Goal: Information Seeking & Learning: Learn about a topic

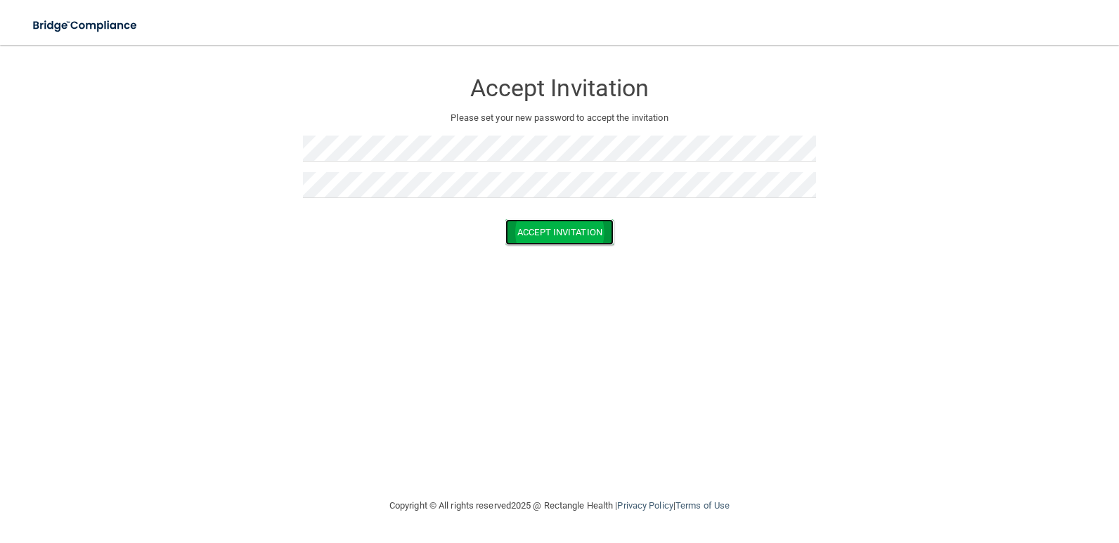
click at [562, 238] on button "Accept Invitation" at bounding box center [559, 232] width 108 height 26
click at [581, 257] on button "Accept Invitation" at bounding box center [559, 253] width 108 height 26
click at [537, 240] on button "Accept Invitation" at bounding box center [559, 232] width 108 height 26
click at [604, 252] on button "Accept Invitation" at bounding box center [559, 253] width 108 height 26
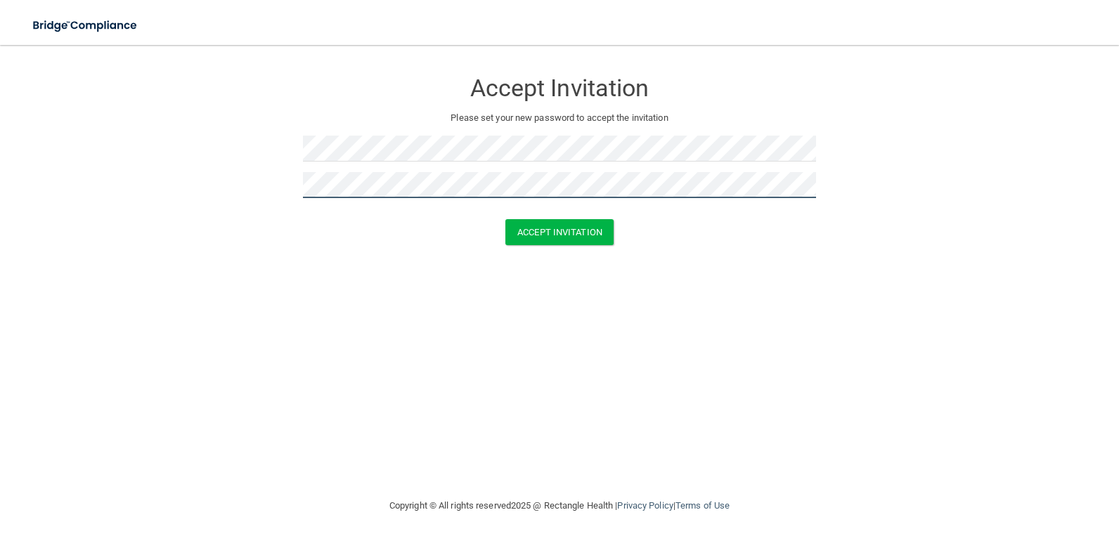
click at [505, 219] on button "Accept Invitation" at bounding box center [559, 232] width 108 height 26
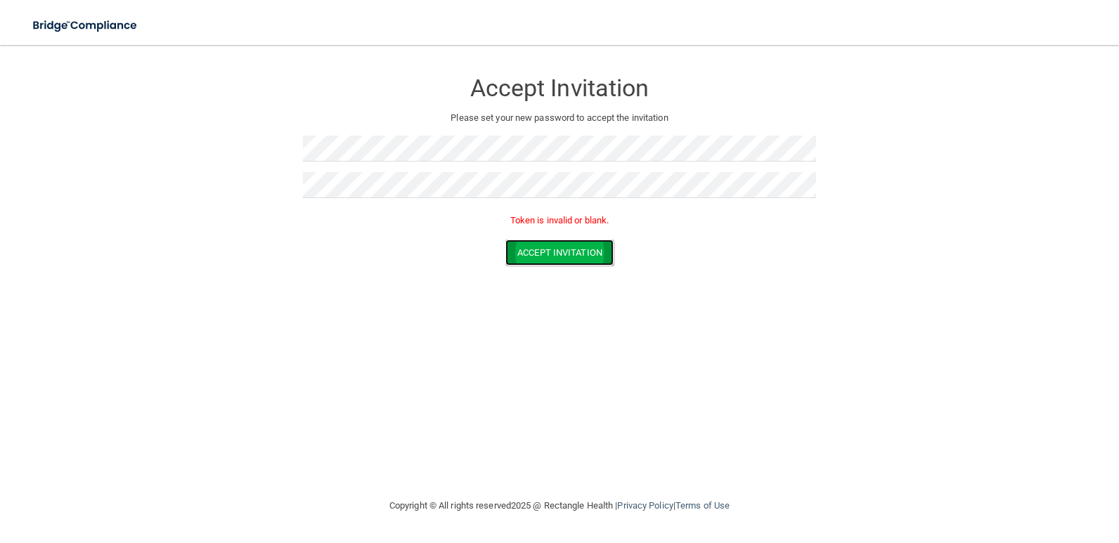
click at [539, 249] on button "Accept Invitation" at bounding box center [559, 253] width 108 height 26
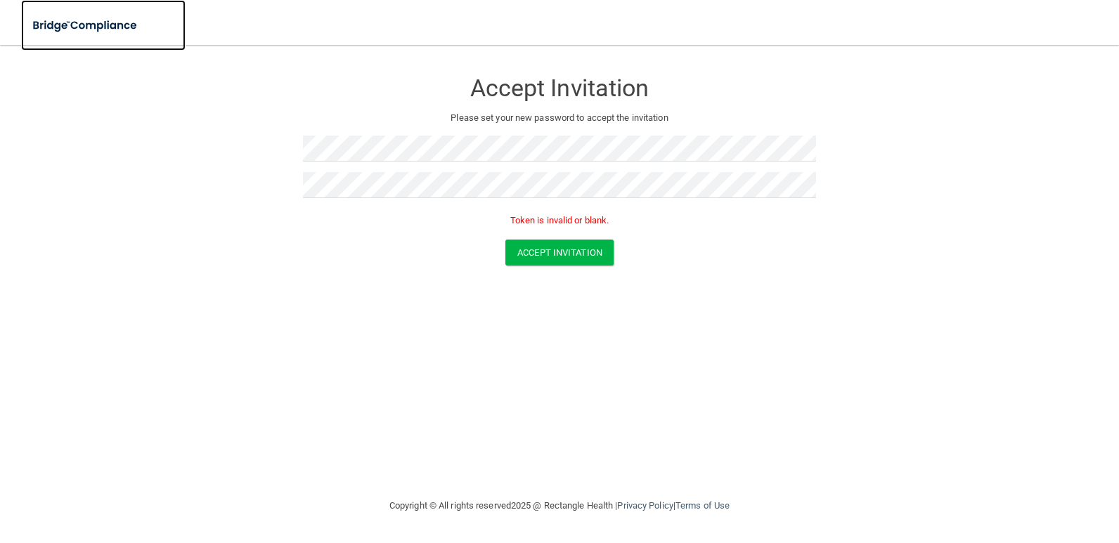
click at [44, 27] on img at bounding box center [85, 25] width 129 height 29
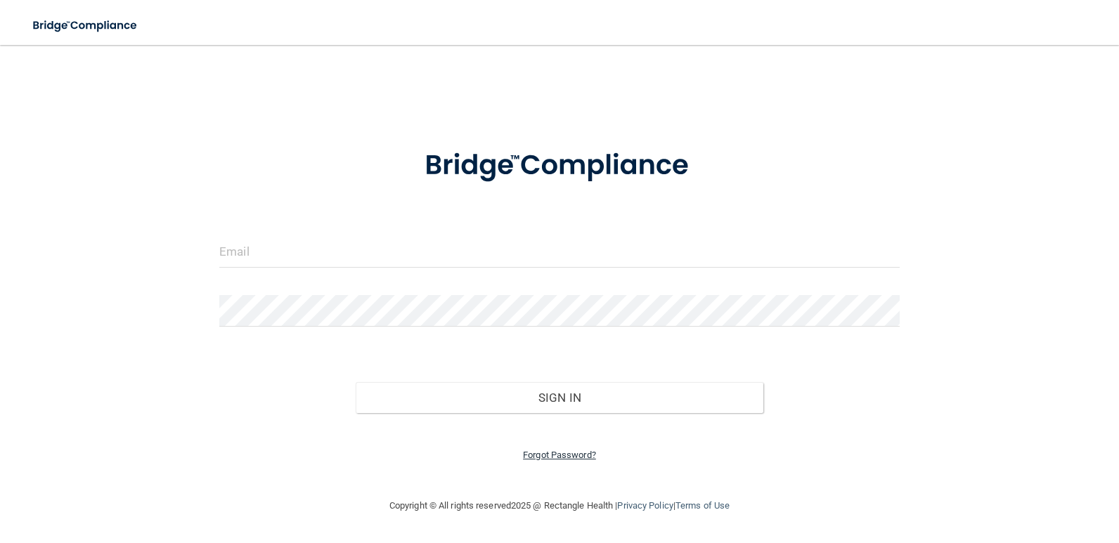
click at [536, 454] on link "Forgot Password?" at bounding box center [559, 455] width 73 height 11
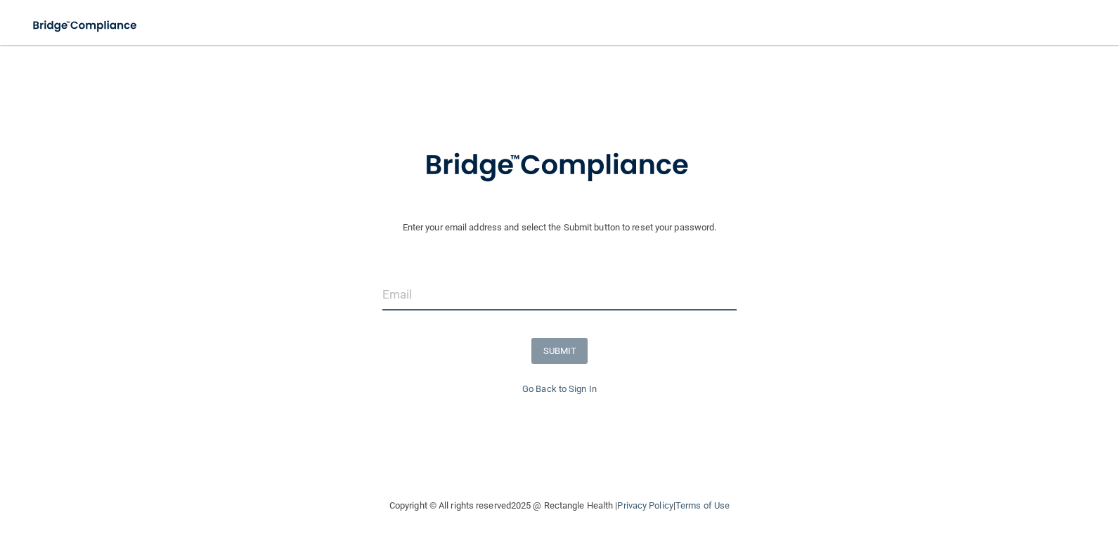
click at [496, 295] on input "email" at bounding box center [559, 295] width 354 height 32
type input "[EMAIL_ADDRESS][DOMAIN_NAME]"
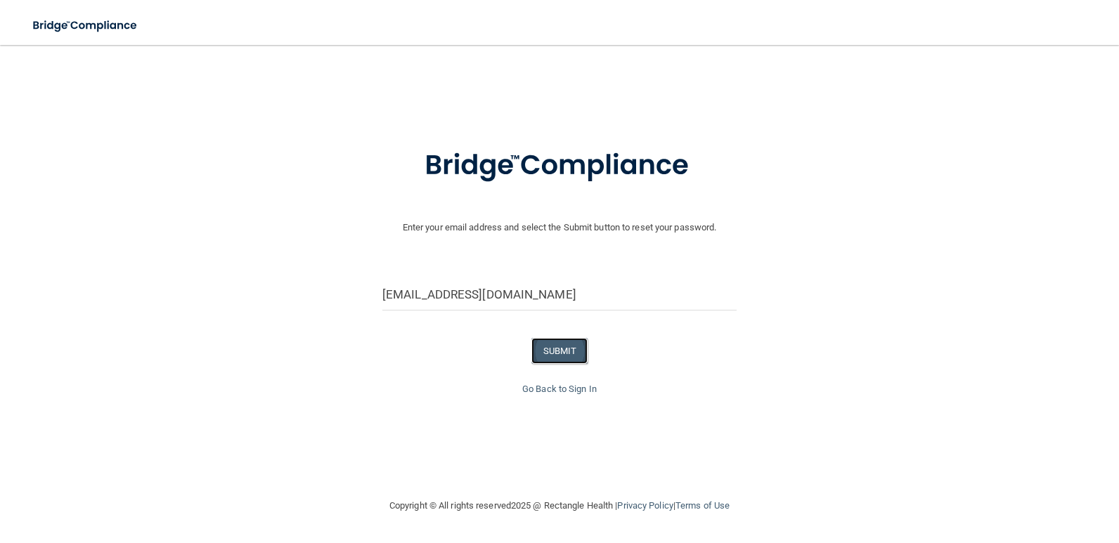
click at [560, 356] on button "SUBMIT" at bounding box center [559, 351] width 57 height 26
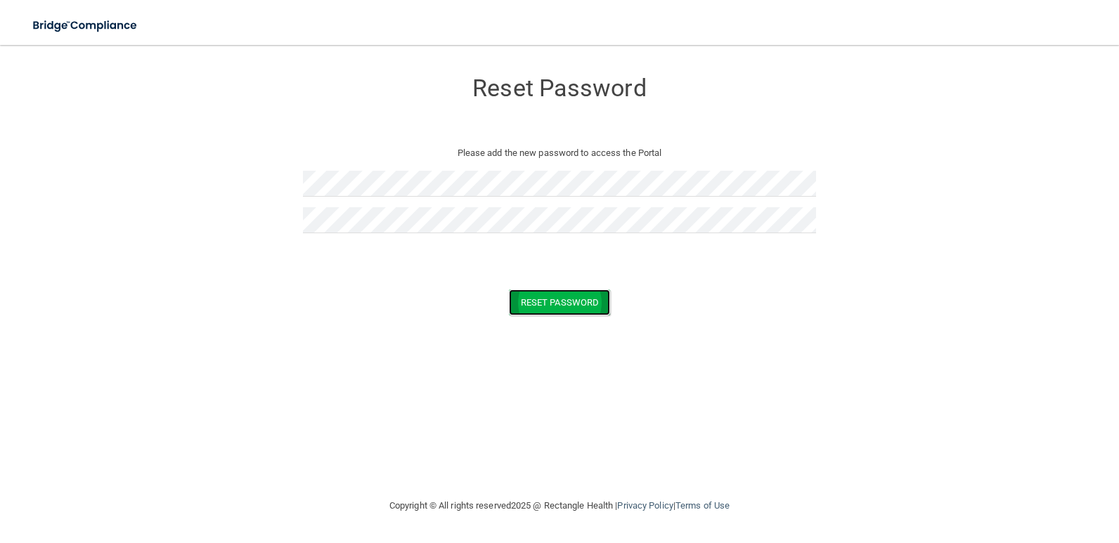
click at [570, 311] on button "Reset Password" at bounding box center [559, 303] width 101 height 26
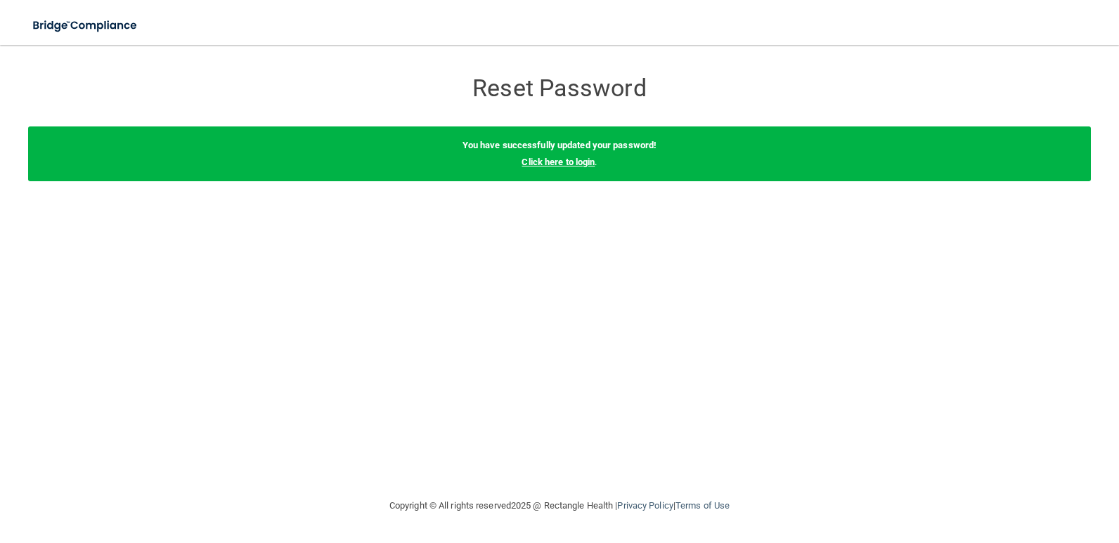
click at [576, 162] on link "Click here to login" at bounding box center [558, 162] width 73 height 11
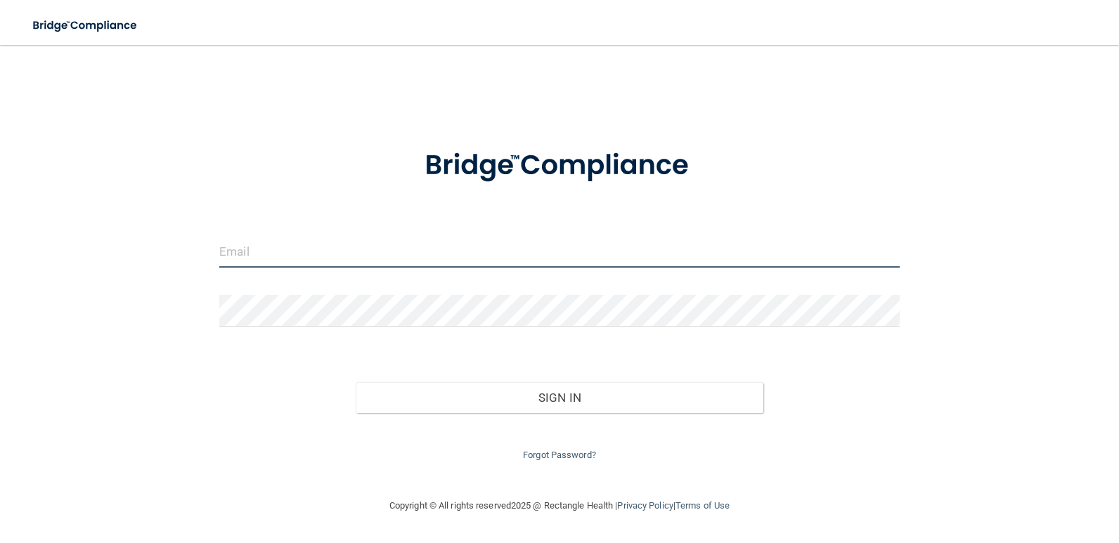
click at [417, 259] on input "email" at bounding box center [559, 252] width 681 height 32
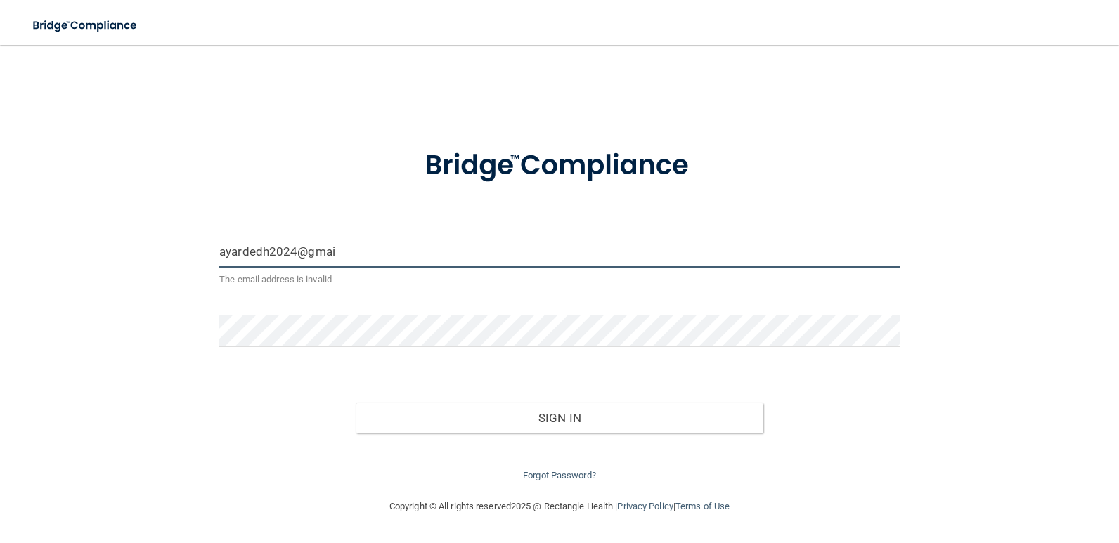
type input "[EMAIL_ADDRESS][DOMAIN_NAME]"
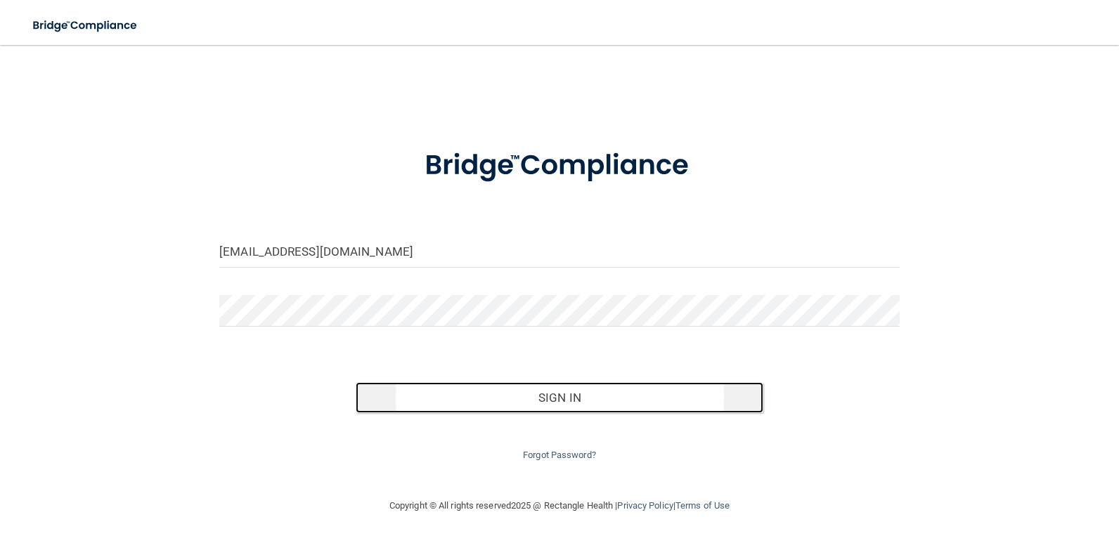
click at [572, 387] on button "Sign In" at bounding box center [560, 397] width 408 height 31
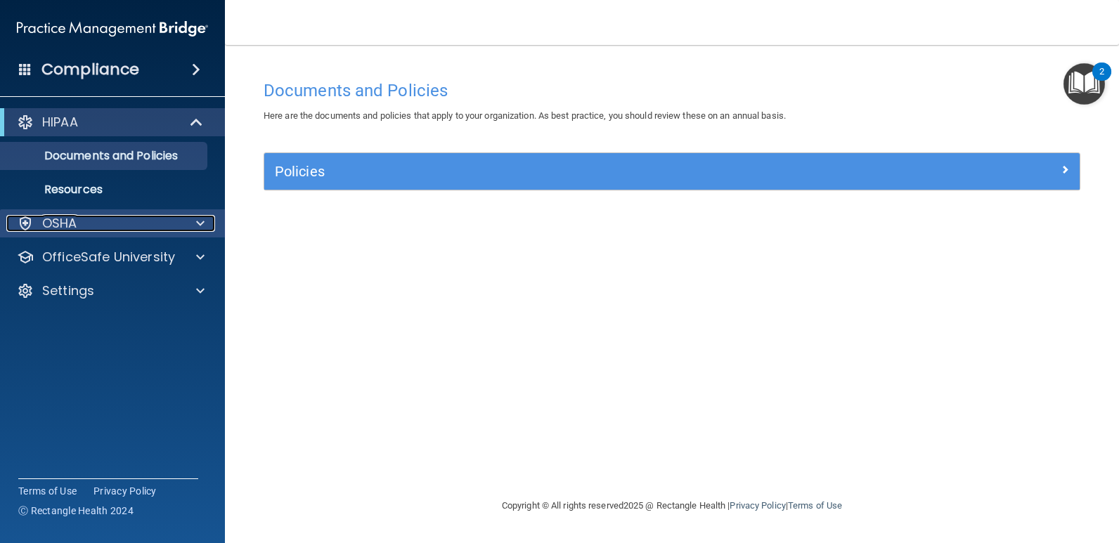
click at [198, 221] on span at bounding box center [200, 223] width 8 height 17
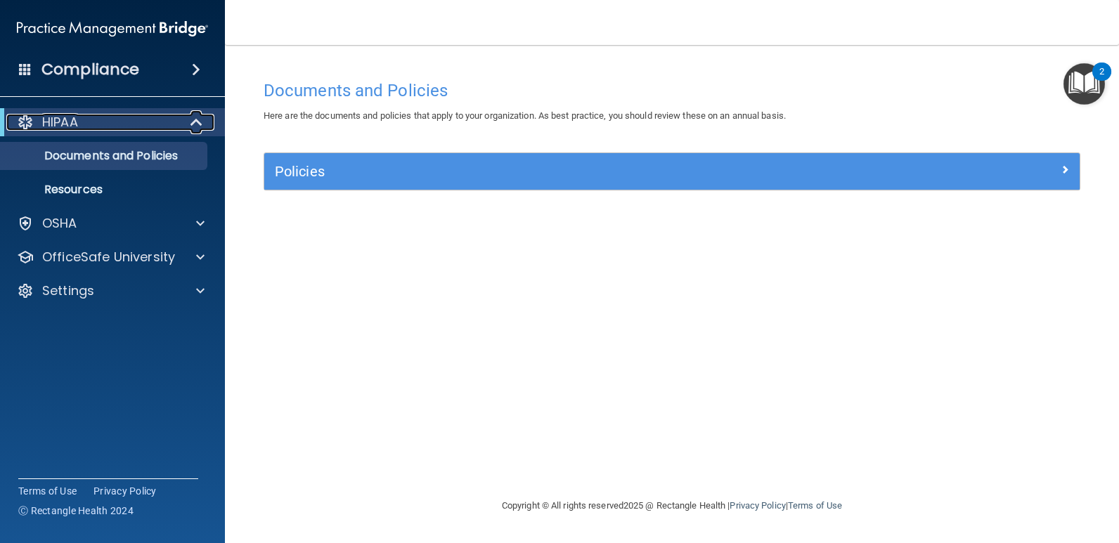
click at [200, 125] on span at bounding box center [198, 122] width 12 height 17
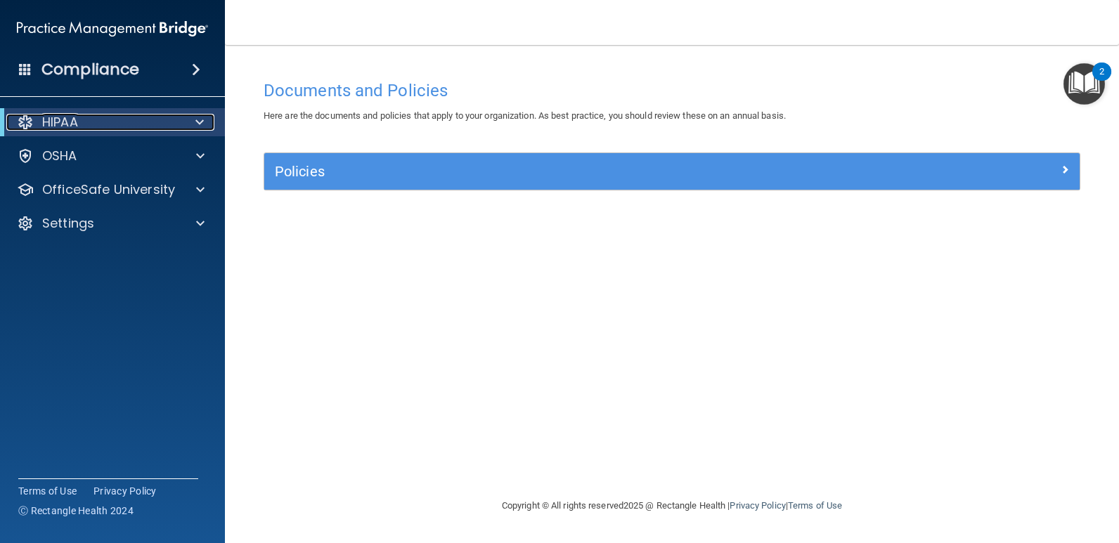
click at [200, 120] on span at bounding box center [199, 122] width 8 height 17
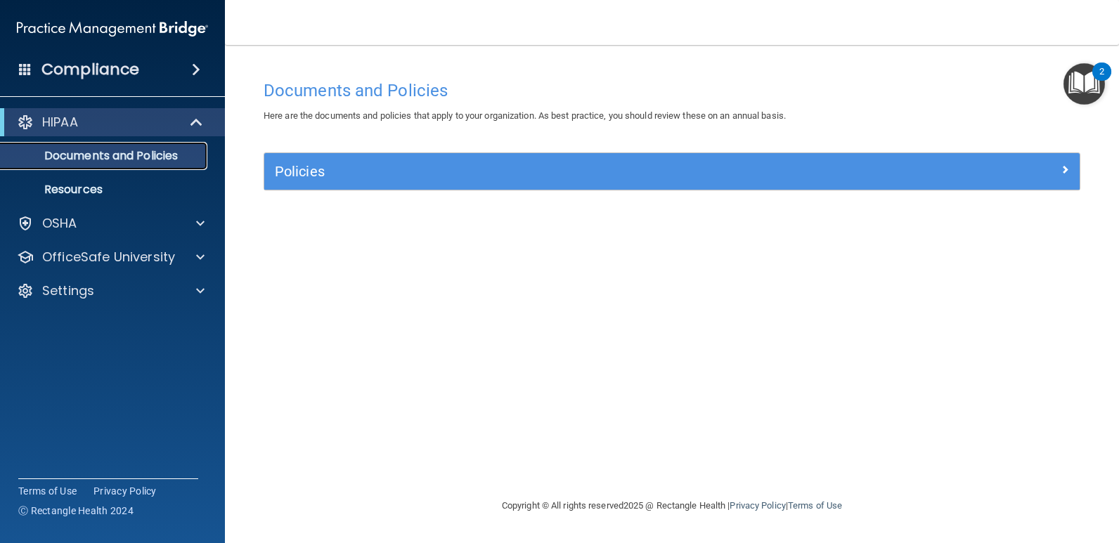
click at [127, 155] on p "Documents and Policies" at bounding box center [105, 156] width 192 height 14
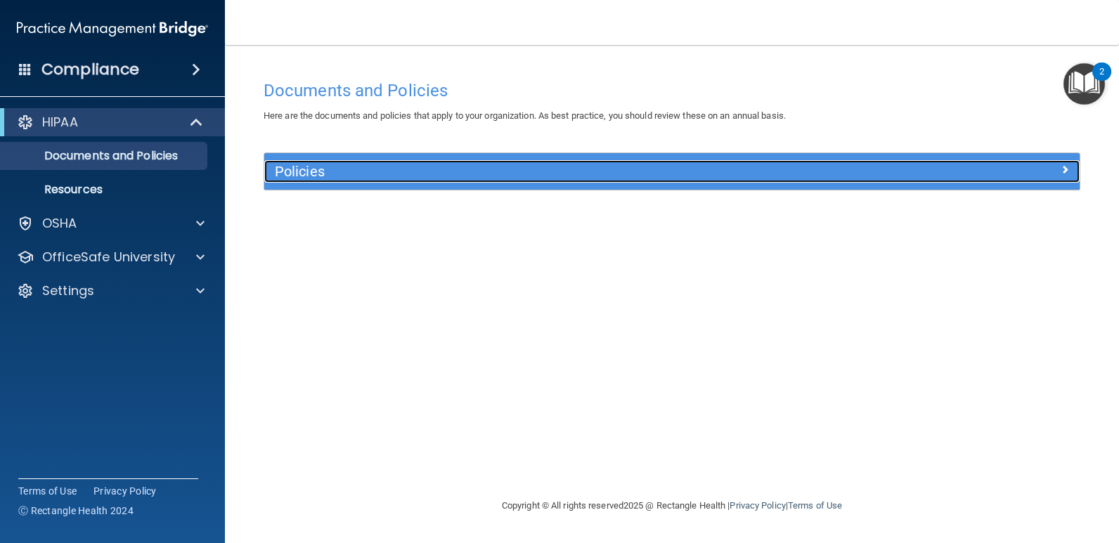
click at [362, 176] on h5 "Policies" at bounding box center [570, 171] width 591 height 15
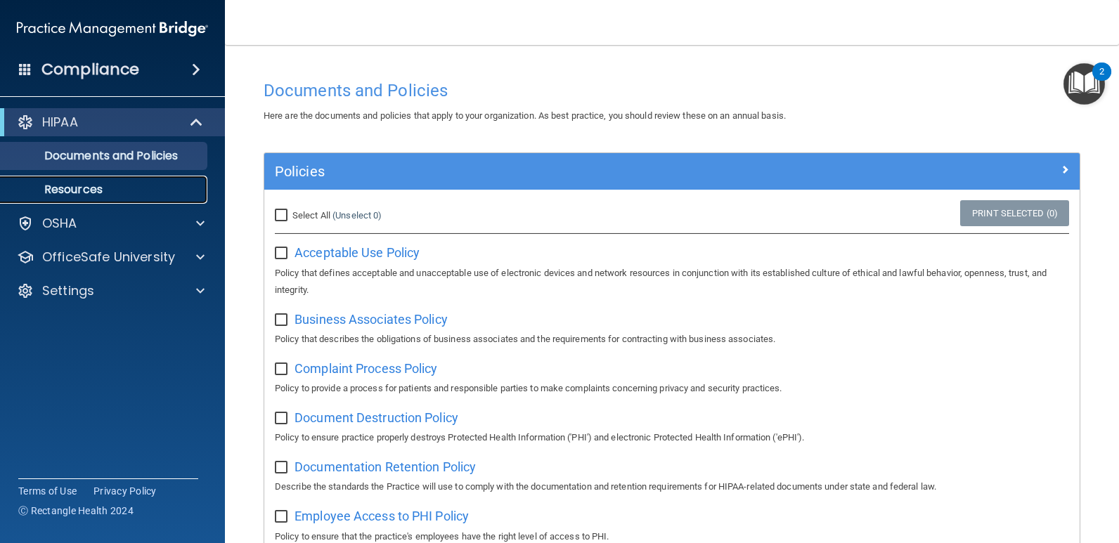
click at [132, 185] on p "Resources" at bounding box center [105, 190] width 192 height 14
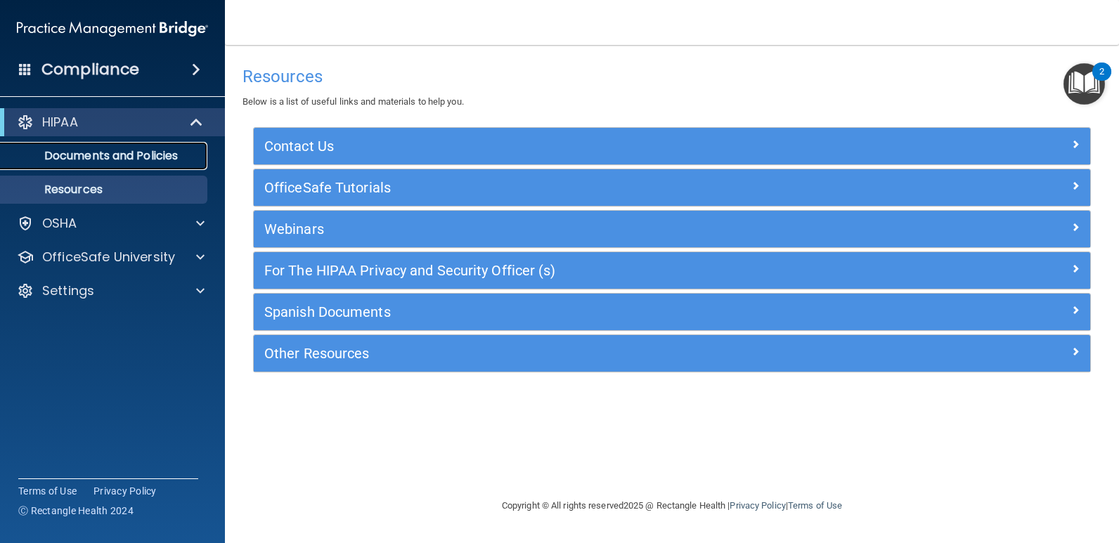
click at [137, 163] on p "Documents and Policies" at bounding box center [105, 156] width 192 height 14
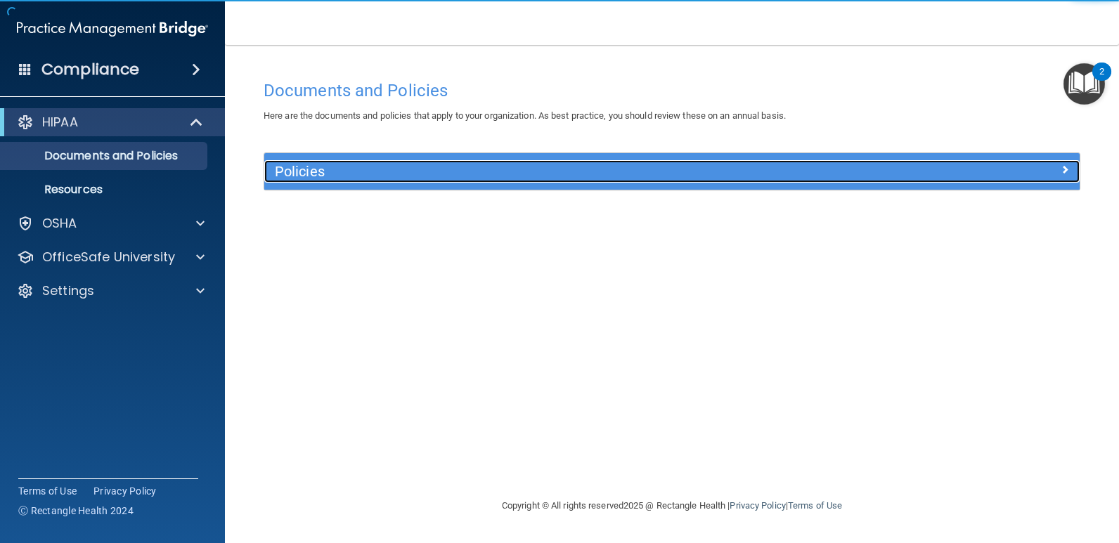
click at [887, 165] on div at bounding box center [978, 168] width 204 height 17
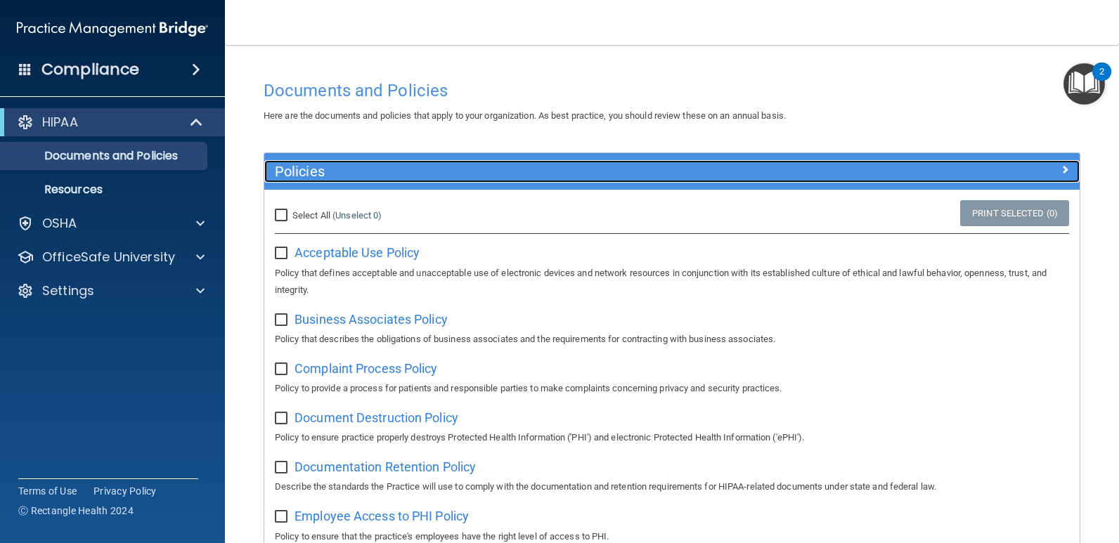
scroll to position [70, 0]
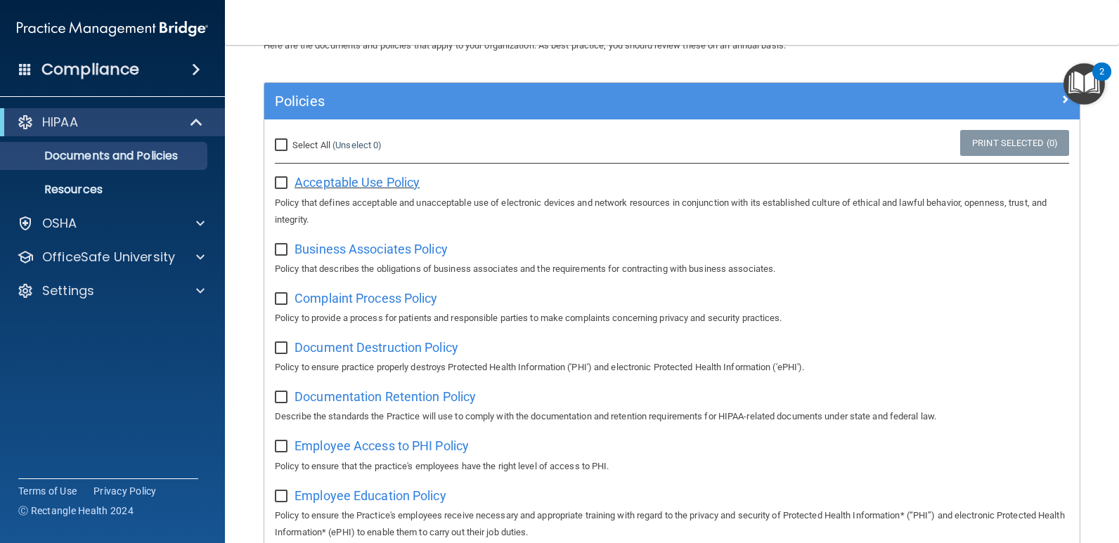
click at [389, 188] on span "Acceptable Use Policy" at bounding box center [357, 182] width 125 height 15
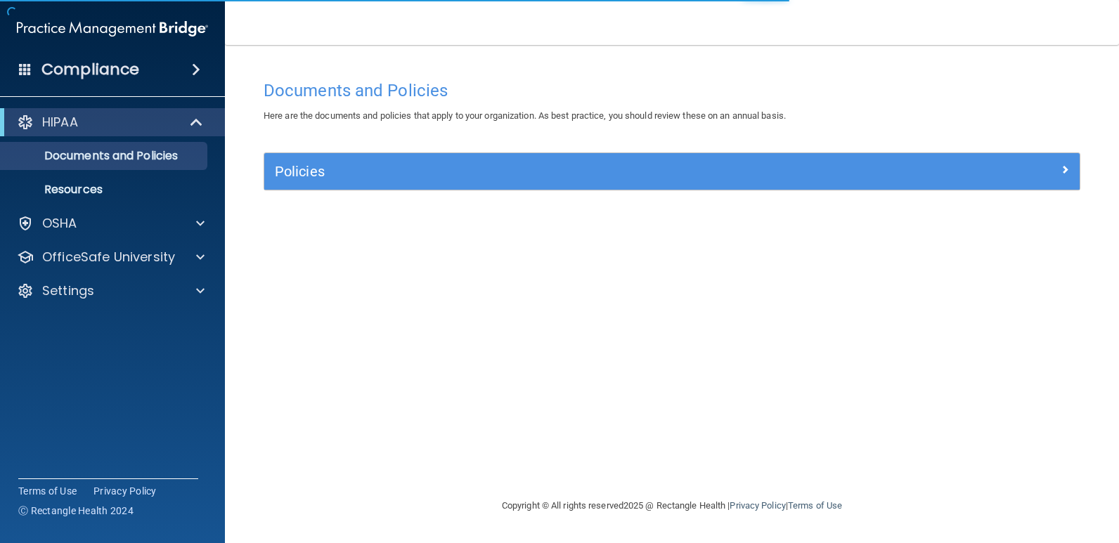
click at [456, 185] on div "Policies" at bounding box center [672, 171] width 816 height 37
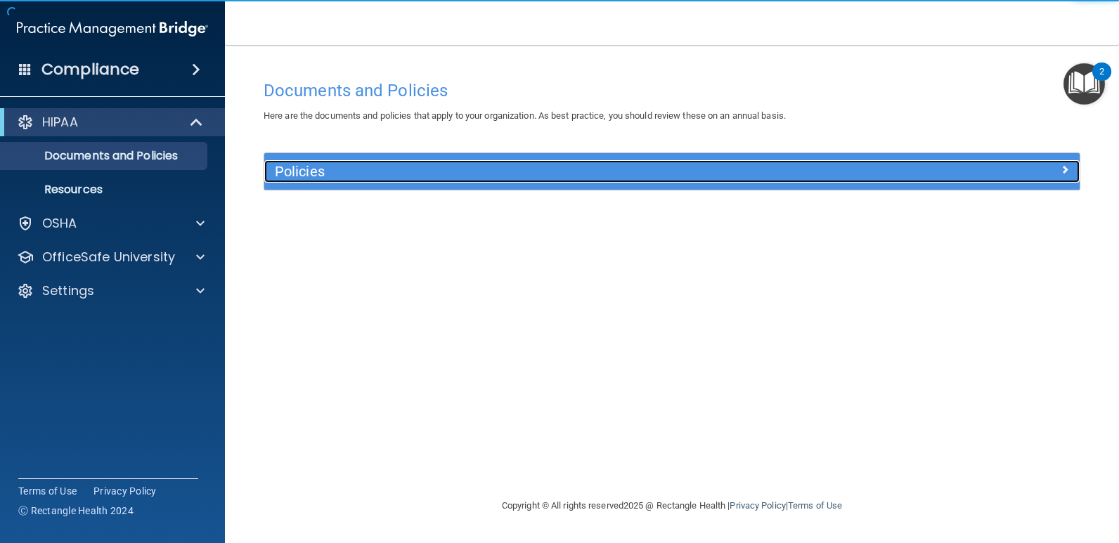
click at [558, 180] on div "Policies" at bounding box center [570, 171] width 612 height 22
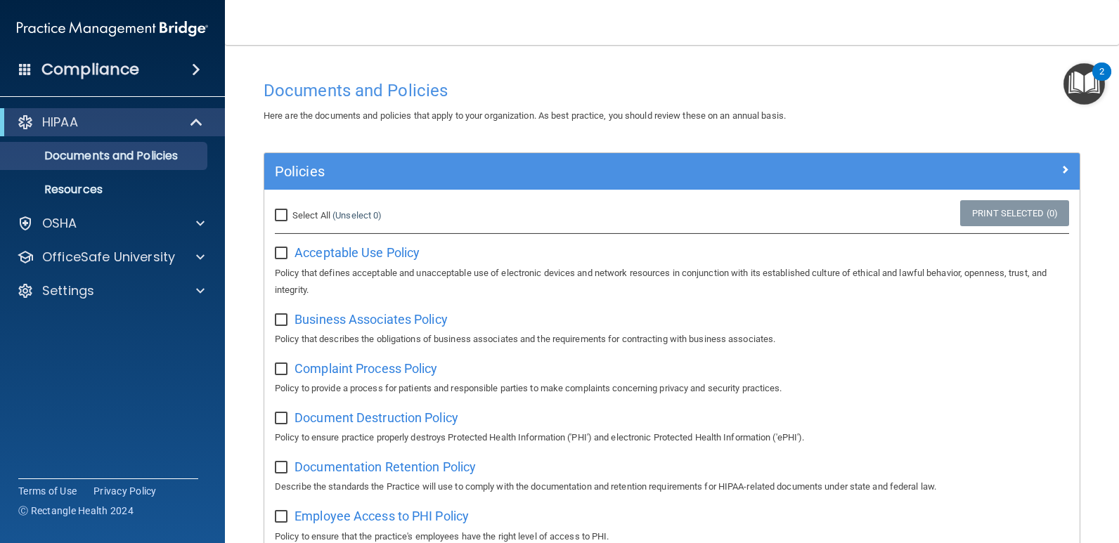
click at [283, 252] on input "checkbox" at bounding box center [283, 253] width 16 height 11
click at [280, 250] on input "checkbox" at bounding box center [283, 253] width 16 height 11
checkbox input "false"
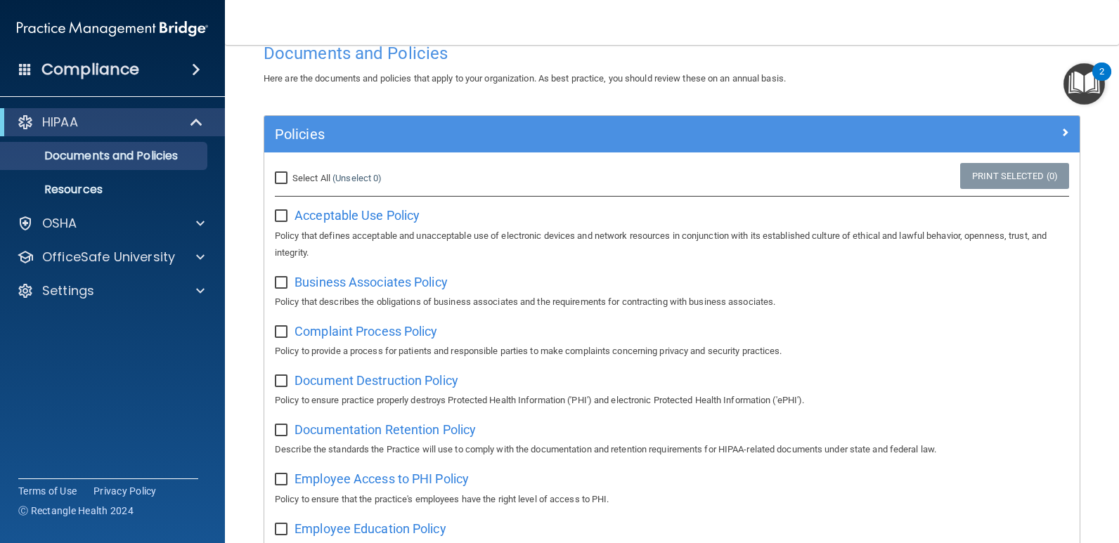
scroll to position [70, 0]
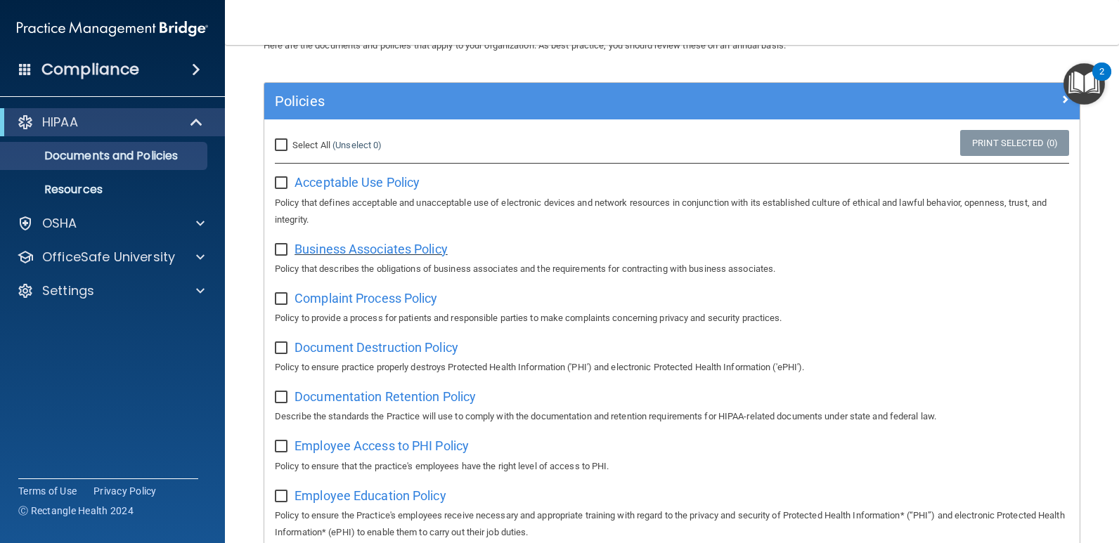
click at [385, 254] on span "Business Associates Policy" at bounding box center [371, 249] width 153 height 15
click at [192, 252] on div at bounding box center [198, 257] width 35 height 17
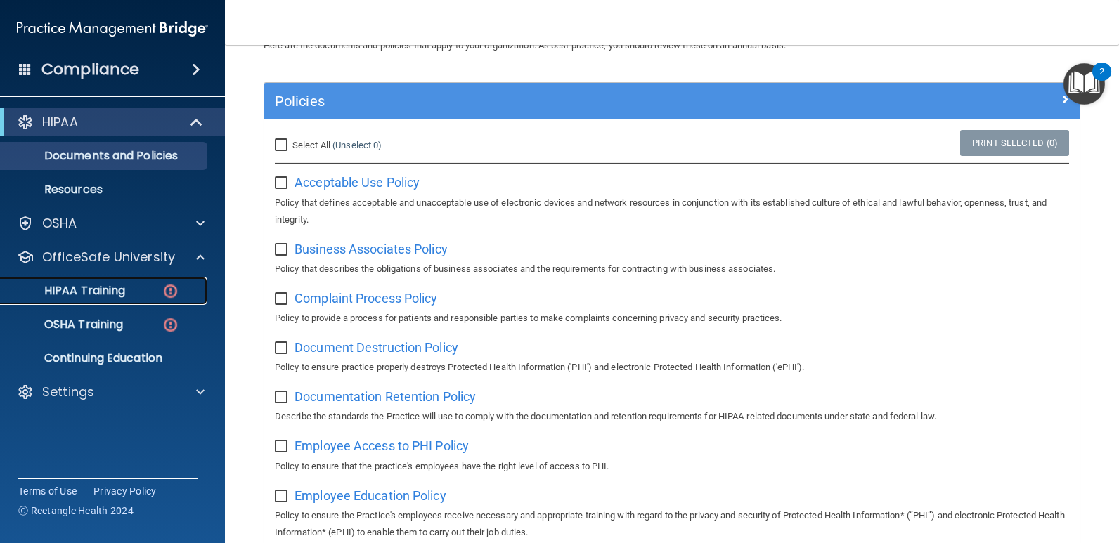
click at [112, 292] on p "HIPAA Training" at bounding box center [67, 291] width 116 height 14
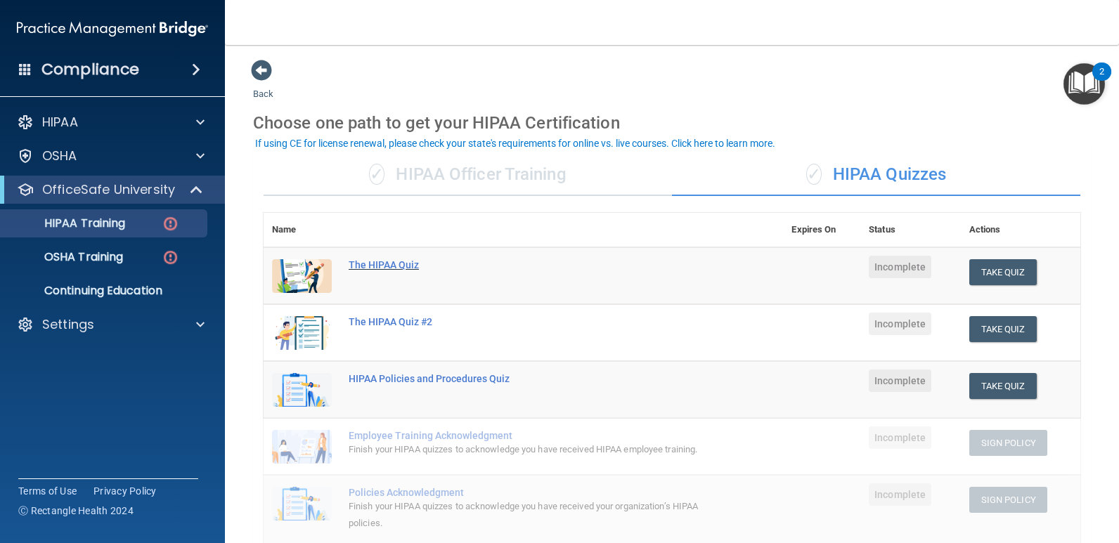
click at [385, 263] on div "The HIPAA Quiz" at bounding box center [531, 264] width 364 height 11
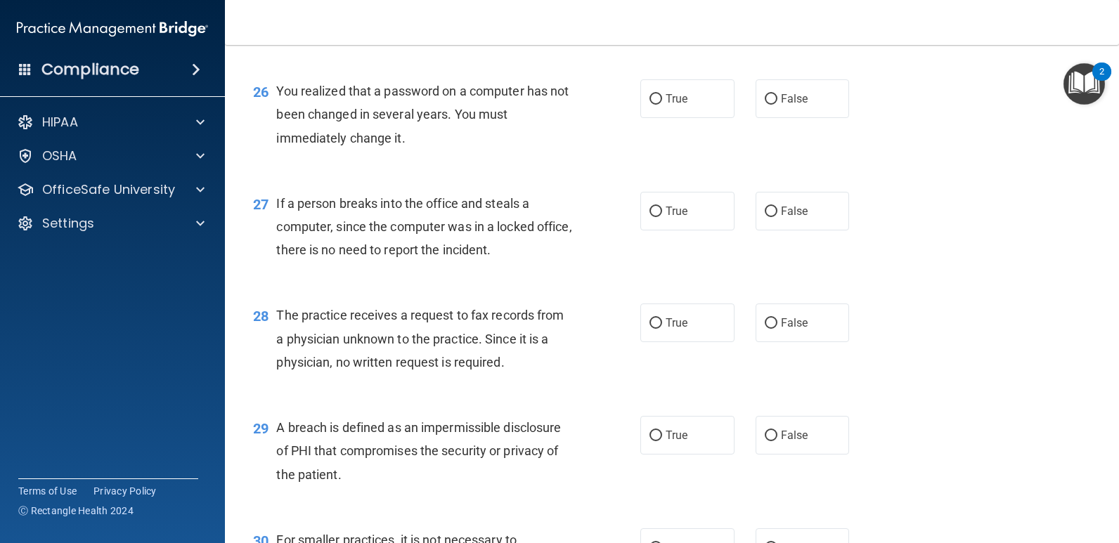
scroll to position [3173, 0]
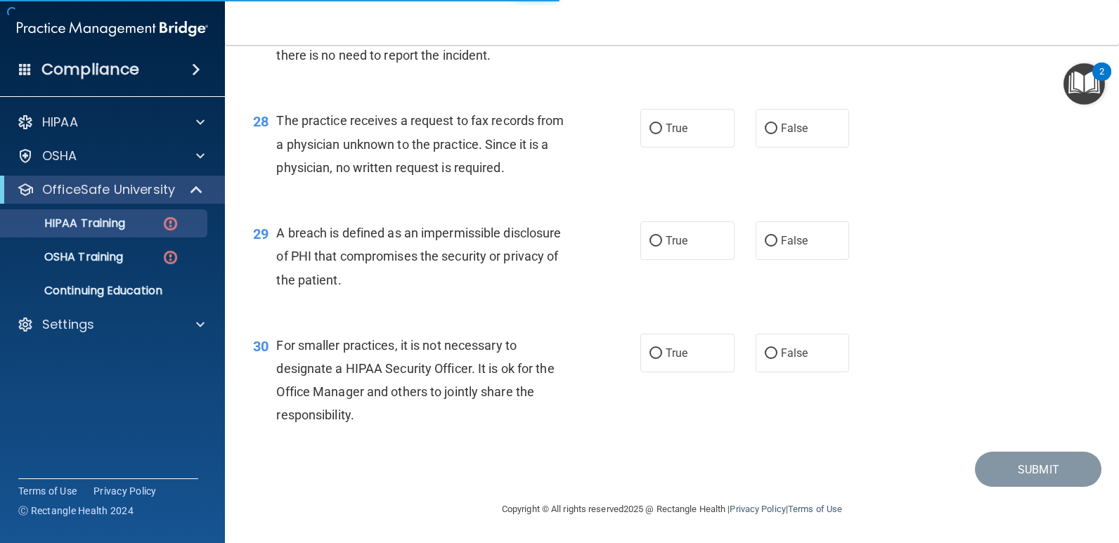
scroll to position [453, 0]
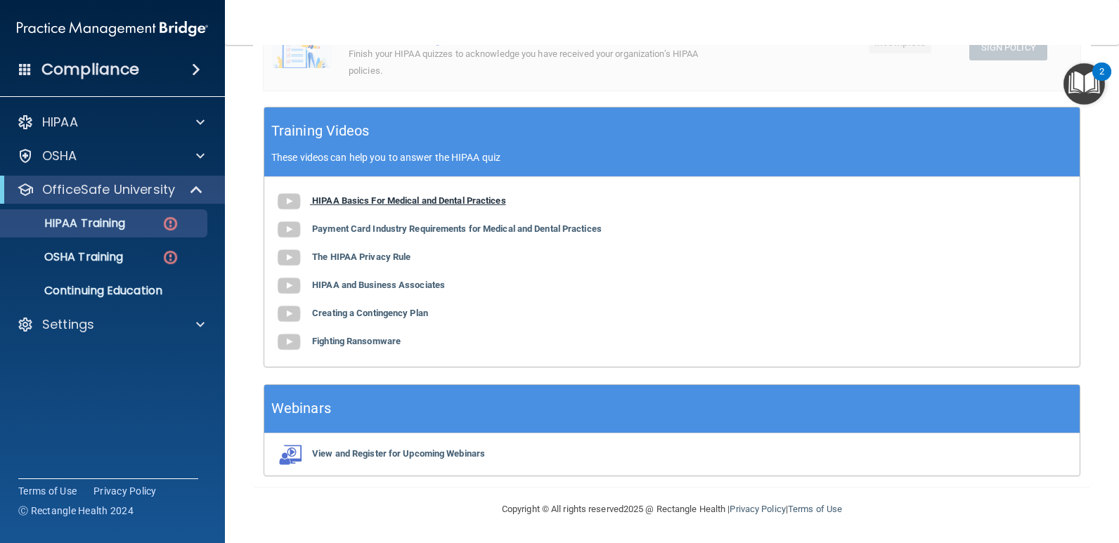
click at [408, 196] on b "HIPAA Basics For Medical and Dental Practices" at bounding box center [409, 200] width 194 height 11
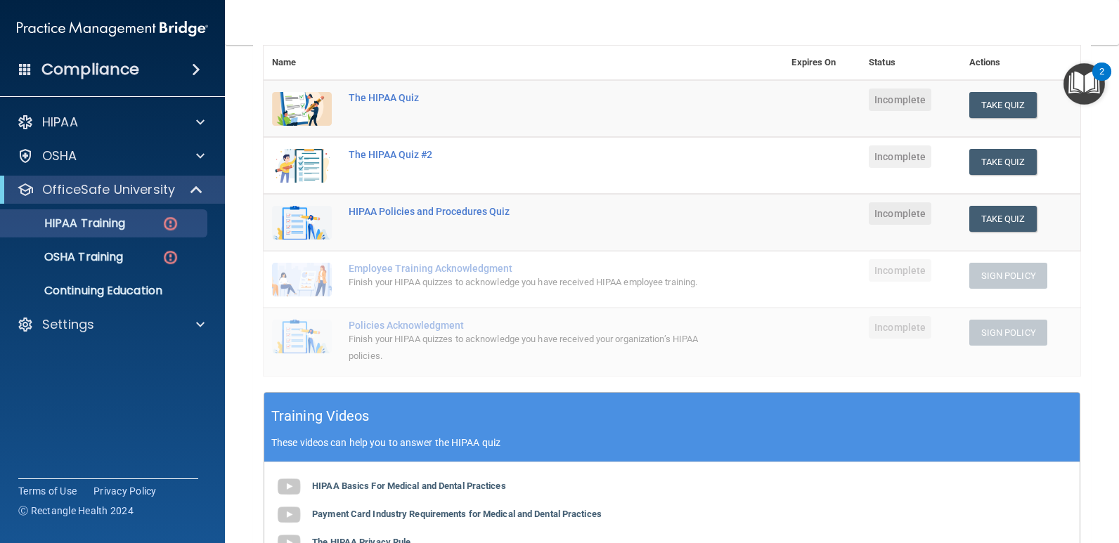
scroll to position [102, 0]
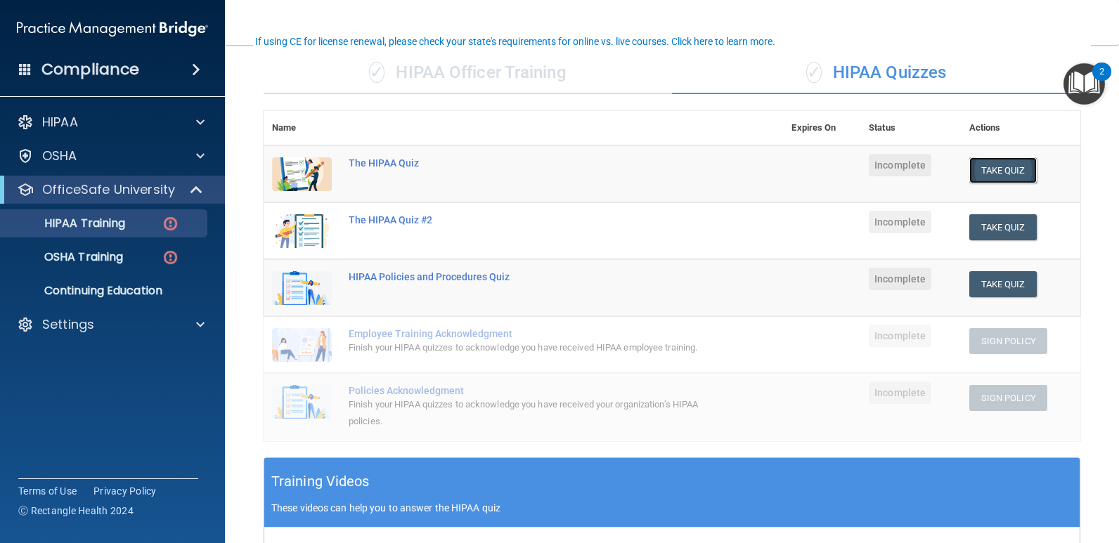
click at [1000, 169] on button "Take Quiz" at bounding box center [1002, 170] width 67 height 26
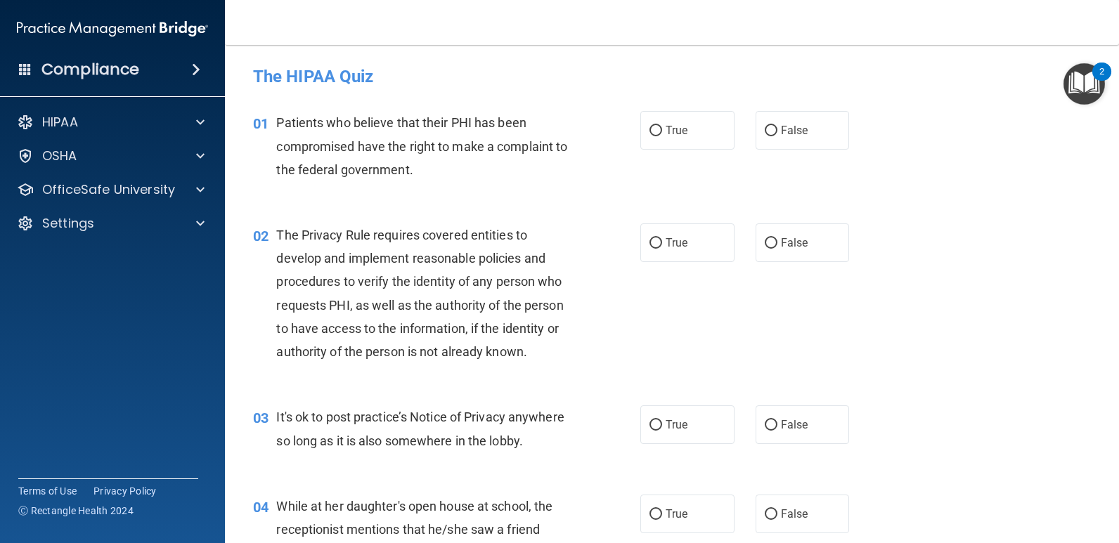
click at [1085, 77] on img "Open Resource Center, 2 new notifications" at bounding box center [1084, 83] width 41 height 41
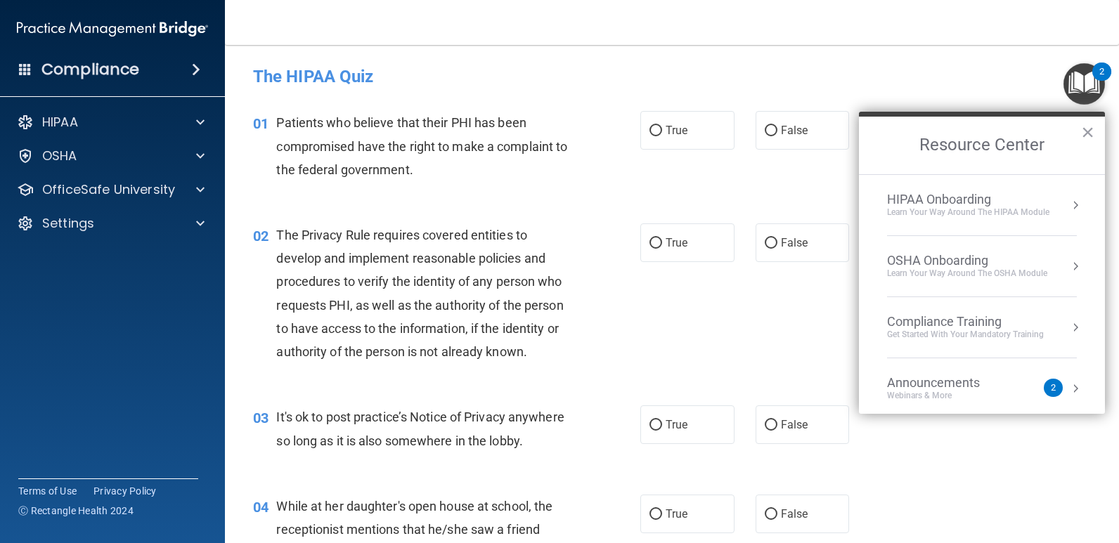
click at [1028, 218] on div "Learn Your Way around the HIPAA module" at bounding box center [968, 213] width 162 height 12
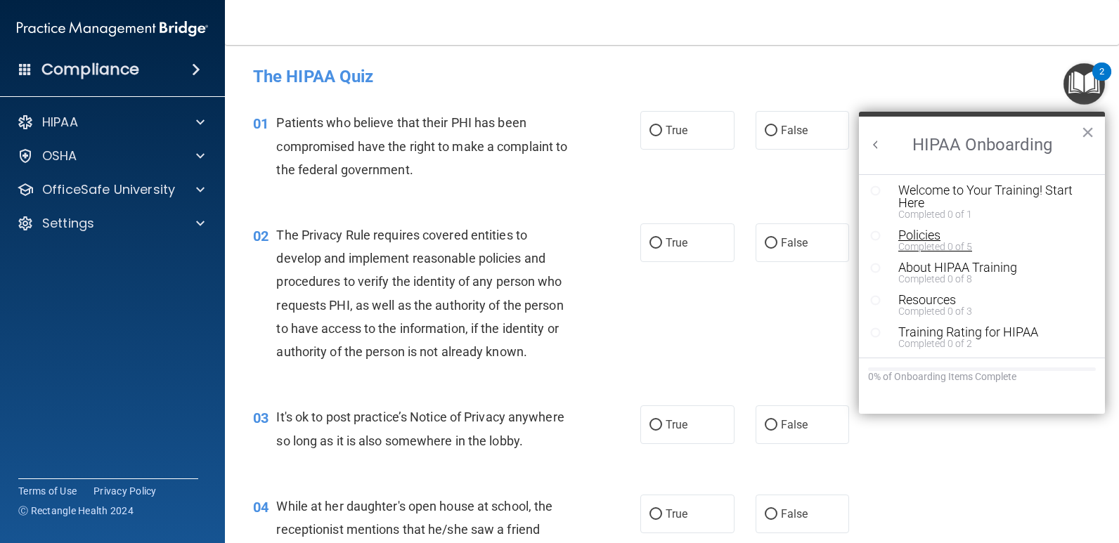
scroll to position [3, 0]
click at [965, 201] on div "Welcome to Your Training! Start Here" at bounding box center [987, 195] width 178 height 25
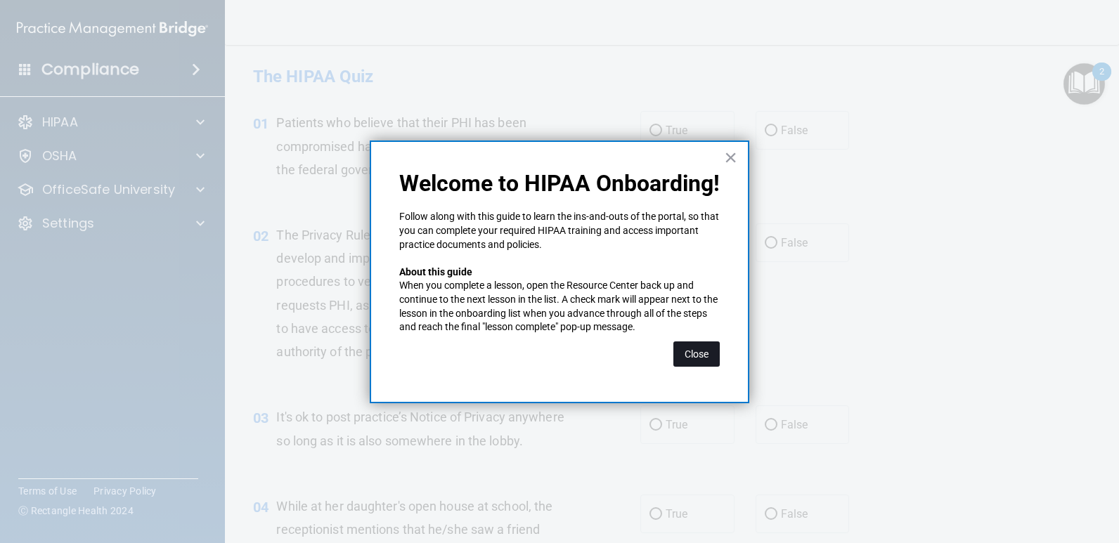
click at [704, 357] on button "Close" at bounding box center [696, 354] width 46 height 25
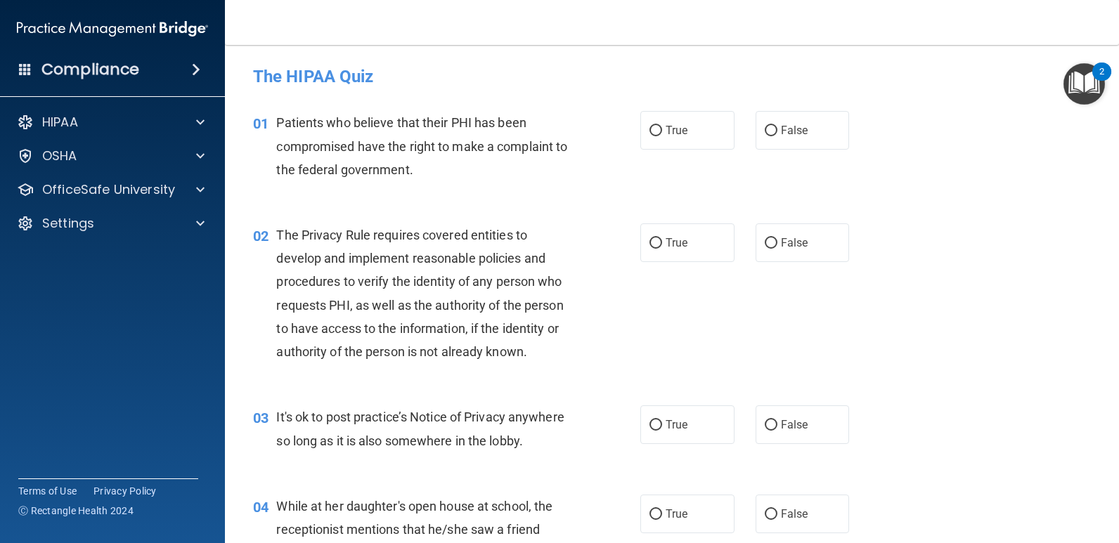
click at [1095, 96] on img "Open Resource Center, 2 new notifications" at bounding box center [1084, 83] width 41 height 41
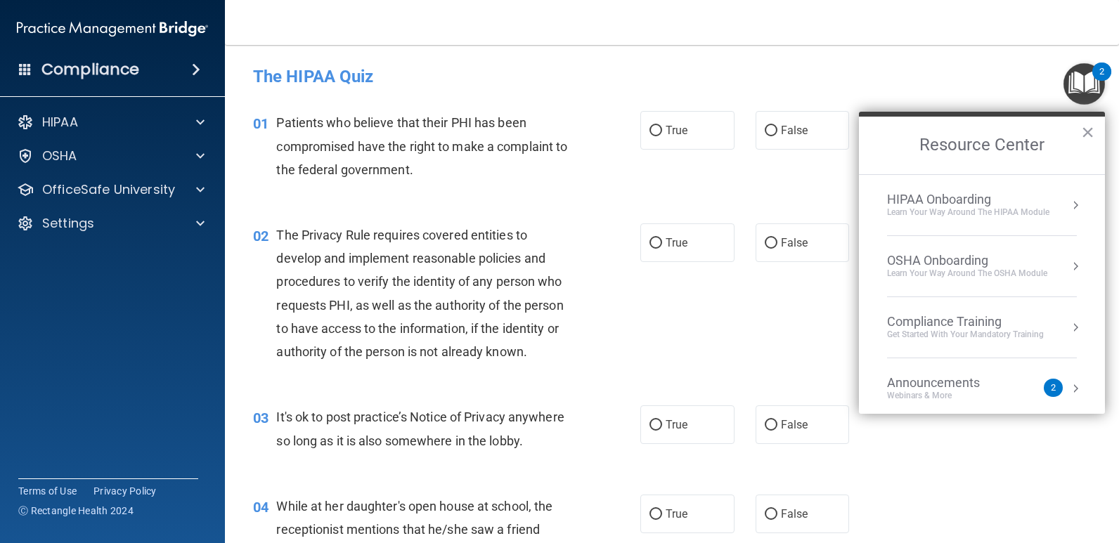
click at [1044, 199] on div "HIPAA Onboarding" at bounding box center [968, 199] width 162 height 15
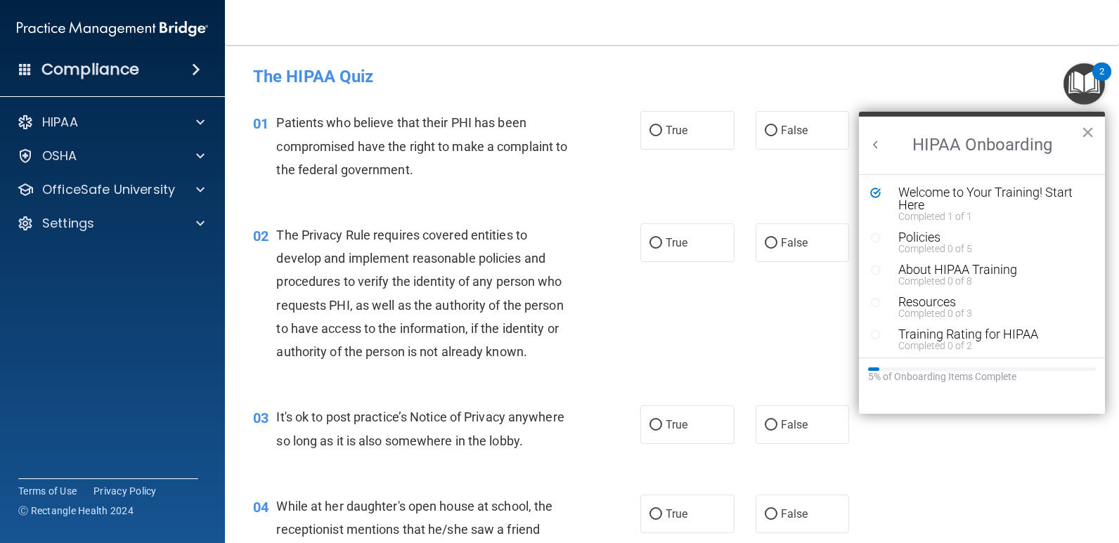
scroll to position [0, 0]
click at [935, 244] on div "Completed 0 of 5" at bounding box center [987, 249] width 178 height 10
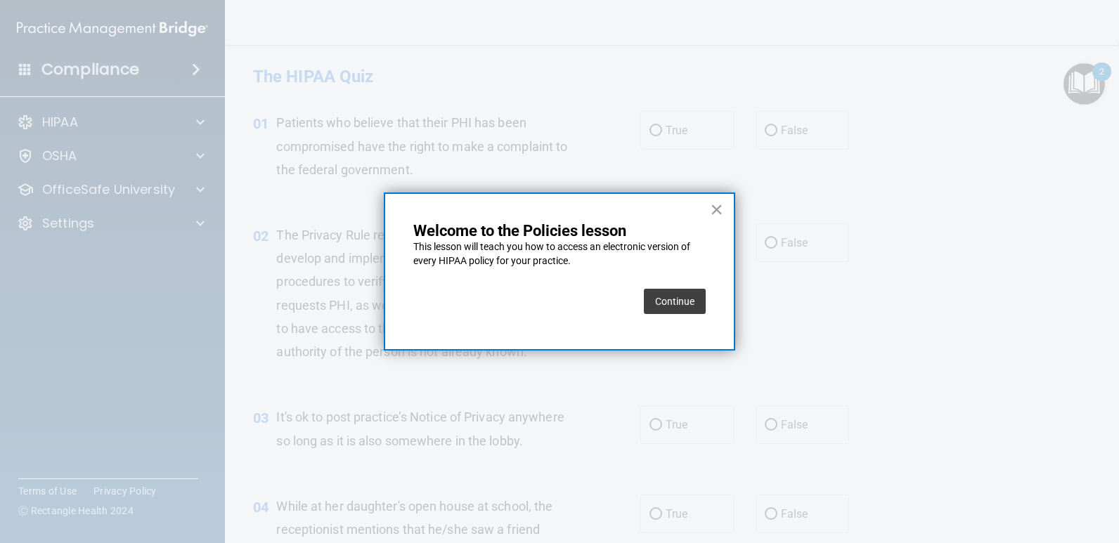
click at [671, 307] on button "Continue" at bounding box center [675, 301] width 62 height 25
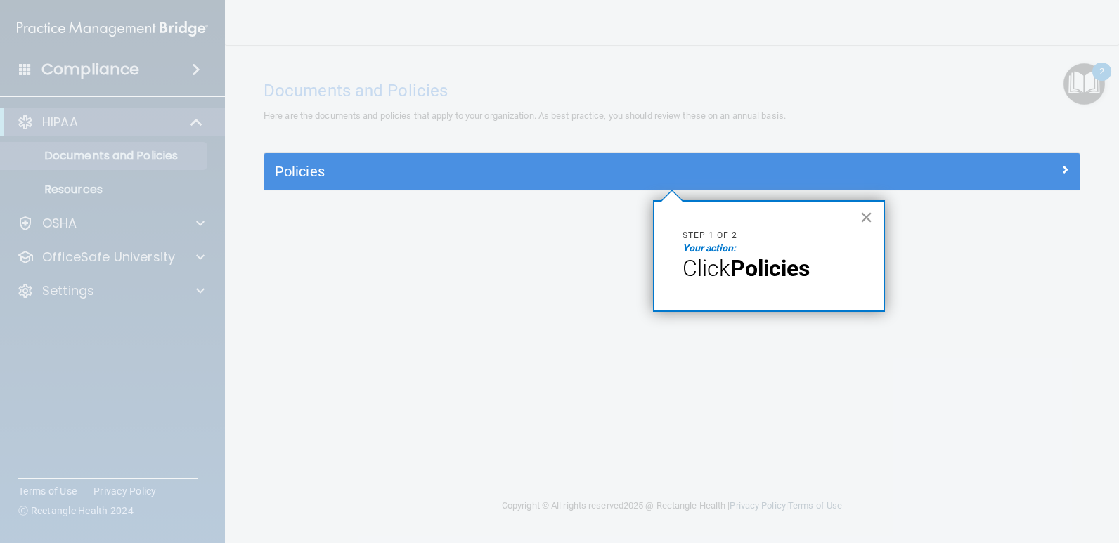
click at [871, 215] on button "×" at bounding box center [866, 217] width 13 height 22
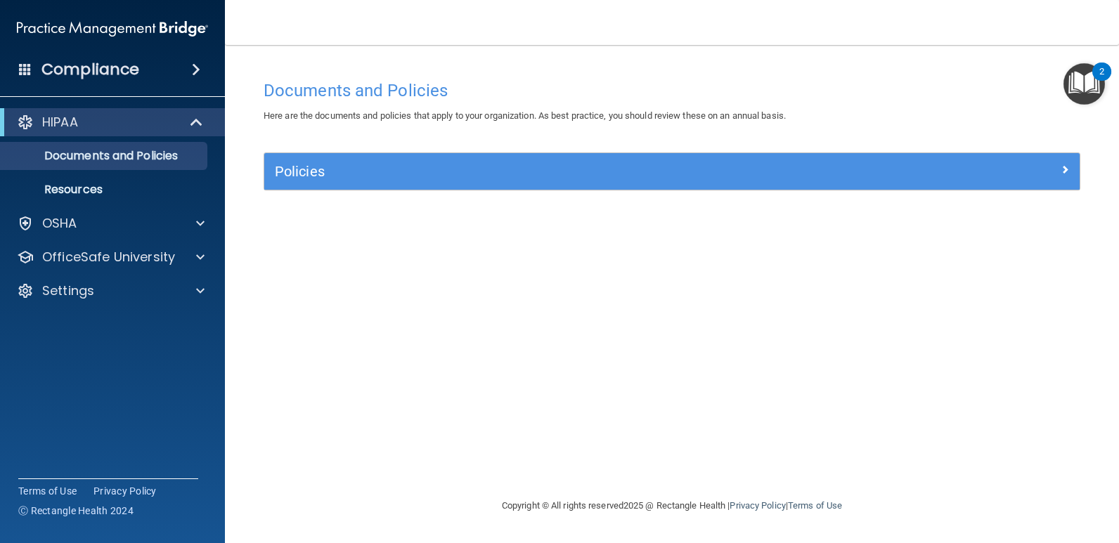
click at [819, 186] on div "Policies" at bounding box center [672, 171] width 816 height 37
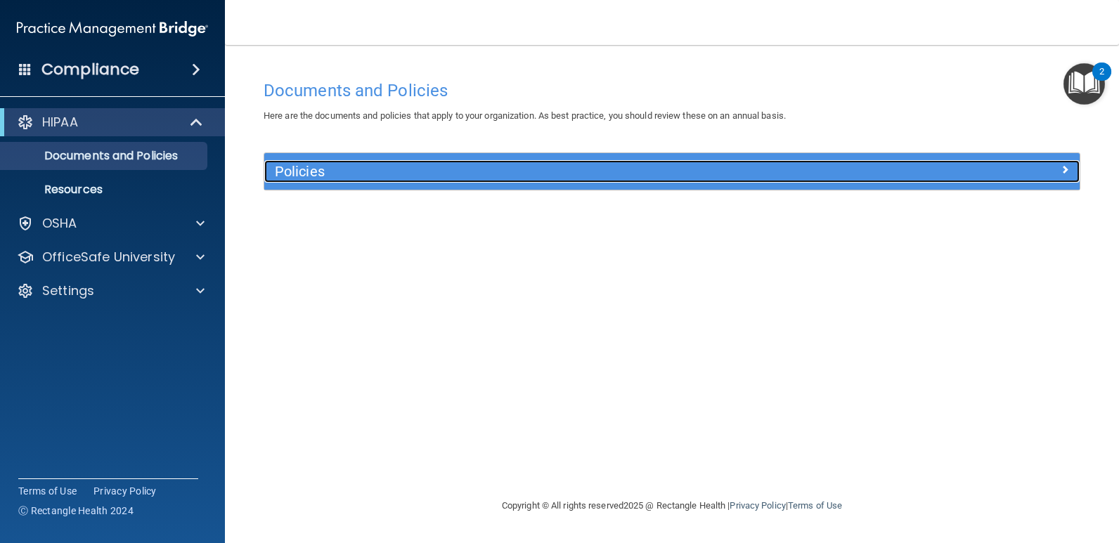
click at [813, 173] on h5 "Policies" at bounding box center [570, 171] width 591 height 15
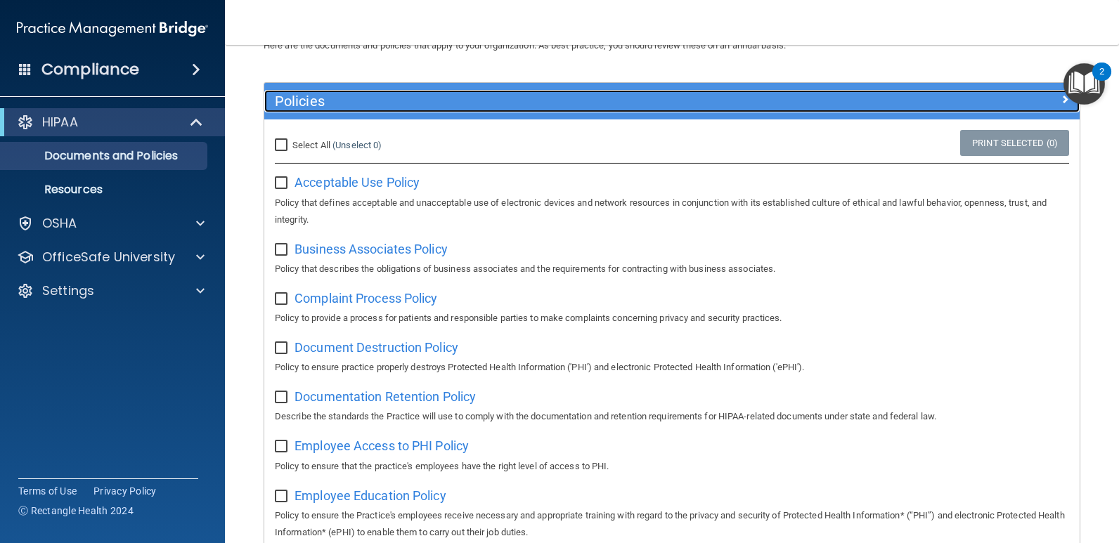
scroll to position [141, 0]
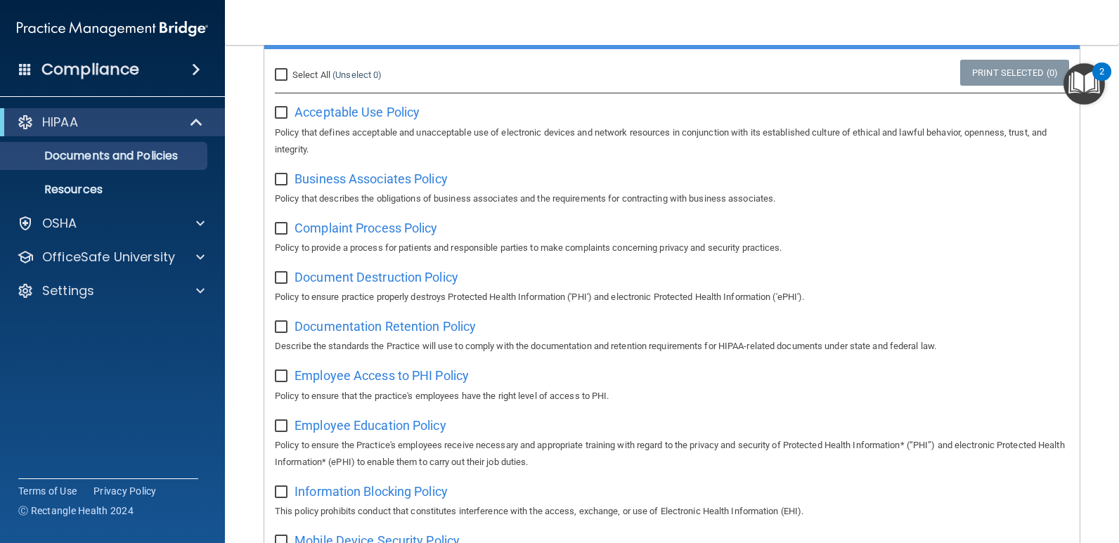
click at [1083, 79] on img "Open Resource Center, 2 new notifications" at bounding box center [1084, 83] width 41 height 41
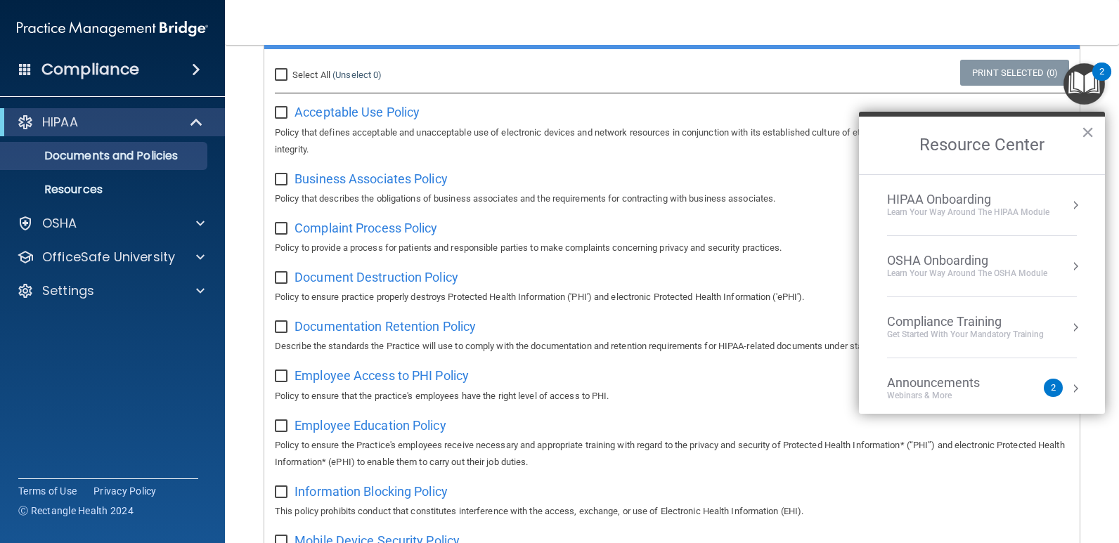
click at [1008, 201] on div "HIPAA Onboarding" at bounding box center [968, 199] width 162 height 15
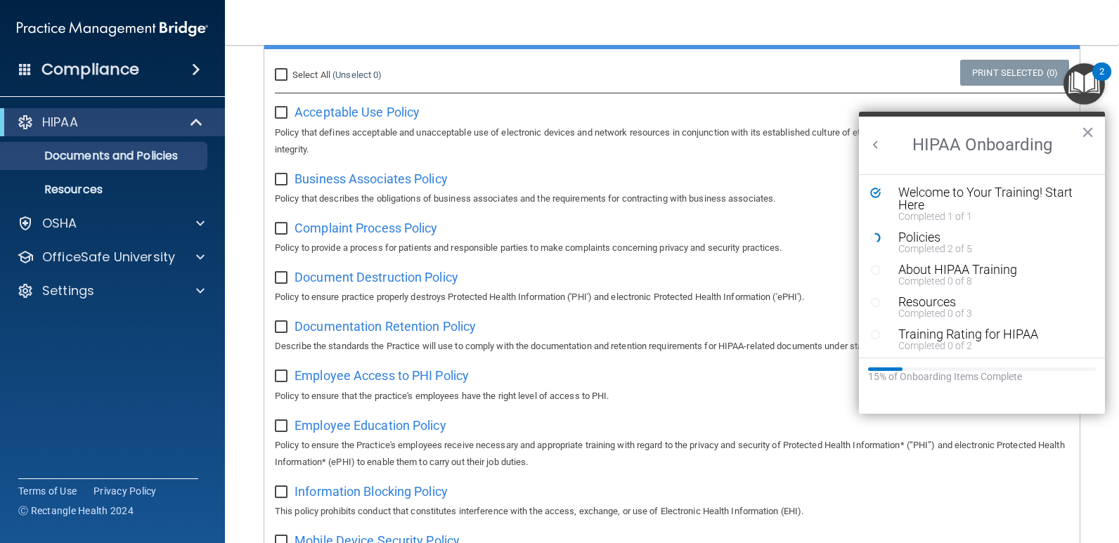
scroll to position [0, 0]
click at [395, 123] on div "Acceptable Use Policy Policy that defines acceptable and unacceptable use of el…" at bounding box center [672, 129] width 794 height 57
click at [393, 119] on span "Acceptable Use Policy" at bounding box center [357, 112] width 125 height 15
click at [389, 186] on span "Business Associates Policy" at bounding box center [371, 179] width 153 height 15
click at [399, 231] on span "Complaint Process Policy" at bounding box center [366, 228] width 143 height 15
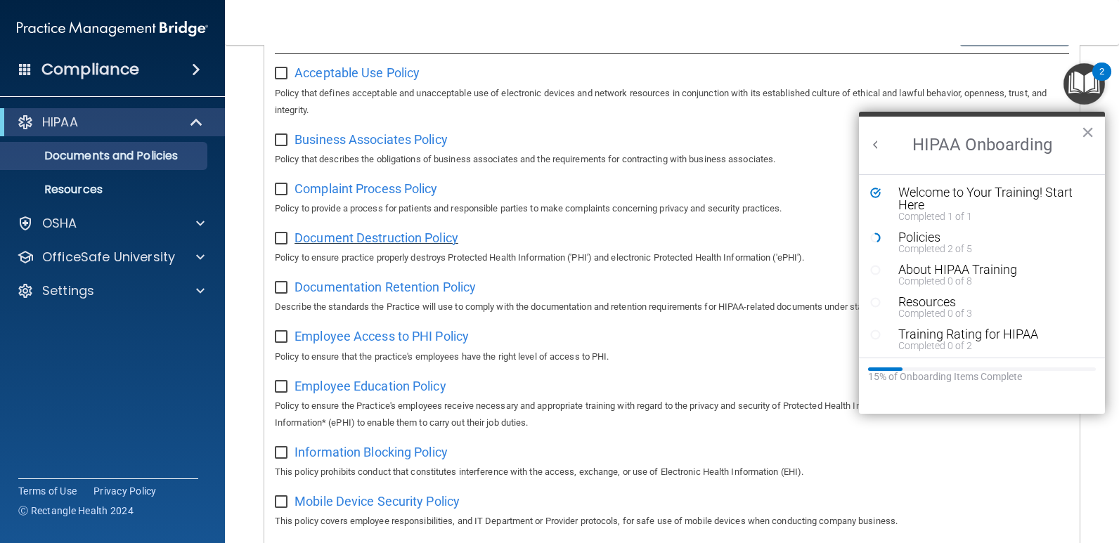
scroll to position [211, 0]
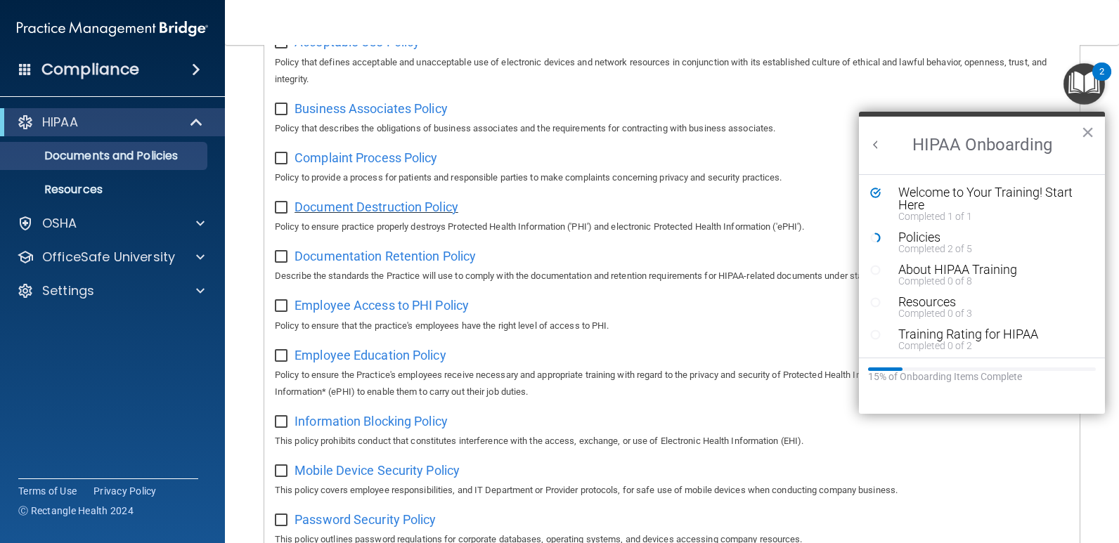
click at [385, 212] on span "Document Destruction Policy" at bounding box center [377, 207] width 164 height 15
click at [394, 257] on span "Documentation Retention Policy" at bounding box center [385, 256] width 181 height 15
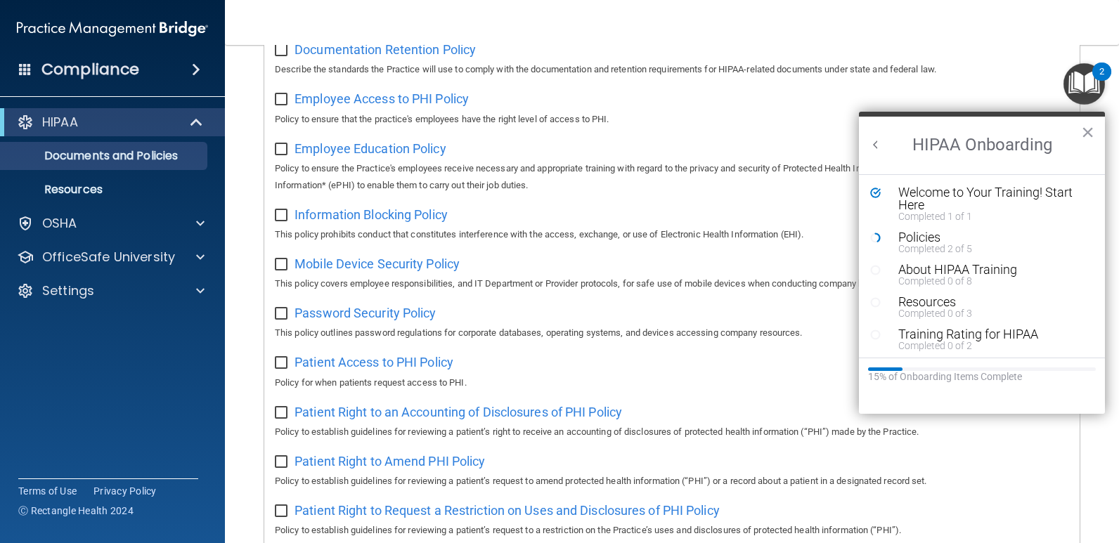
scroll to position [422, 0]
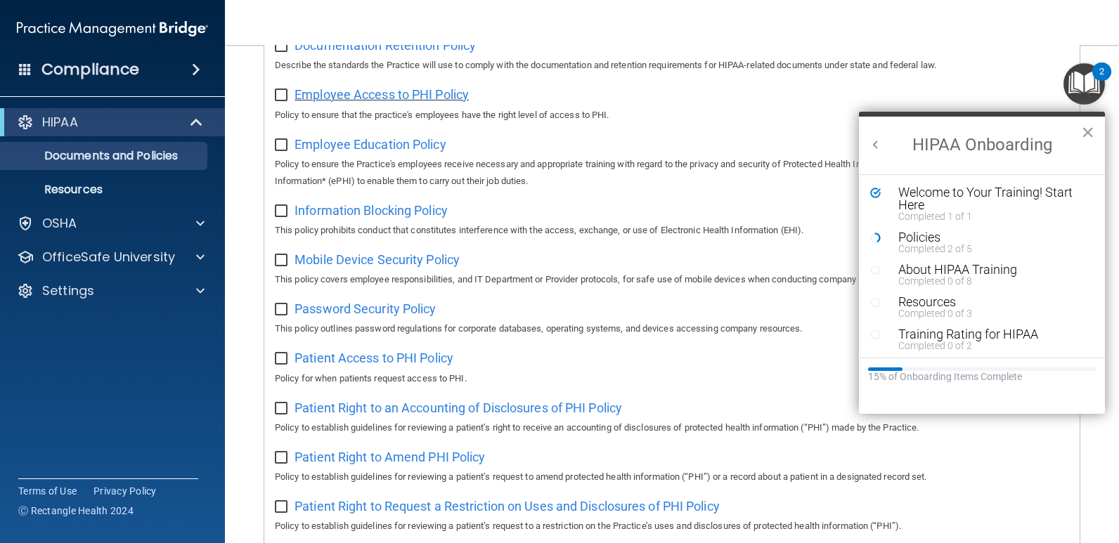
click at [394, 102] on span "Employee Access to PHI Policy" at bounding box center [382, 94] width 174 height 15
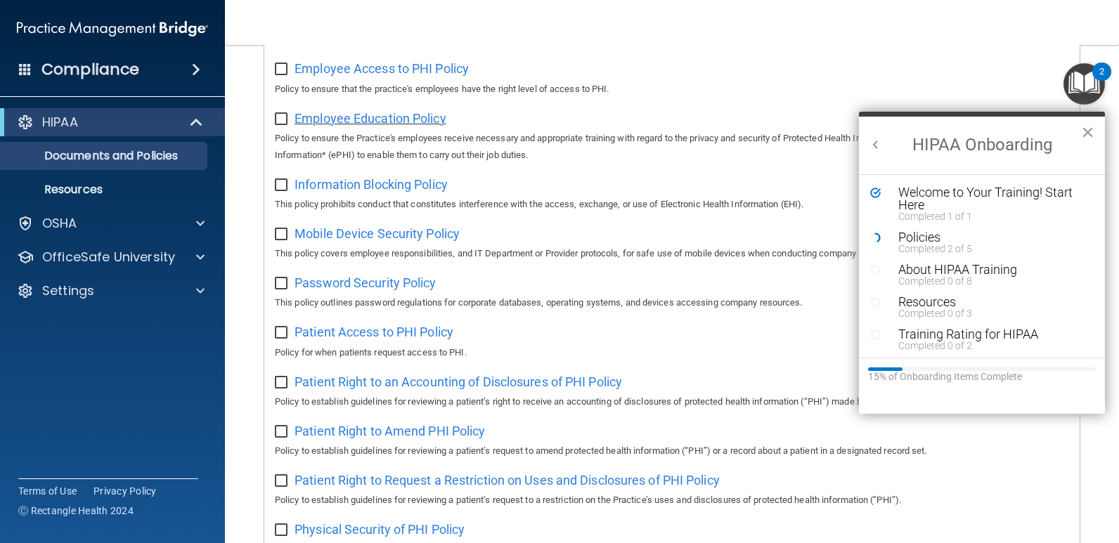
scroll to position [492, 0]
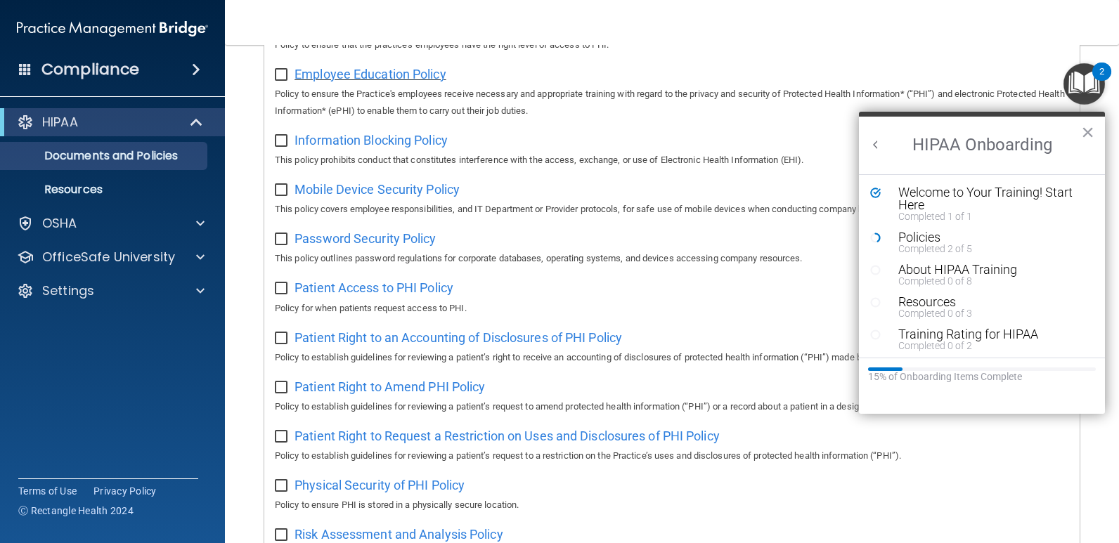
click at [402, 80] on span "Employee Education Policy" at bounding box center [371, 74] width 152 height 15
click at [383, 146] on span "Information Blocking Policy" at bounding box center [371, 140] width 153 height 15
click at [366, 197] on span "Mobile Device Security Policy" at bounding box center [377, 189] width 165 height 15
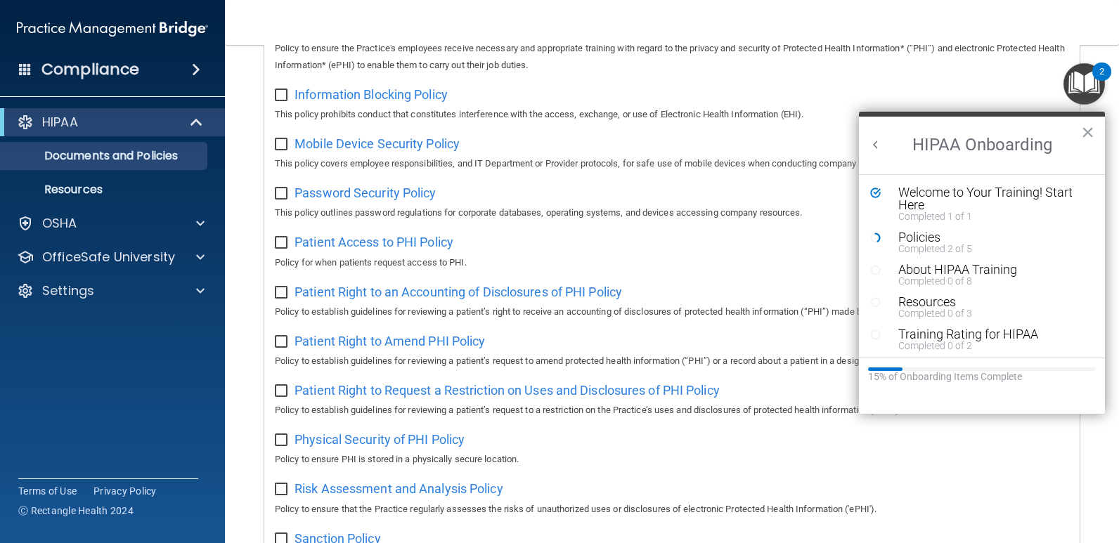
scroll to position [562, 0]
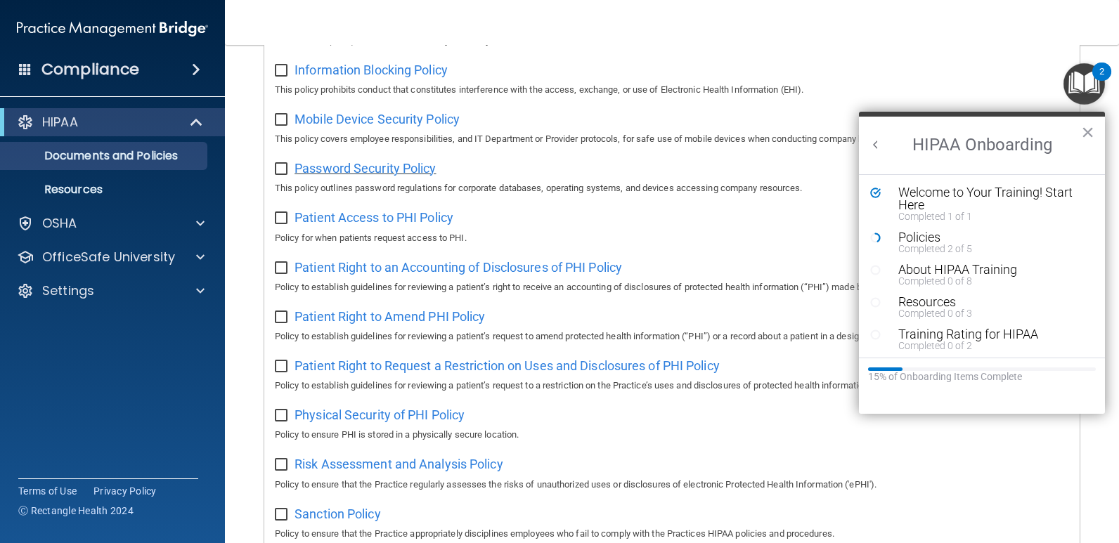
click at [380, 176] on span "Password Security Policy" at bounding box center [365, 168] width 141 height 15
click at [407, 225] on span "Patient Access to PHI Policy" at bounding box center [374, 217] width 159 height 15
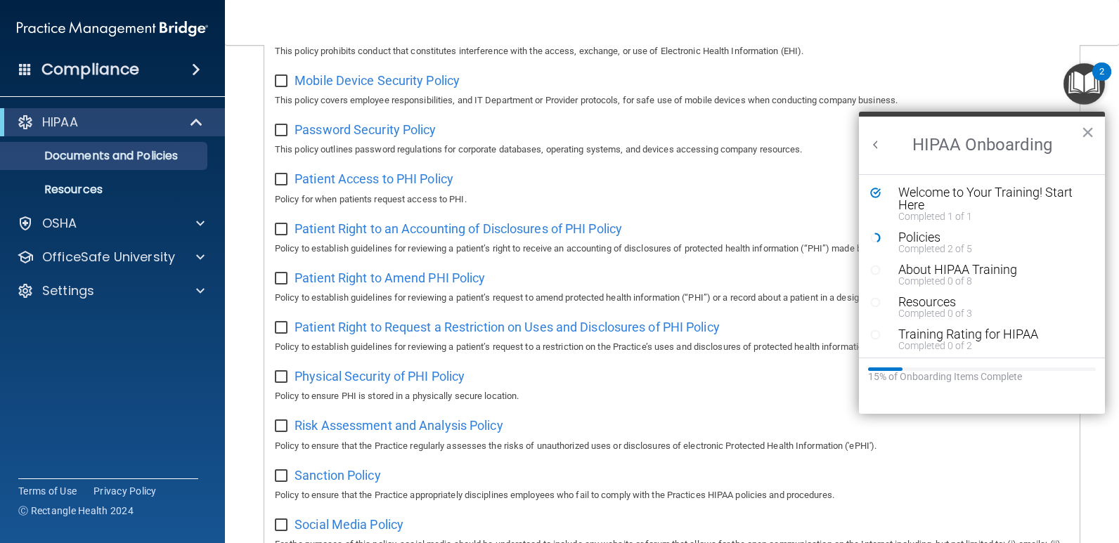
scroll to position [703, 0]
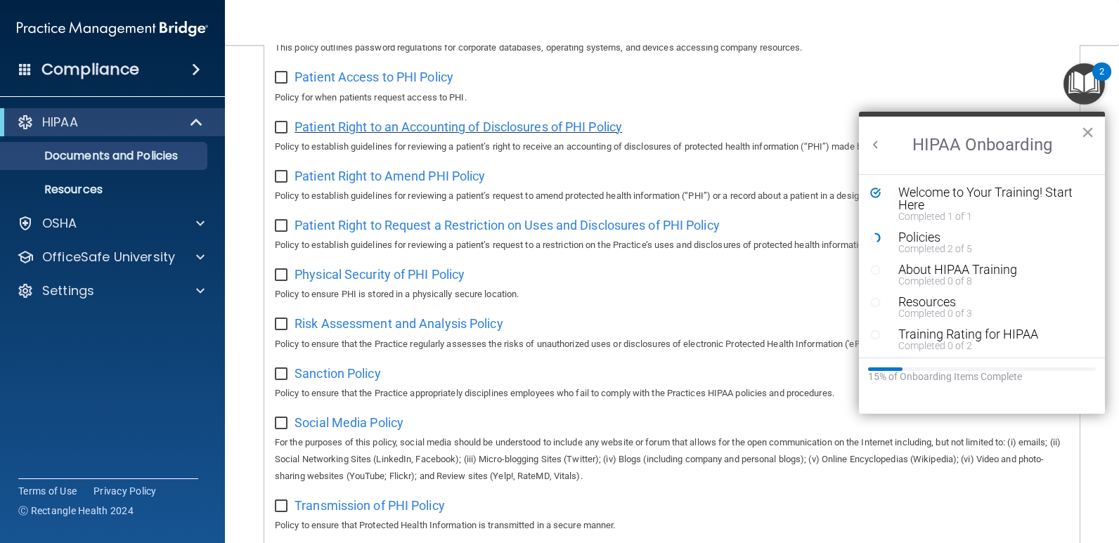
click at [380, 134] on span "Patient Right to an Accounting of Disclosures of PHI Policy" at bounding box center [459, 127] width 328 height 15
click at [408, 183] on span "Patient Right to Amend PHI Policy" at bounding box center [390, 176] width 191 height 15
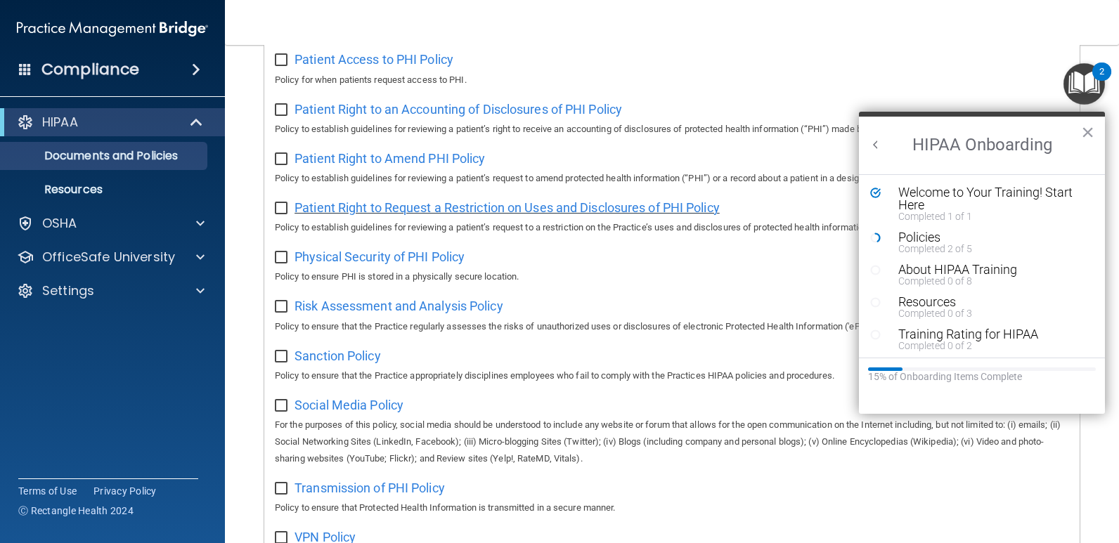
scroll to position [773, 0]
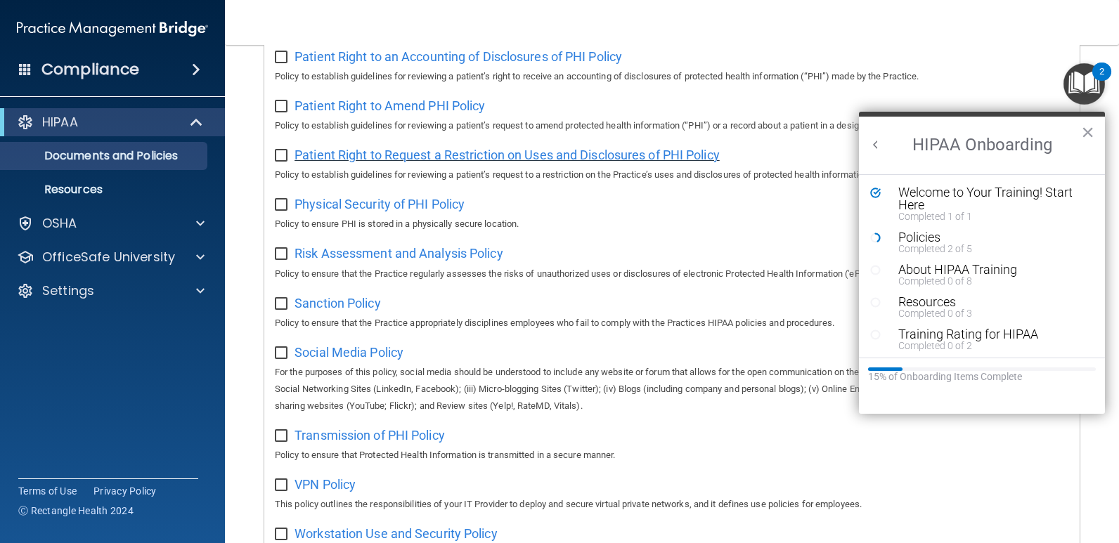
click at [412, 162] on span "Patient Right to Request a Restriction on Uses and Disclosures of PHI Policy" at bounding box center [507, 155] width 425 height 15
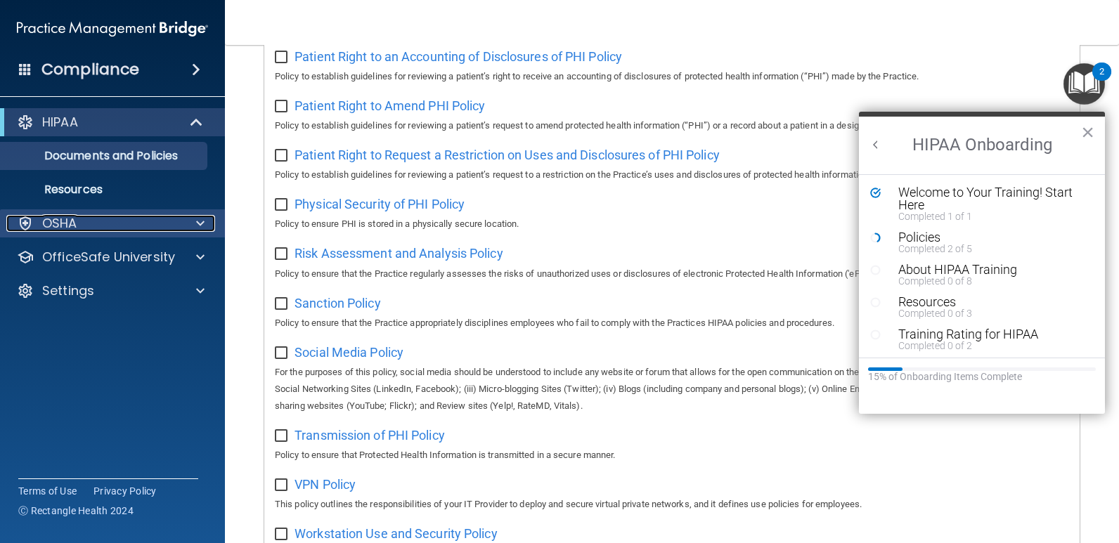
click at [96, 220] on div "OSHA" at bounding box center [93, 223] width 174 height 17
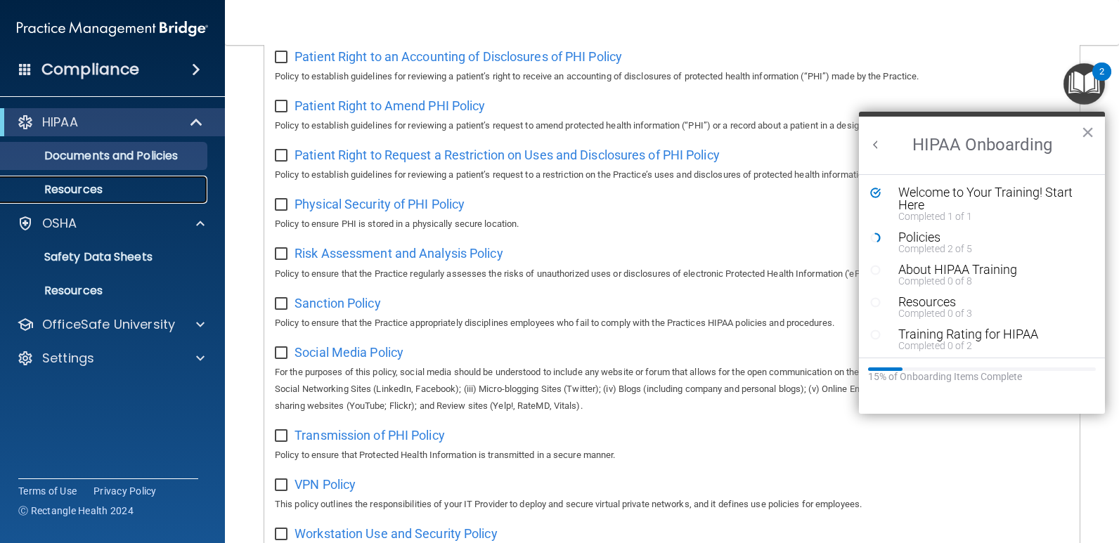
click at [141, 185] on p "Resources" at bounding box center [105, 190] width 192 height 14
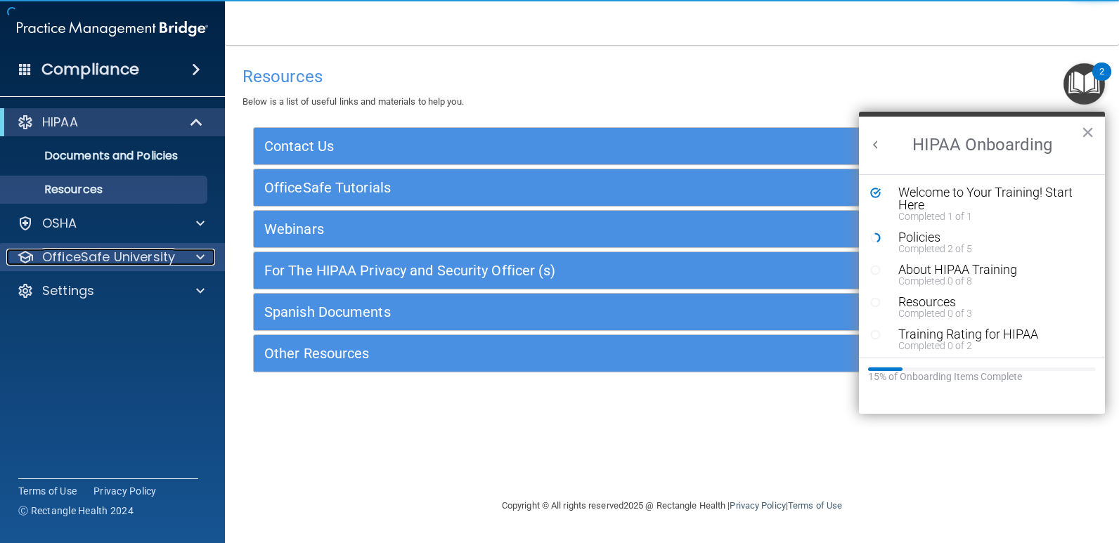
click at [159, 259] on p "OfficeSafe University" at bounding box center [108, 257] width 133 height 17
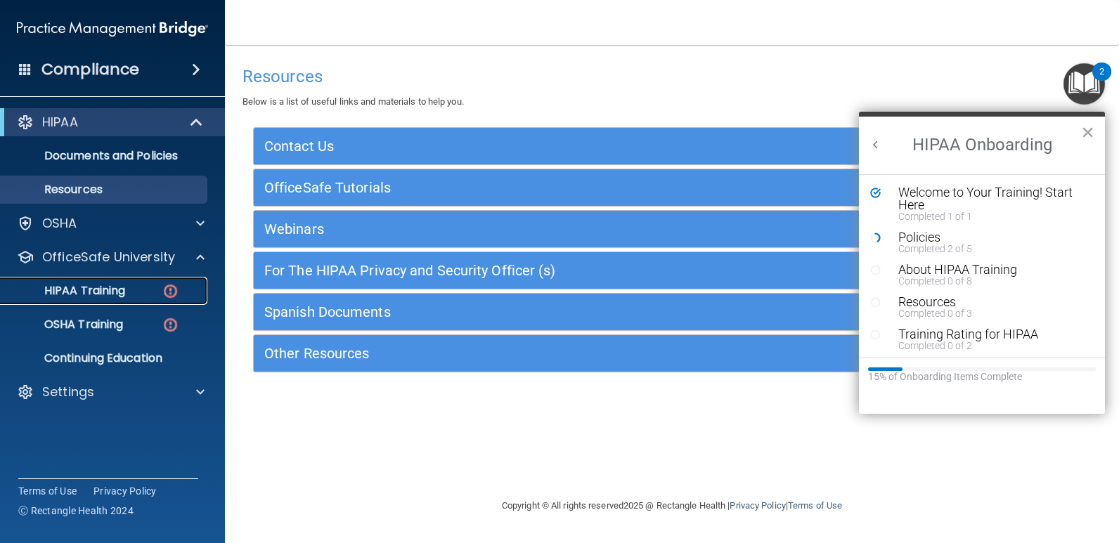
click at [138, 294] on div "HIPAA Training" at bounding box center [105, 291] width 192 height 14
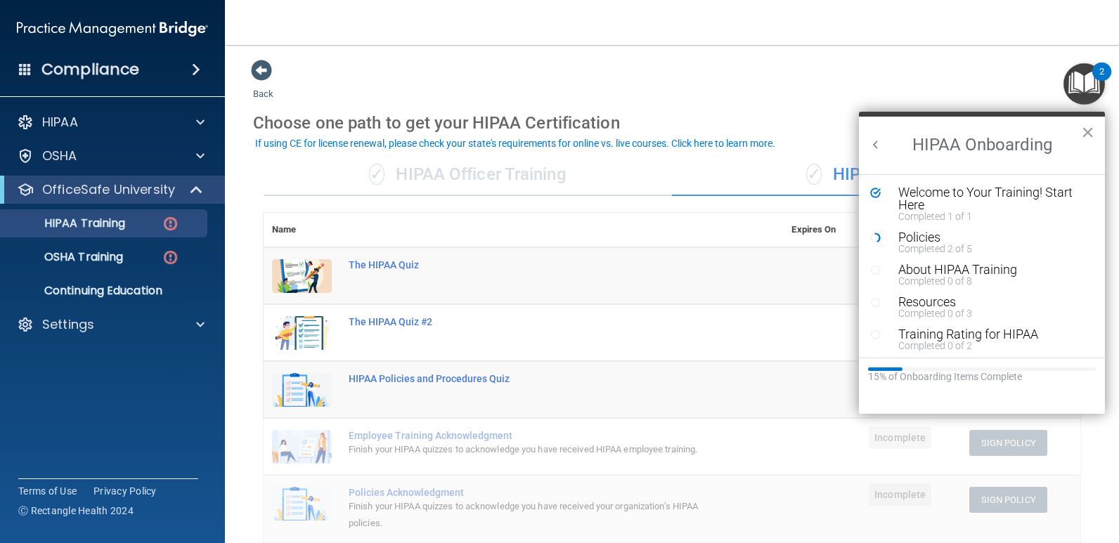
click at [1091, 129] on button "×" at bounding box center [1087, 132] width 13 height 22
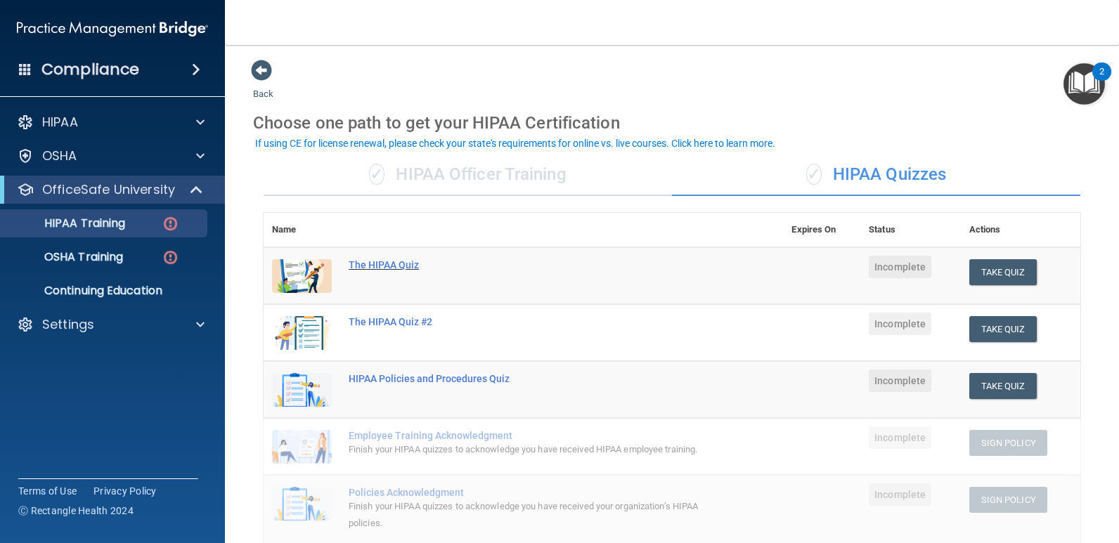
click at [380, 269] on div "The HIPAA Quiz" at bounding box center [531, 264] width 364 height 11
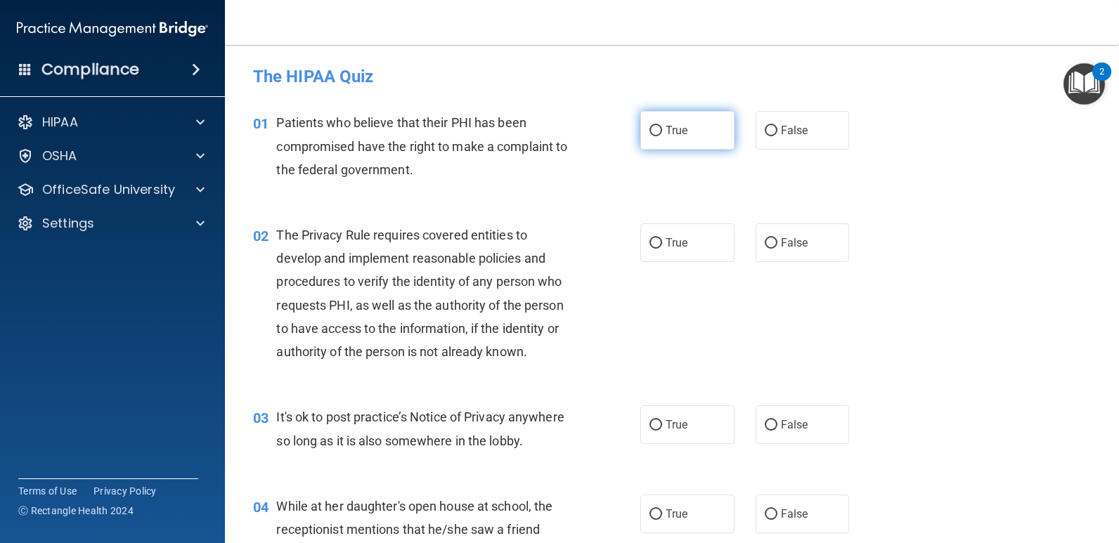
click at [650, 133] on input "True" at bounding box center [656, 131] width 13 height 11
radio input "true"
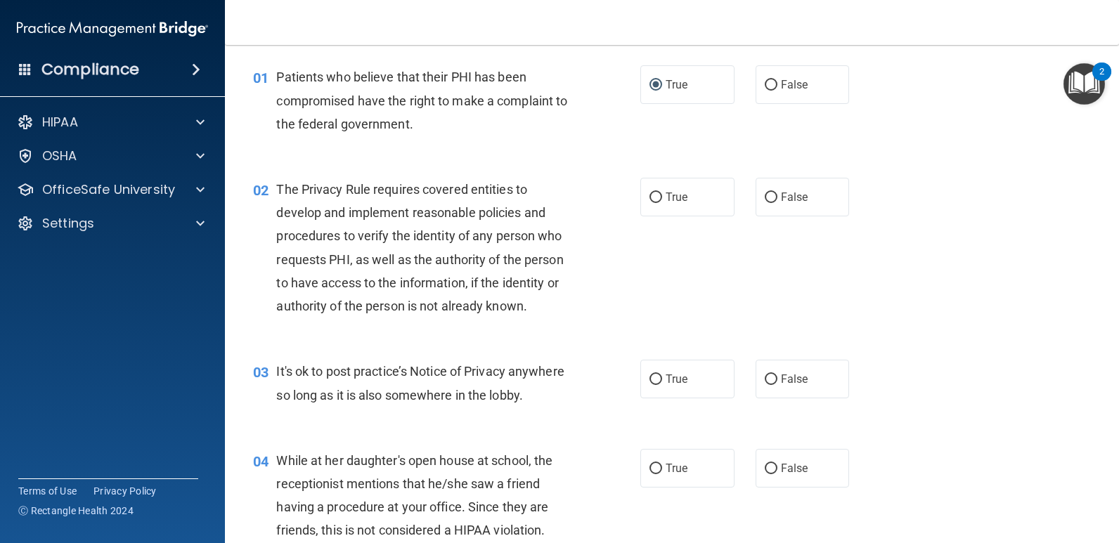
scroll to position [70, 0]
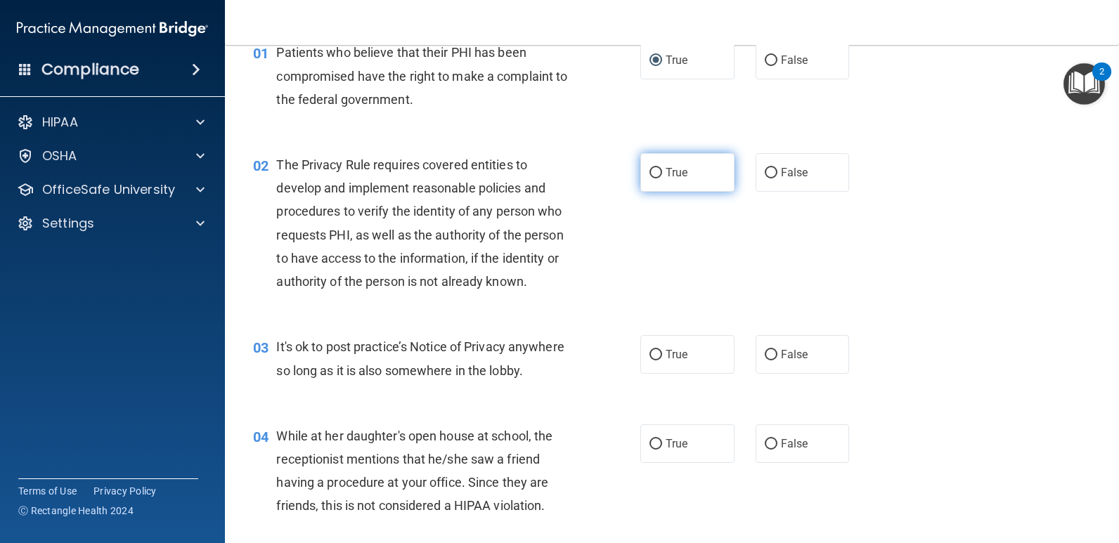
click at [647, 185] on label "True" at bounding box center [687, 172] width 94 height 39
click at [650, 179] on input "True" at bounding box center [656, 173] width 13 height 11
radio input "true"
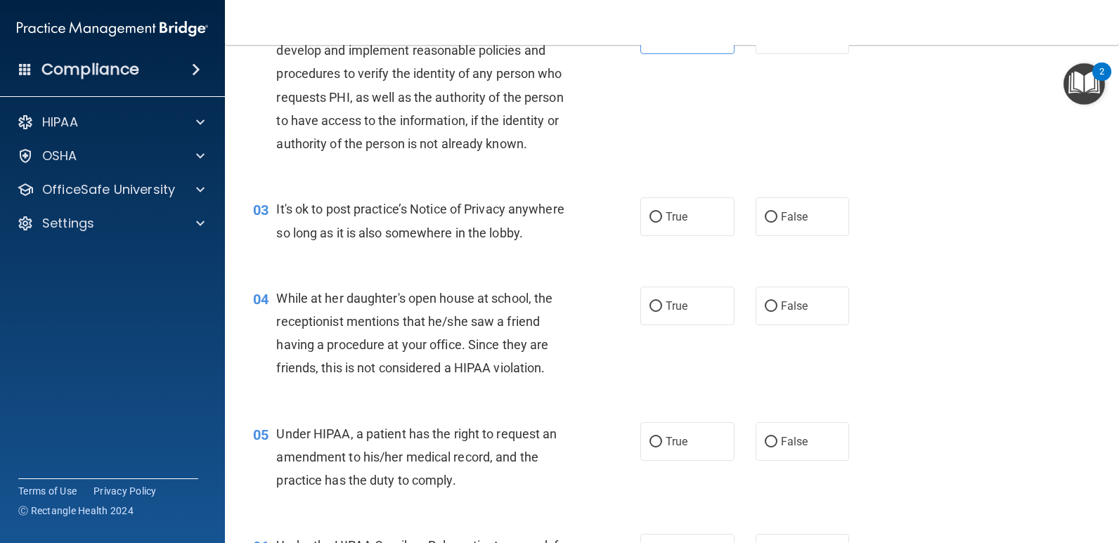
scroll to position [211, 0]
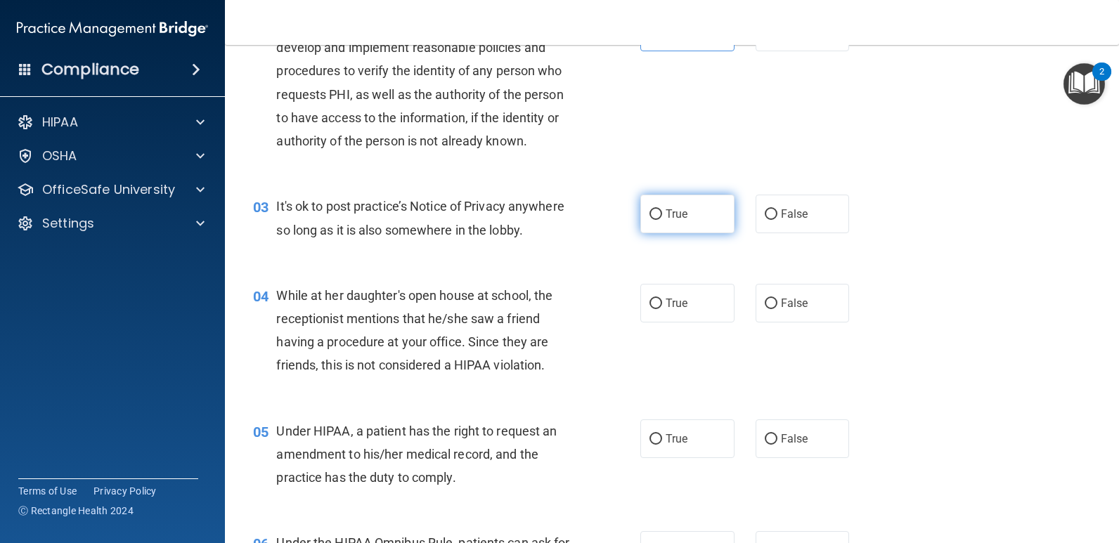
click at [654, 215] on input "True" at bounding box center [656, 214] width 13 height 11
radio input "true"
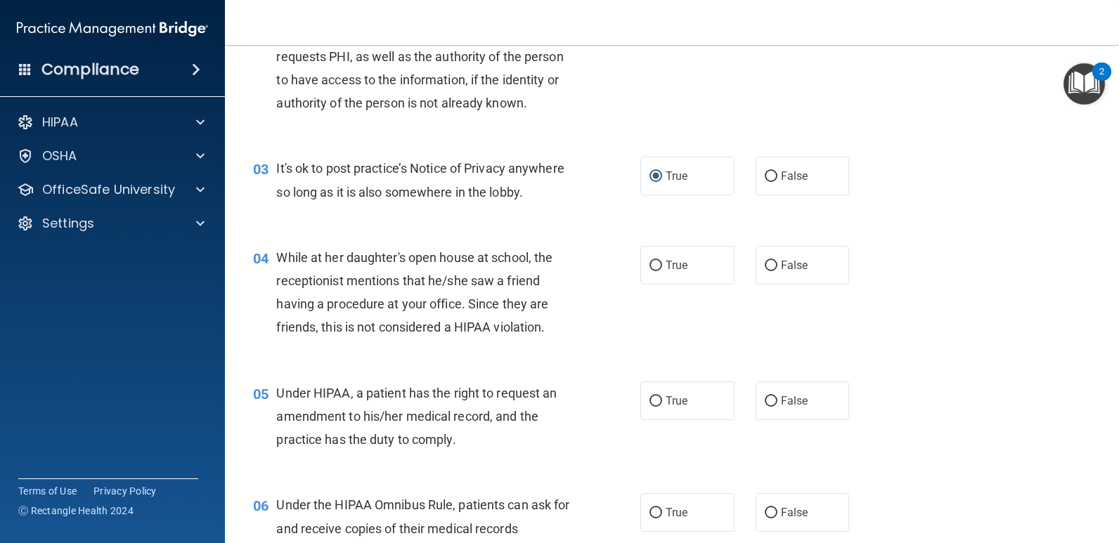
scroll to position [281, 0]
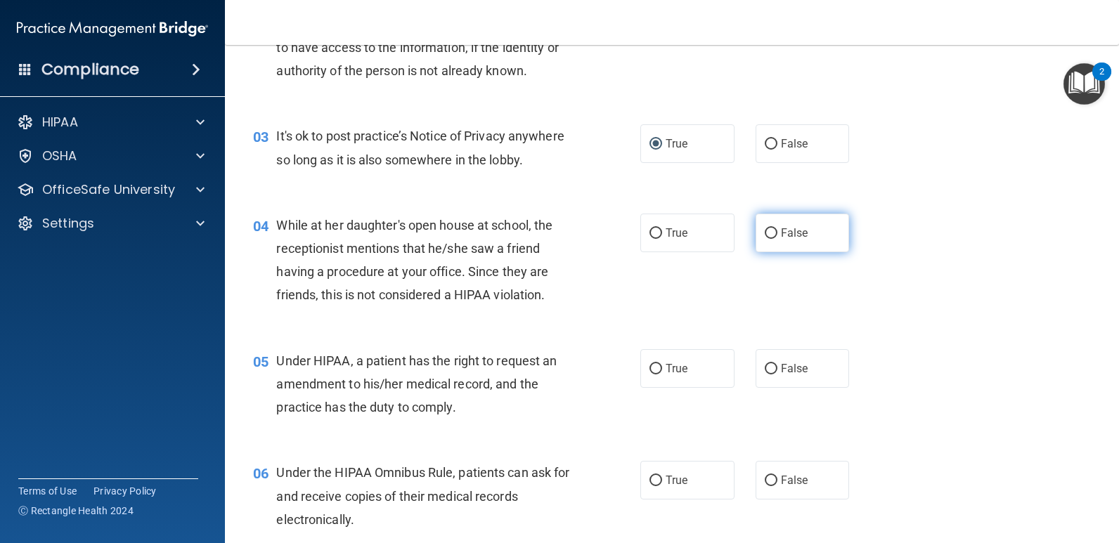
click at [780, 244] on label "False" at bounding box center [803, 233] width 94 height 39
click at [778, 239] on input "False" at bounding box center [771, 233] width 13 height 11
radio input "true"
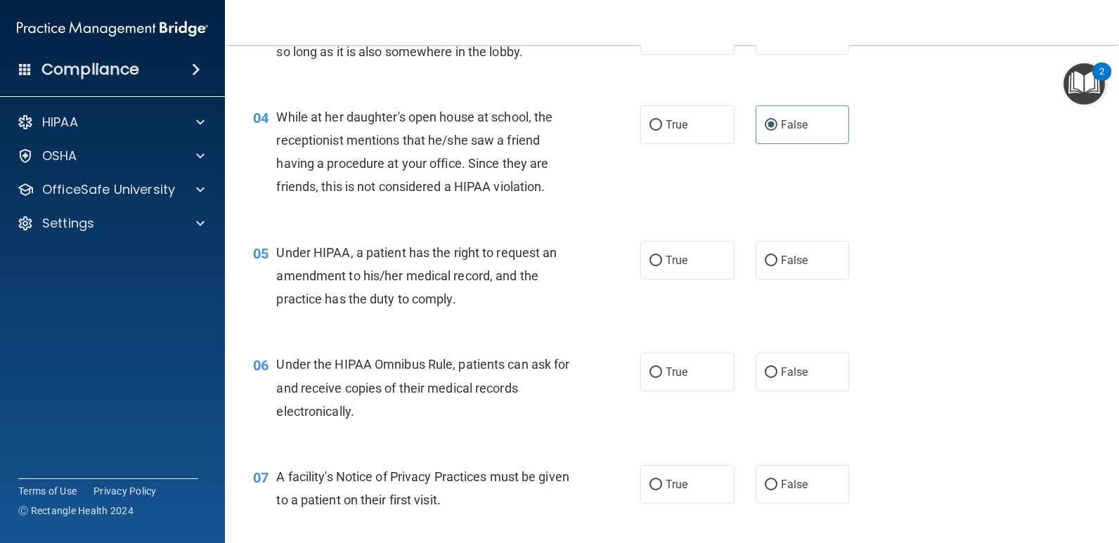
scroll to position [422, 0]
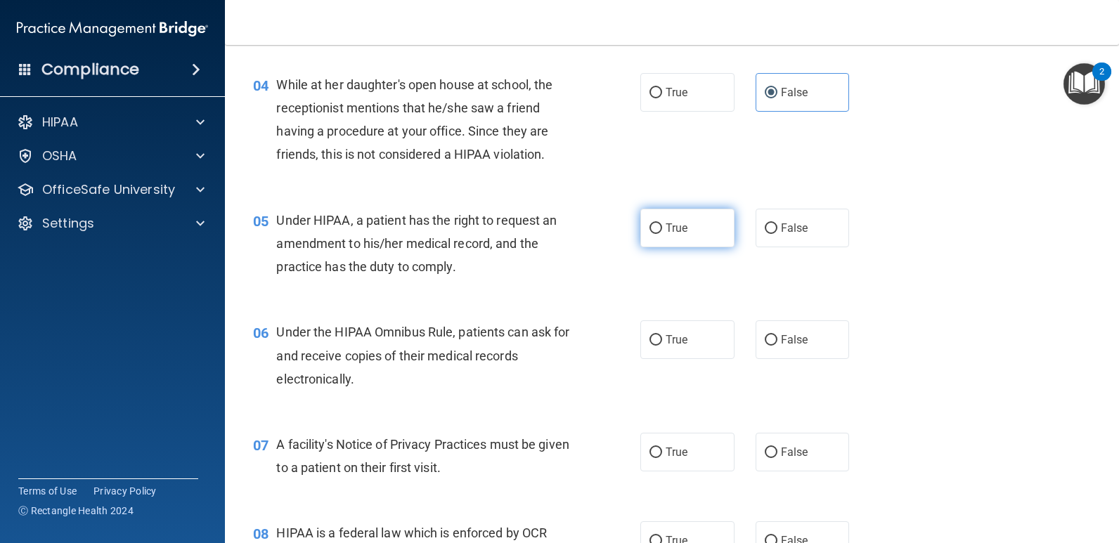
click at [658, 222] on label "True" at bounding box center [687, 228] width 94 height 39
click at [658, 224] on input "True" at bounding box center [656, 229] width 13 height 11
radio input "true"
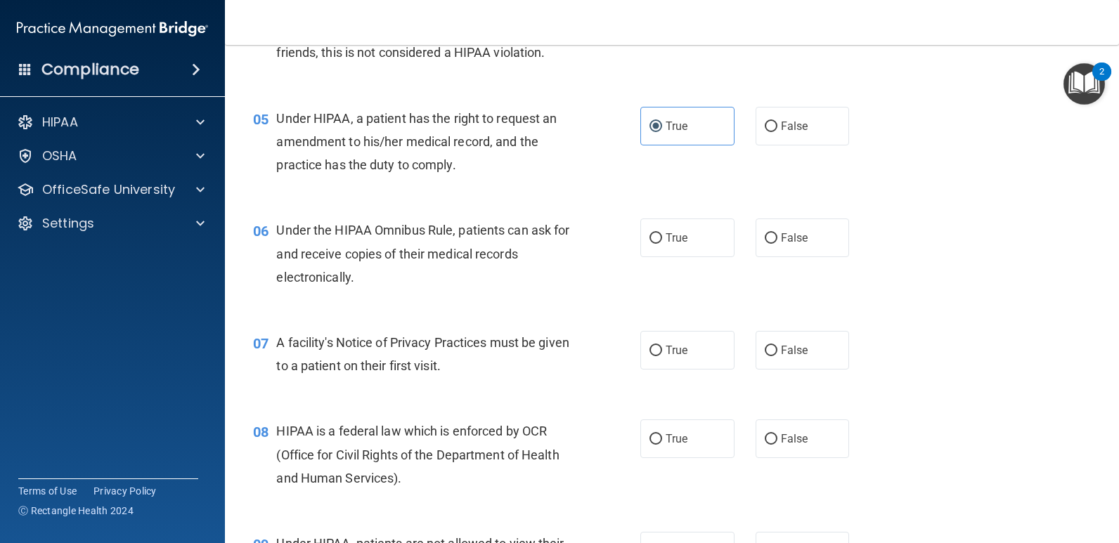
scroll to position [562, 0]
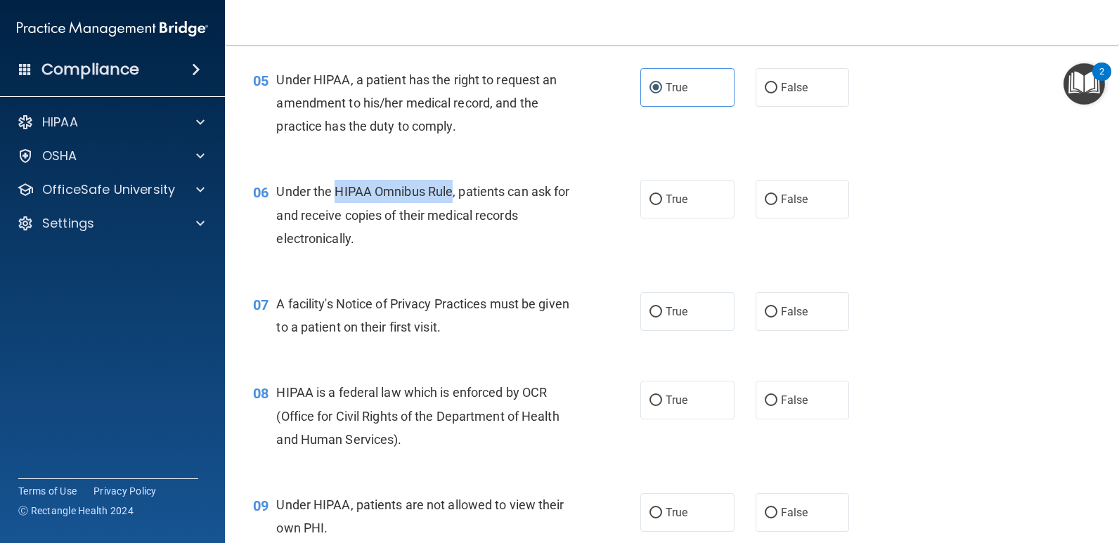
drag, startPoint x: 337, startPoint y: 193, endPoint x: 451, endPoint y: 195, distance: 114.6
click at [451, 195] on span "Under the HIPAA Omnibus Rule, patients can ask for and receive copies of their …" at bounding box center [422, 214] width 293 height 61
drag, startPoint x: 451, startPoint y: 195, endPoint x: 441, endPoint y: 193, distance: 10.8
copy span "HIPAA Omnibus Rule"
click at [650, 198] on input "True" at bounding box center [656, 200] width 13 height 11
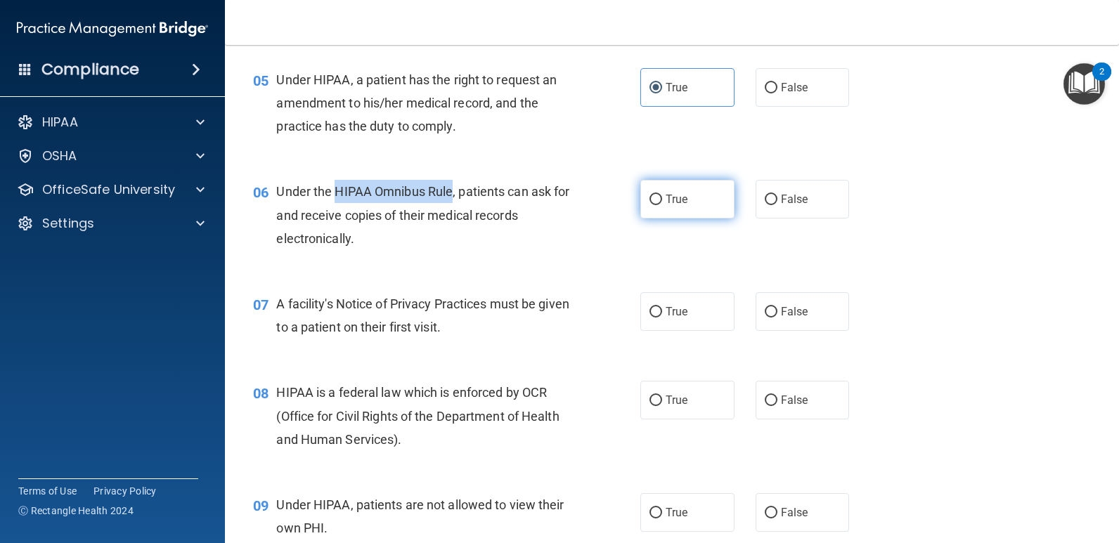
radio input "true"
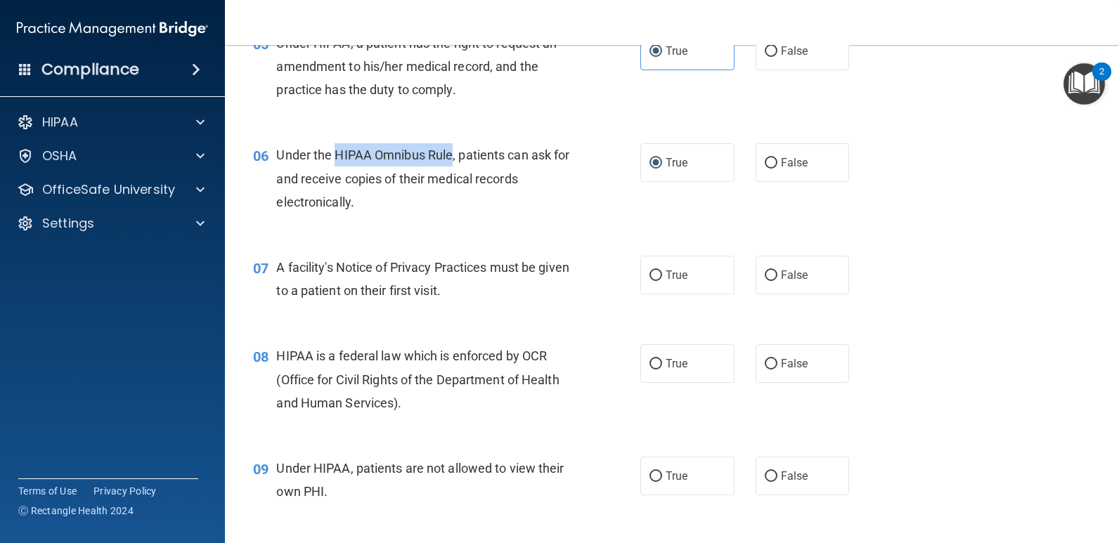
scroll to position [703, 0]
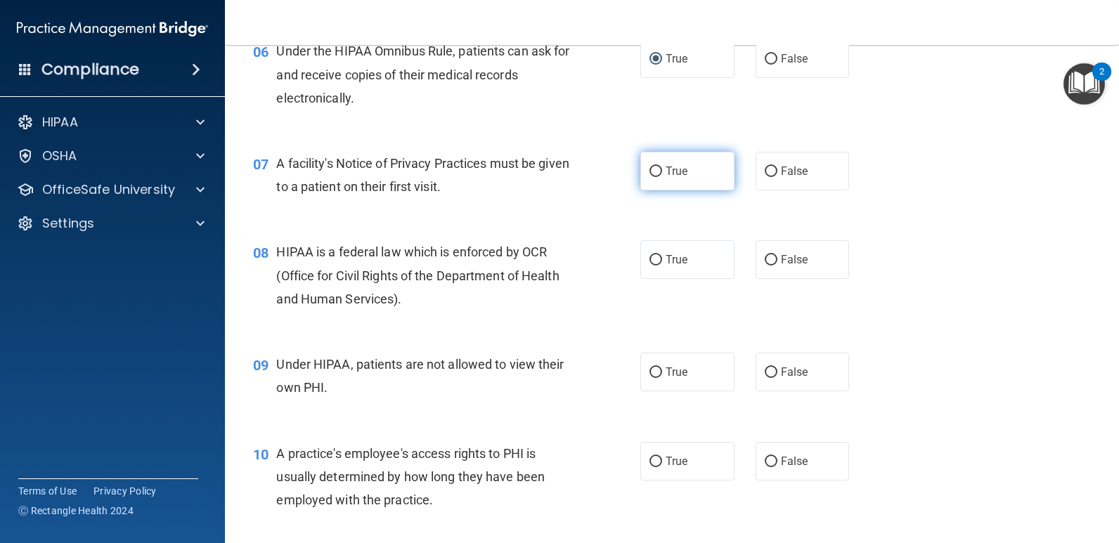
click at [658, 174] on label "True" at bounding box center [687, 171] width 94 height 39
click at [658, 174] on input "True" at bounding box center [656, 172] width 13 height 11
radio input "true"
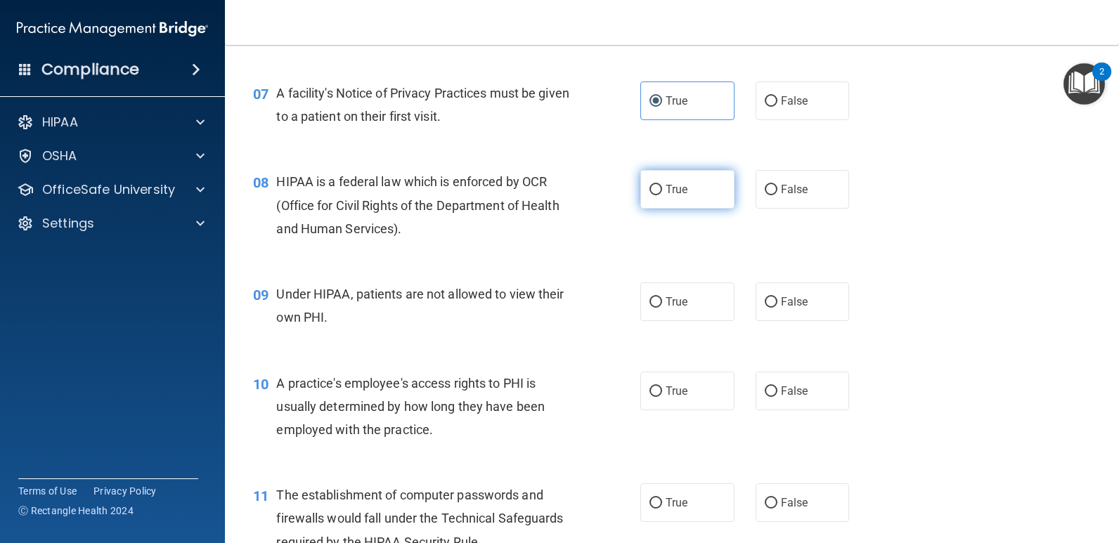
click at [652, 200] on label "True" at bounding box center [687, 189] width 94 height 39
click at [652, 195] on input "True" at bounding box center [656, 190] width 13 height 11
radio input "true"
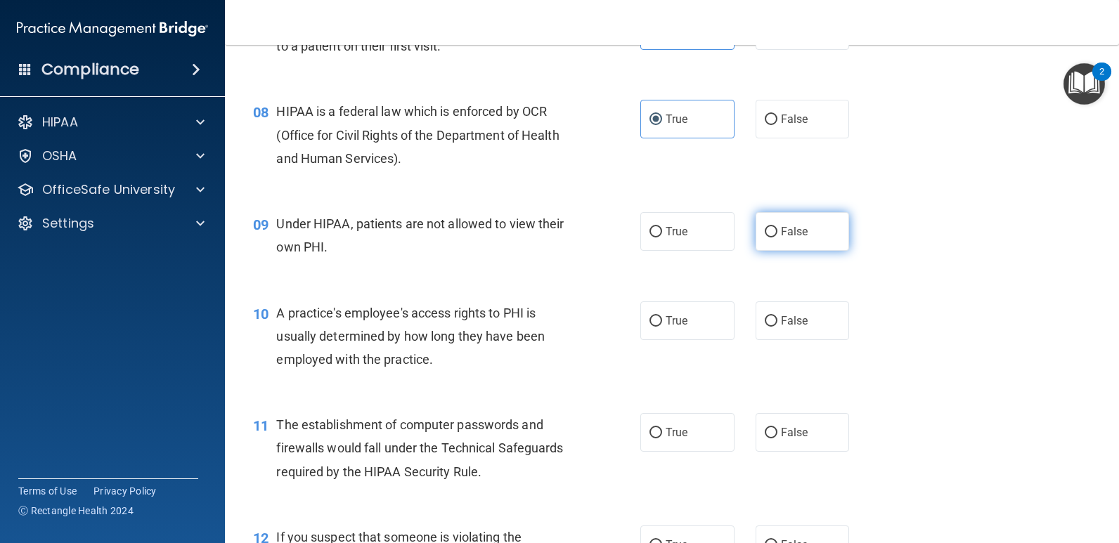
click at [756, 235] on label "False" at bounding box center [803, 231] width 94 height 39
click at [765, 235] on input "False" at bounding box center [771, 232] width 13 height 11
radio input "true"
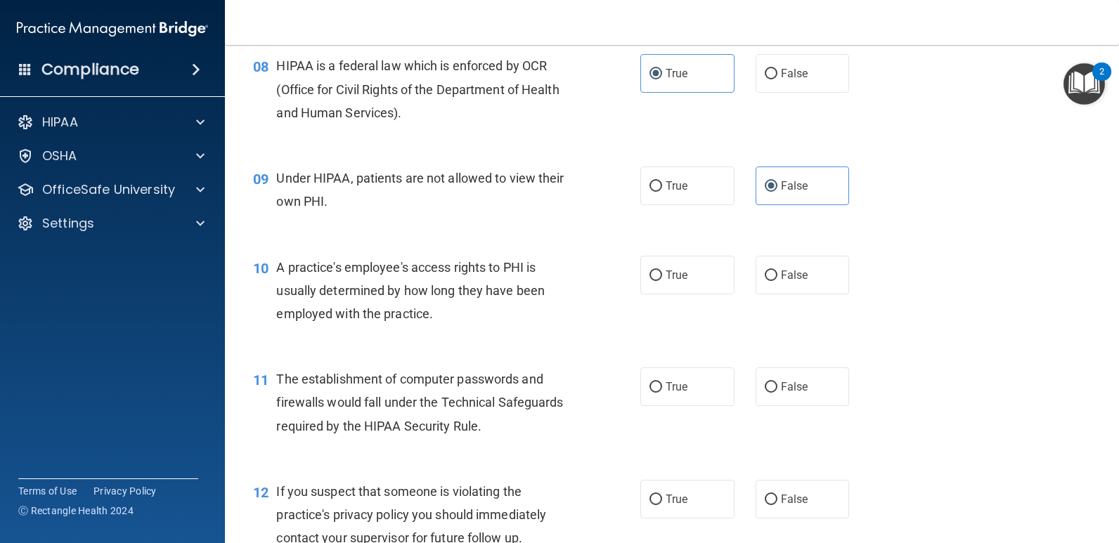
scroll to position [914, 0]
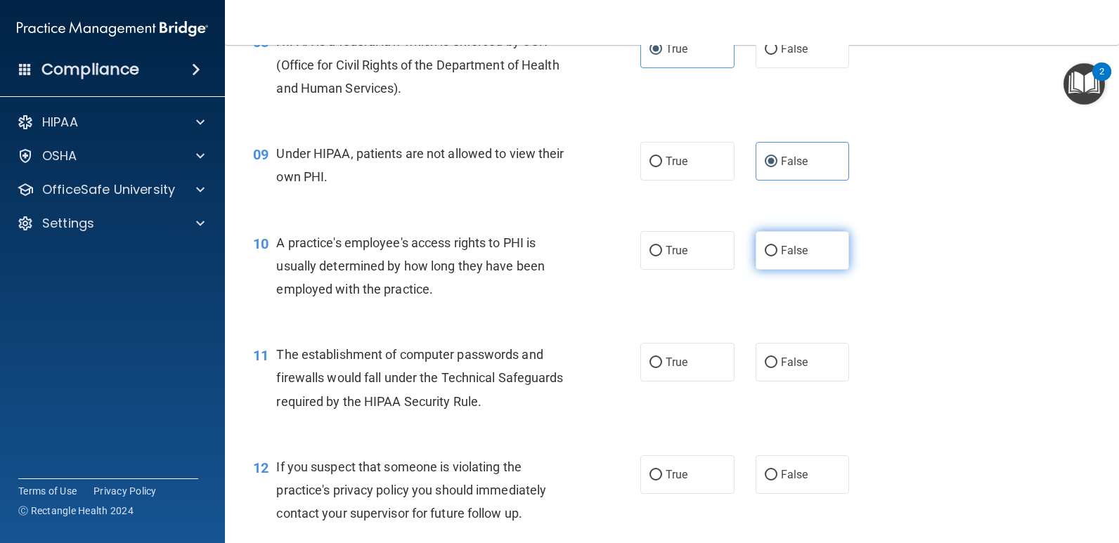
click at [759, 242] on label "False" at bounding box center [803, 250] width 94 height 39
click at [765, 246] on input "False" at bounding box center [771, 251] width 13 height 11
radio input "true"
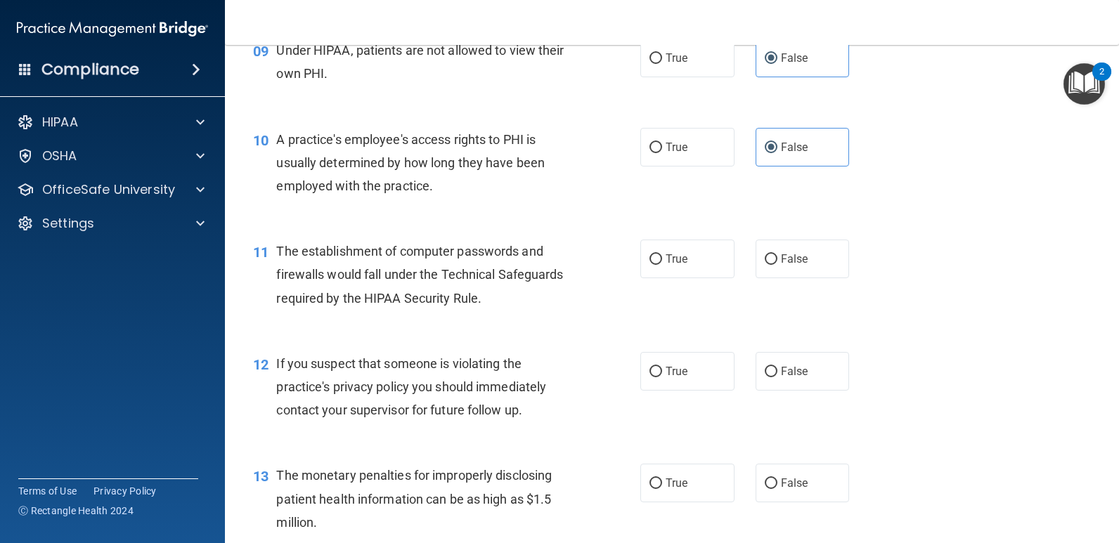
scroll to position [1055, 0]
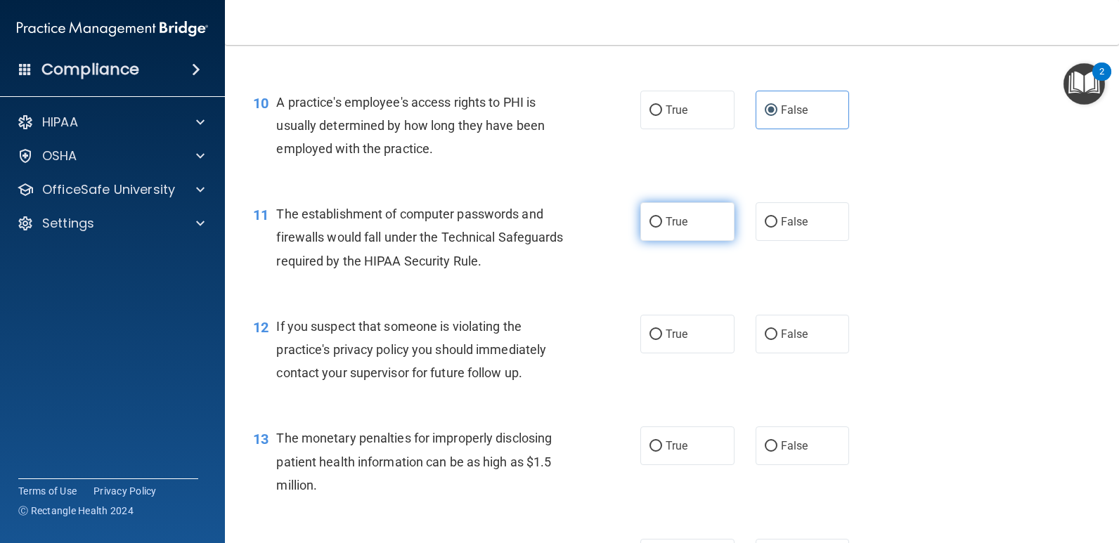
click at [643, 224] on label "True" at bounding box center [687, 221] width 94 height 39
click at [650, 224] on input "True" at bounding box center [656, 222] width 13 height 11
radio input "true"
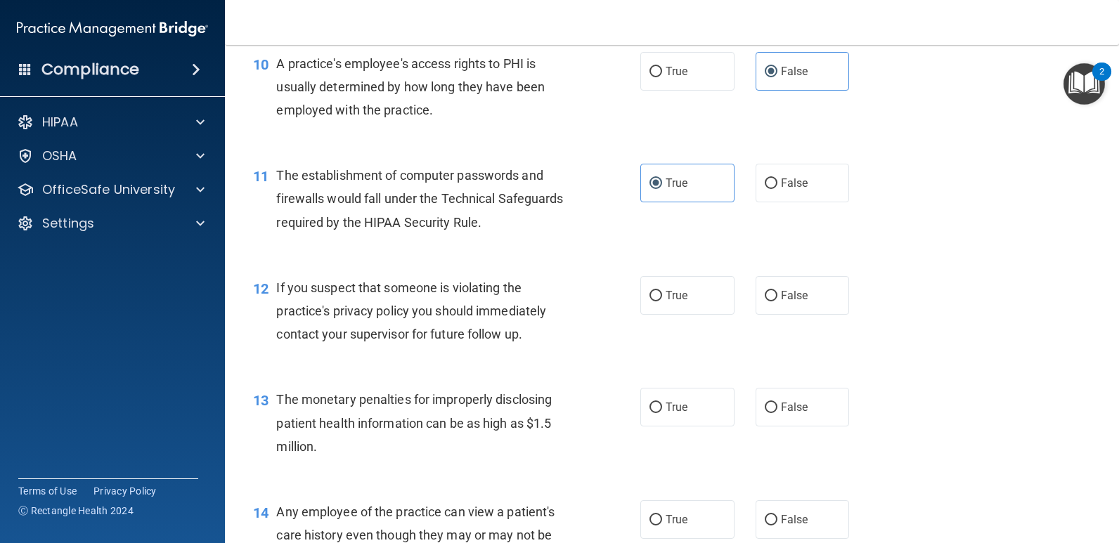
scroll to position [1195, 0]
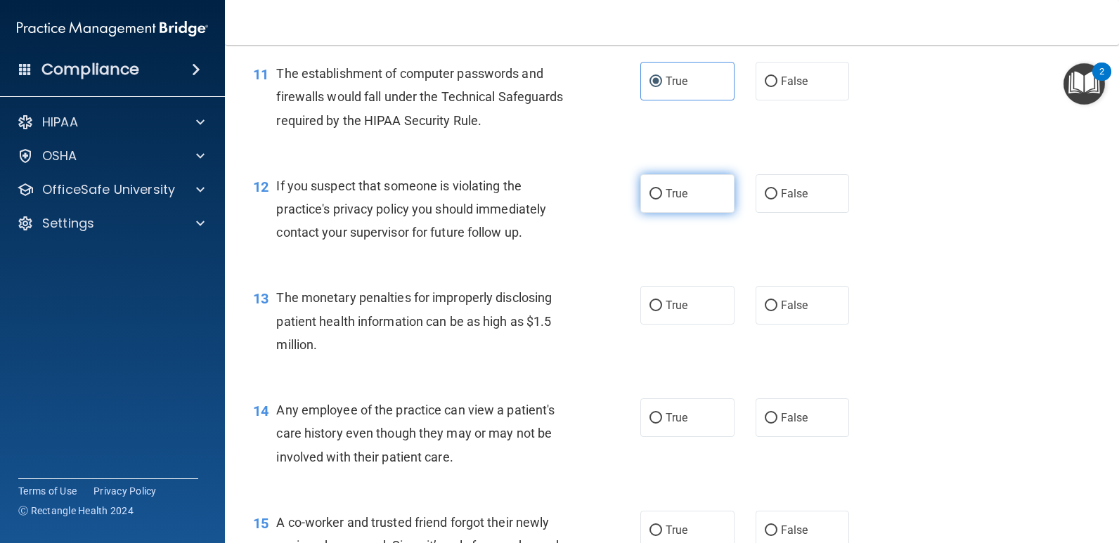
click at [650, 192] on input "True" at bounding box center [656, 194] width 13 height 11
radio input "true"
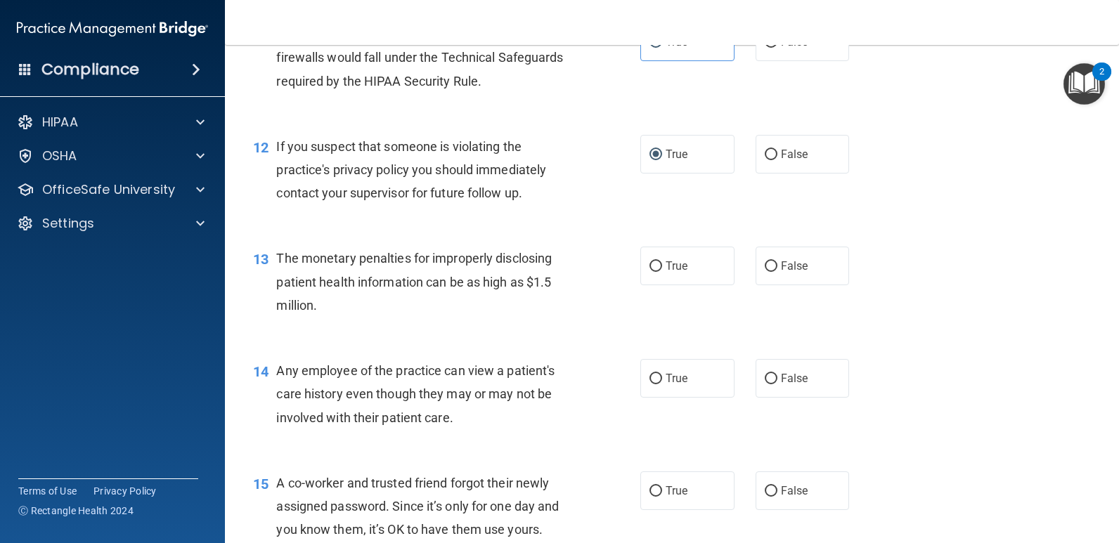
scroll to position [1265, 0]
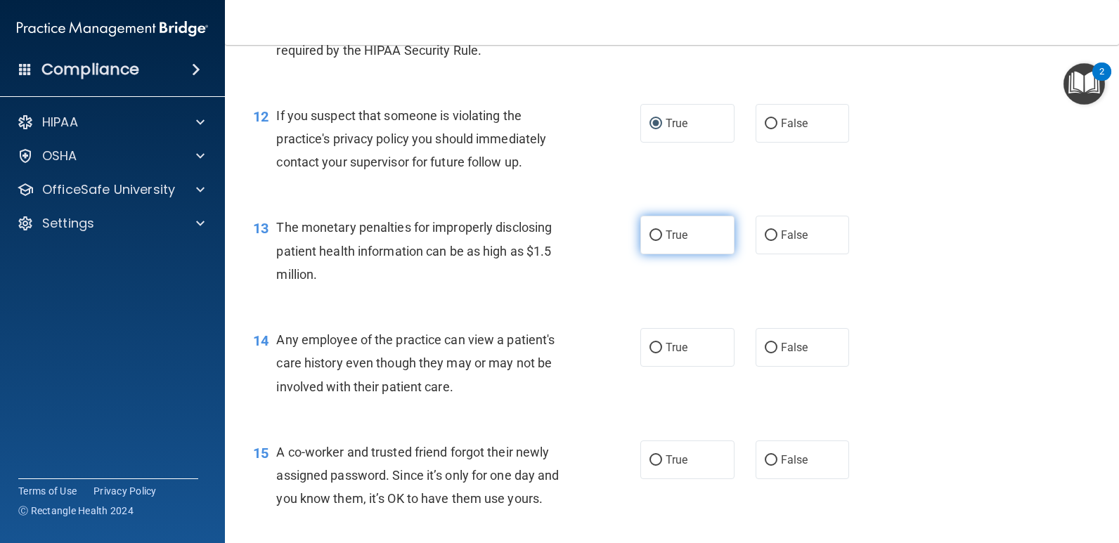
click at [642, 240] on label "True" at bounding box center [687, 235] width 94 height 39
click at [650, 240] on input "True" at bounding box center [656, 236] width 13 height 11
radio input "true"
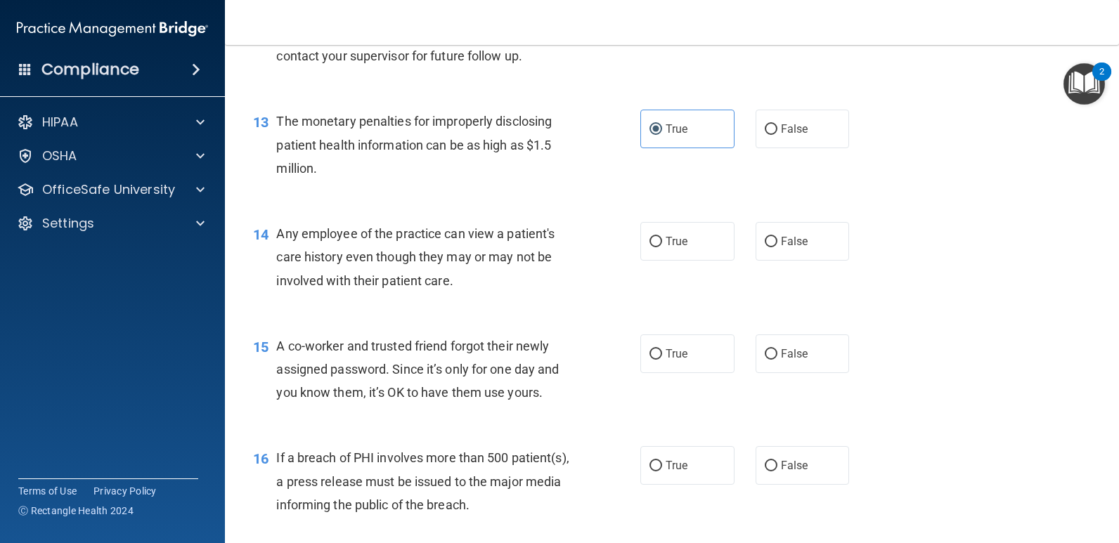
scroll to position [1406, 0]
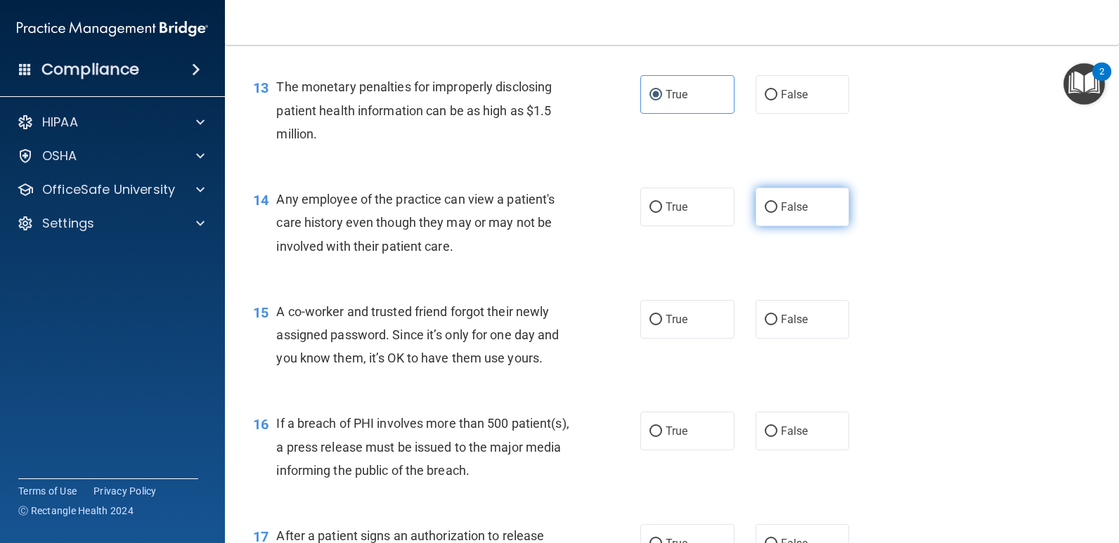
click at [756, 197] on label "False" at bounding box center [803, 207] width 94 height 39
click at [765, 202] on input "False" at bounding box center [771, 207] width 13 height 11
radio input "true"
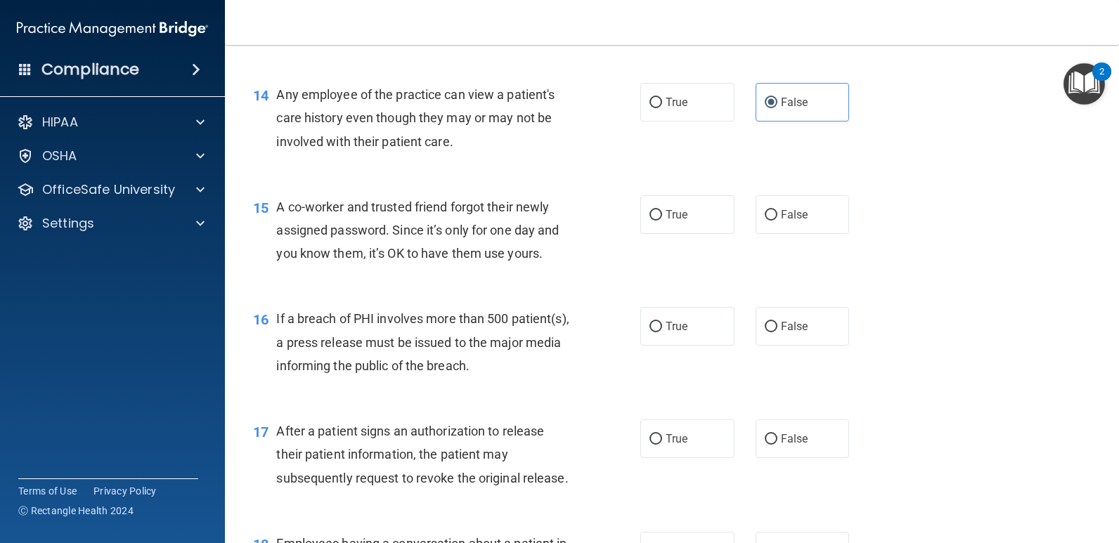
scroll to position [1547, 0]
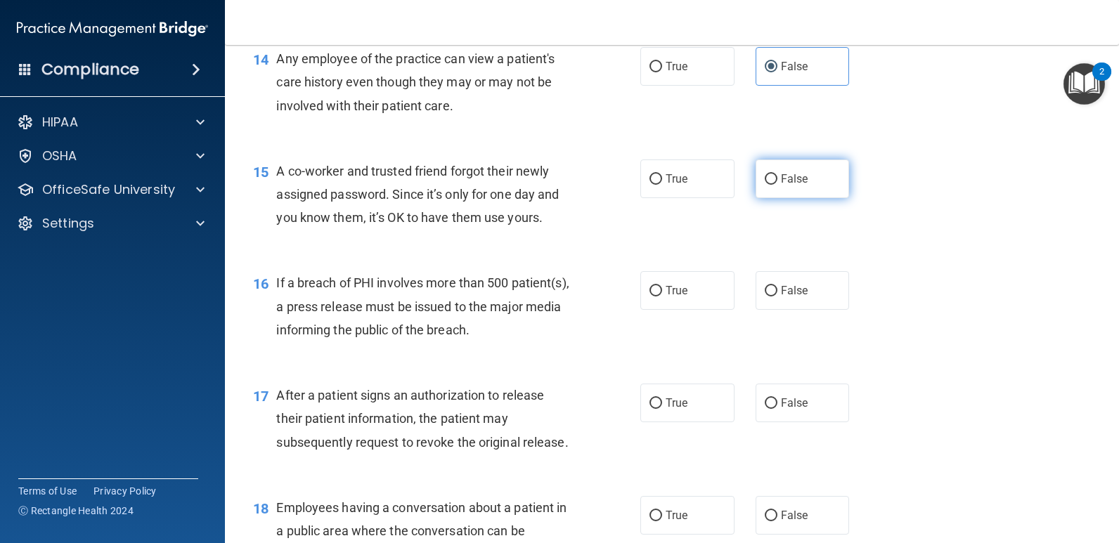
click at [781, 179] on span "False" at bounding box center [794, 178] width 27 height 13
click at [774, 179] on input "False" at bounding box center [771, 179] width 13 height 11
radio input "true"
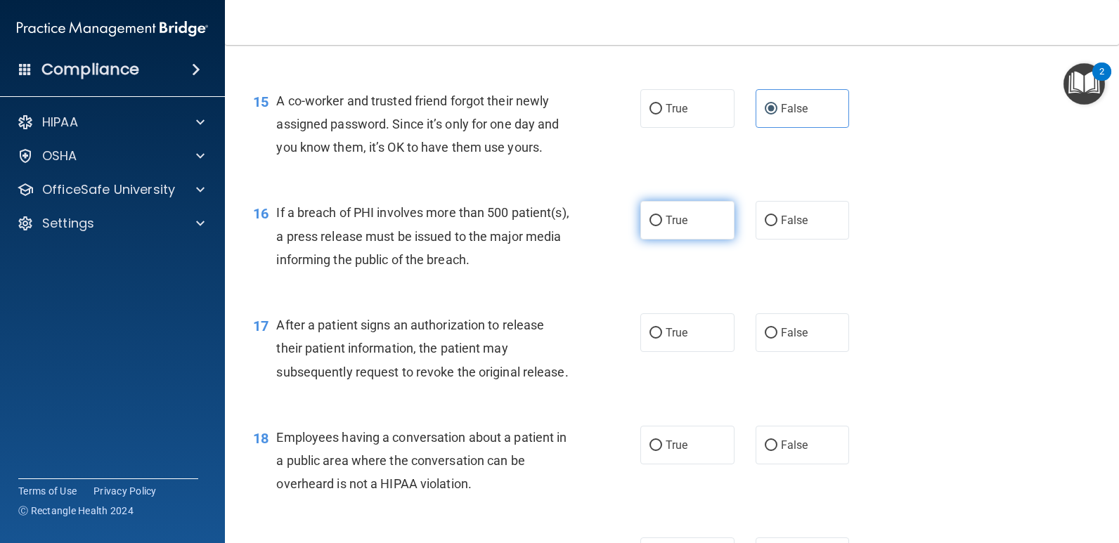
click at [653, 217] on input "True" at bounding box center [656, 221] width 13 height 11
radio input "true"
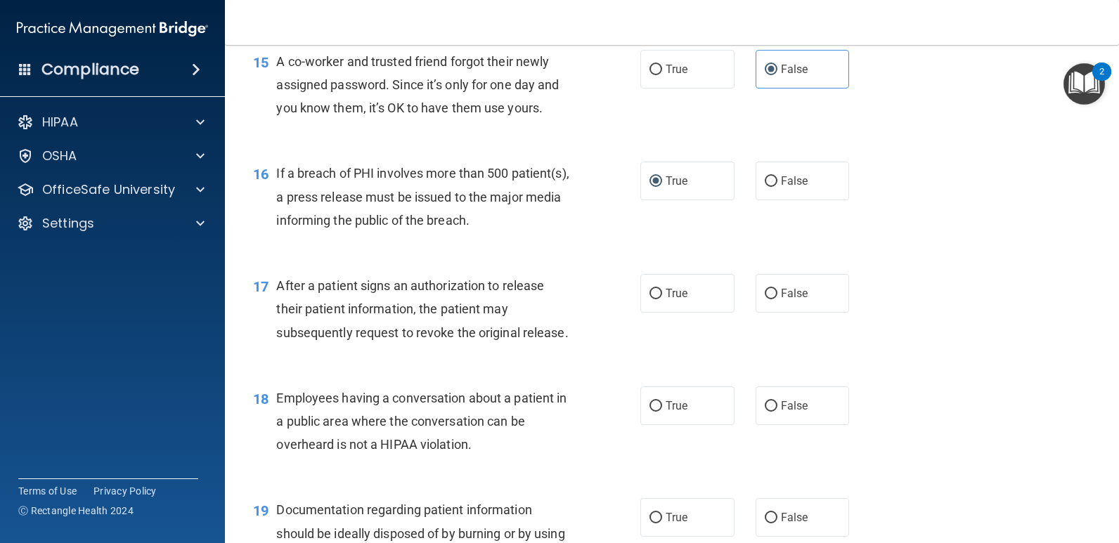
scroll to position [1687, 0]
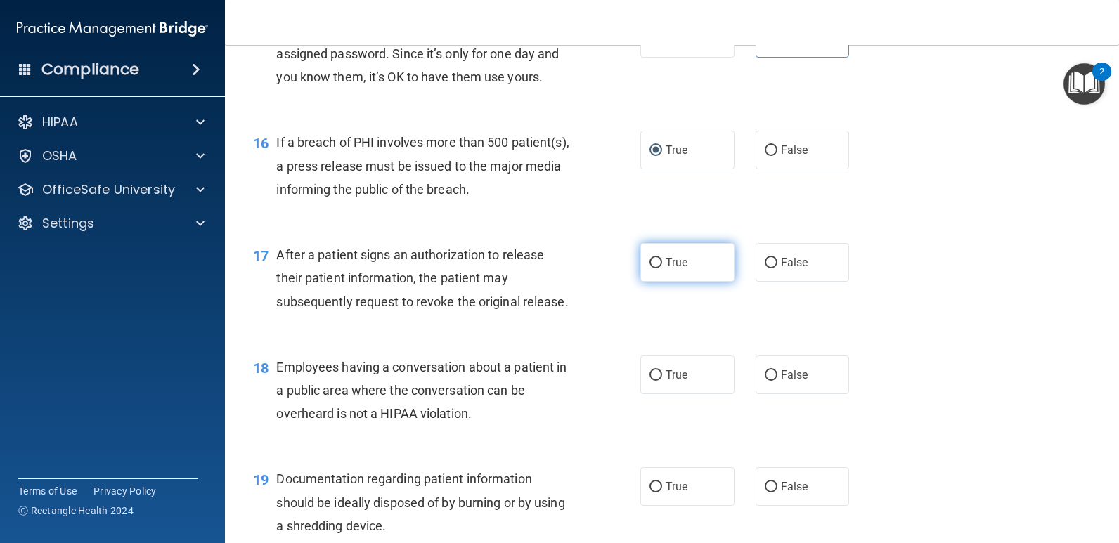
click at [650, 266] on input "True" at bounding box center [656, 263] width 13 height 11
radio input "true"
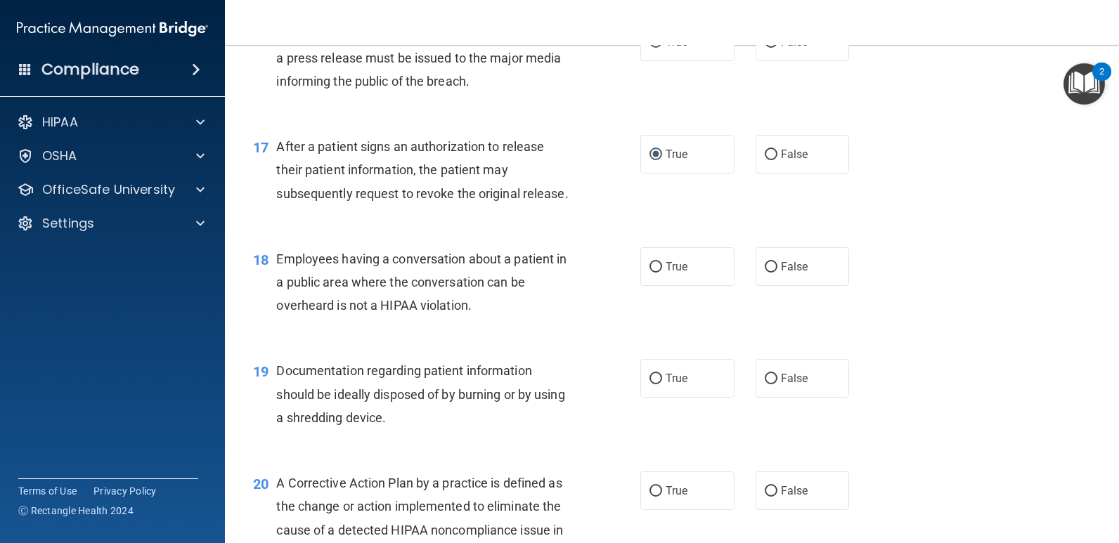
scroll to position [1828, 0]
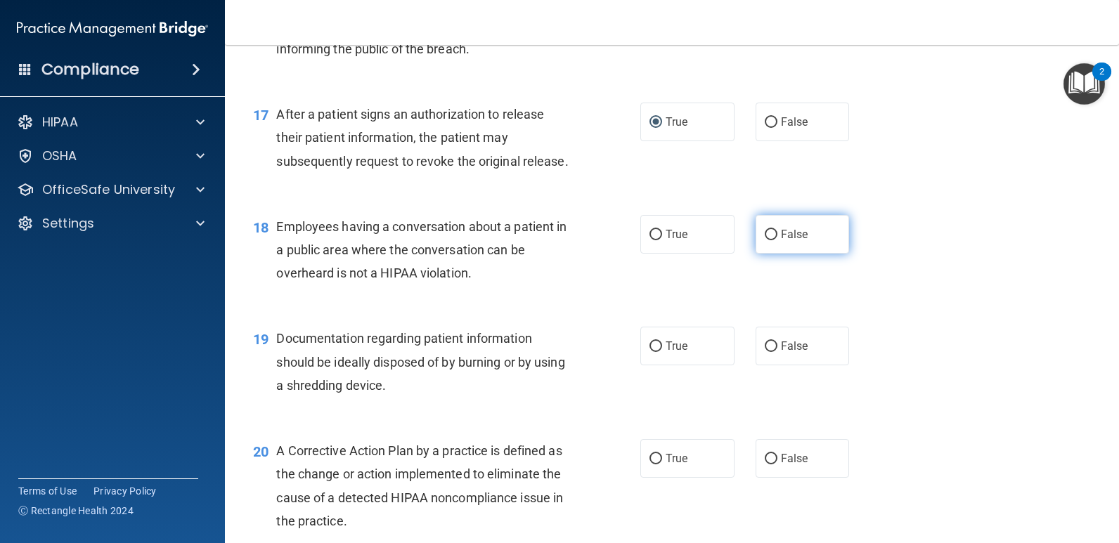
click at [756, 236] on label "False" at bounding box center [803, 234] width 94 height 39
click at [765, 236] on input "False" at bounding box center [771, 235] width 13 height 11
radio input "true"
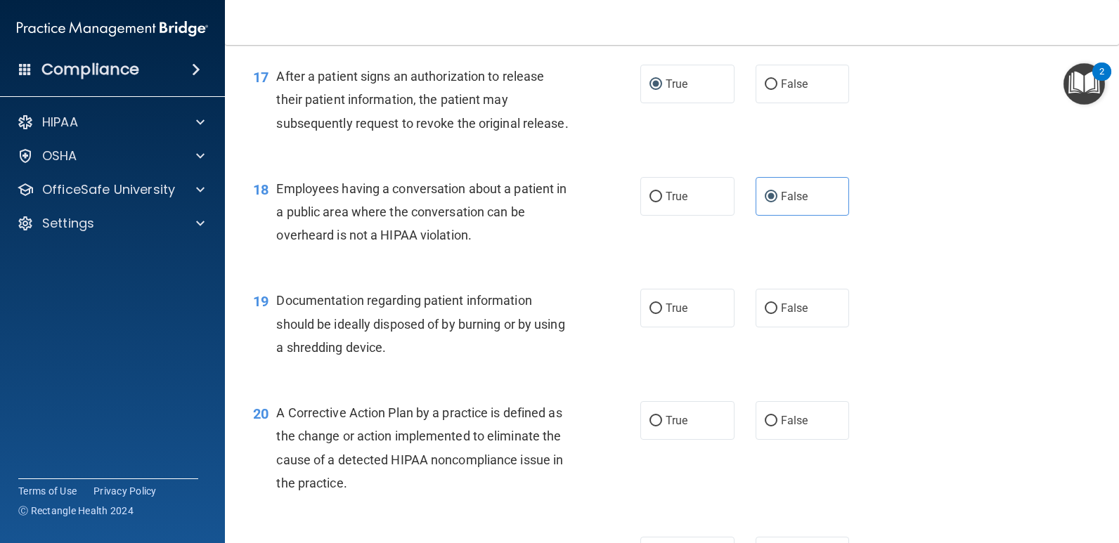
scroll to position [1898, 0]
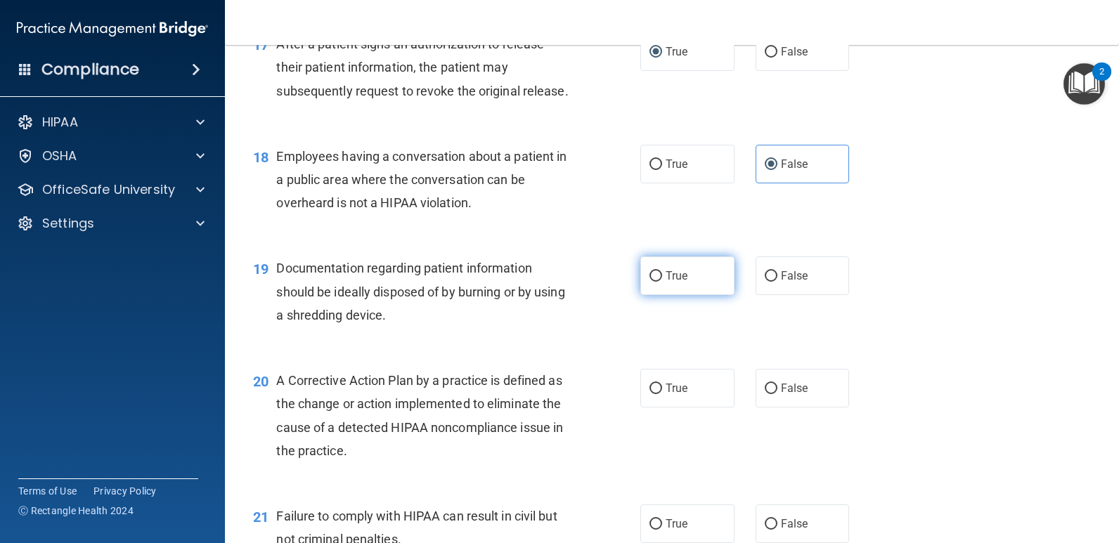
click at [666, 273] on span "True" at bounding box center [677, 275] width 22 height 13
click at [662, 273] on input "True" at bounding box center [656, 276] width 13 height 11
radio input "true"
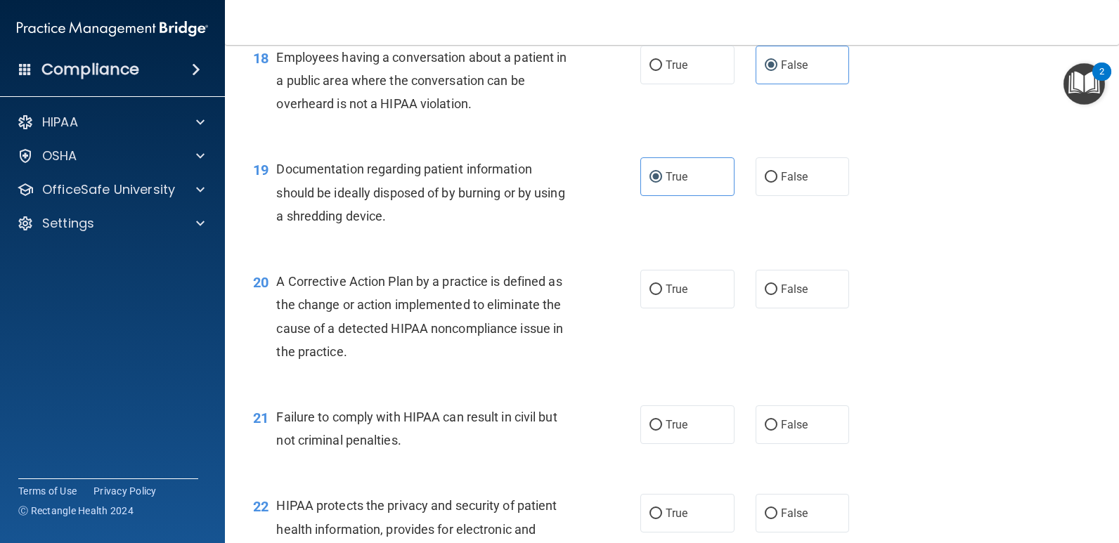
scroll to position [2039, 0]
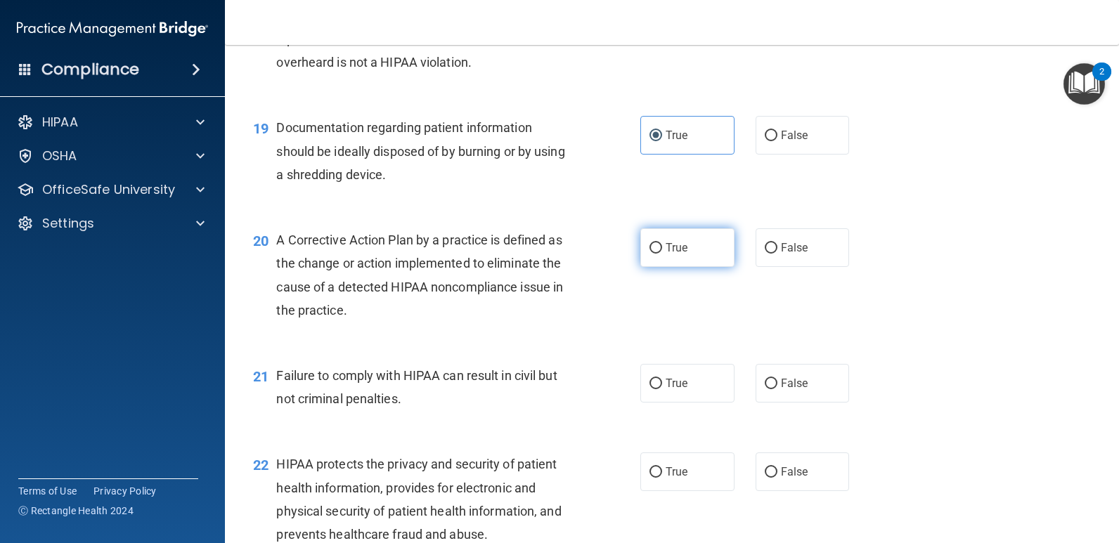
click at [645, 259] on label "True" at bounding box center [687, 247] width 94 height 39
click at [650, 254] on input "True" at bounding box center [656, 248] width 13 height 11
radio input "true"
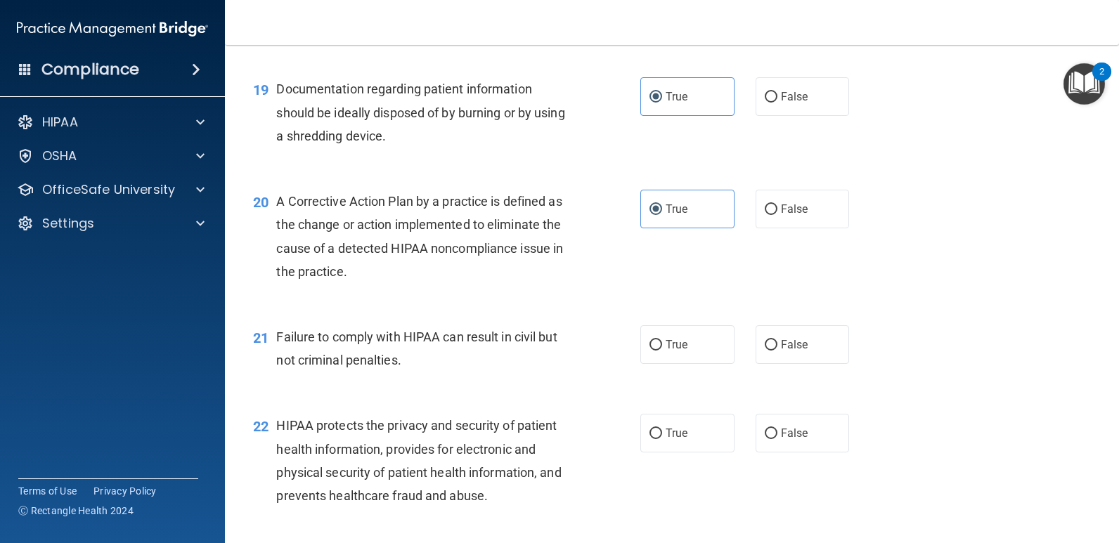
scroll to position [2179, 0]
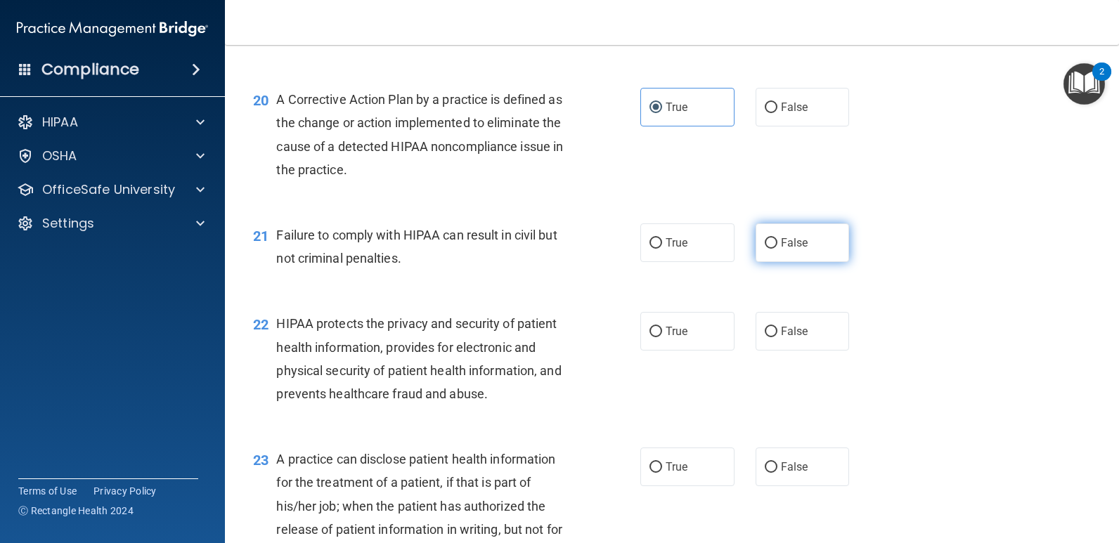
click at [766, 243] on input "False" at bounding box center [771, 243] width 13 height 11
radio input "true"
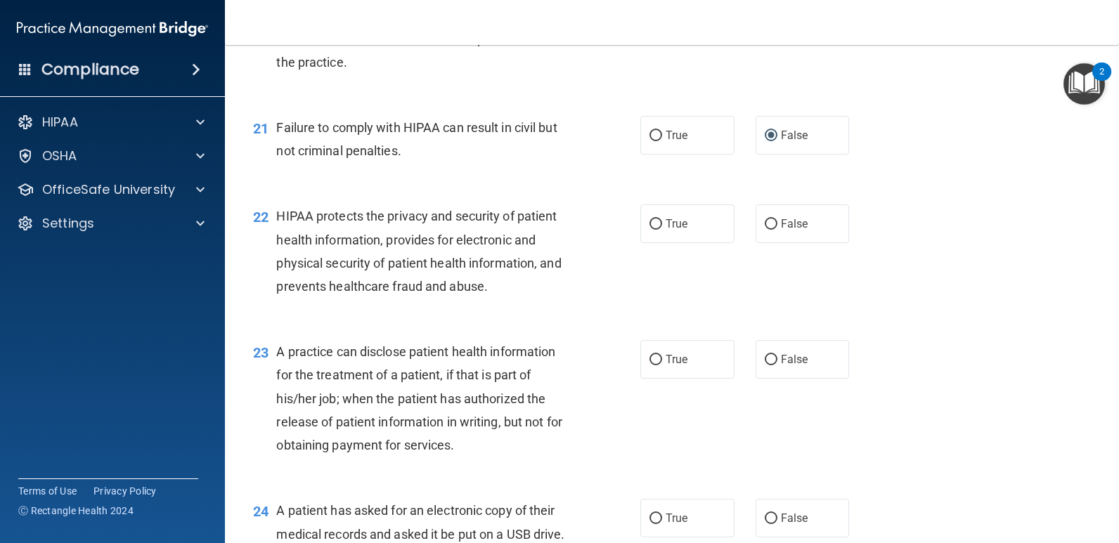
scroll to position [2320, 0]
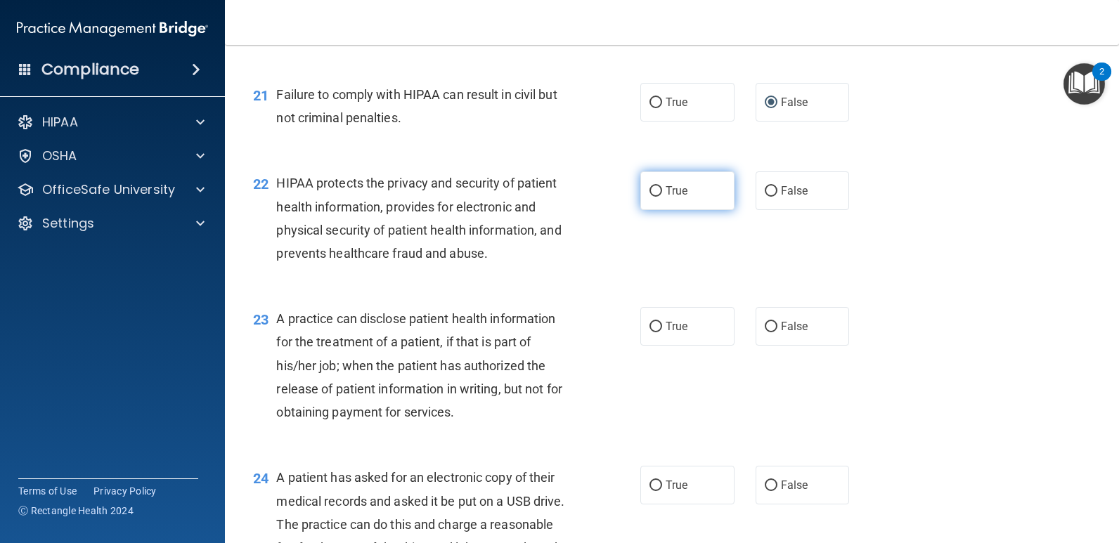
click at [650, 198] on label "True" at bounding box center [687, 191] width 94 height 39
click at [650, 197] on input "True" at bounding box center [656, 191] width 13 height 11
radio input "true"
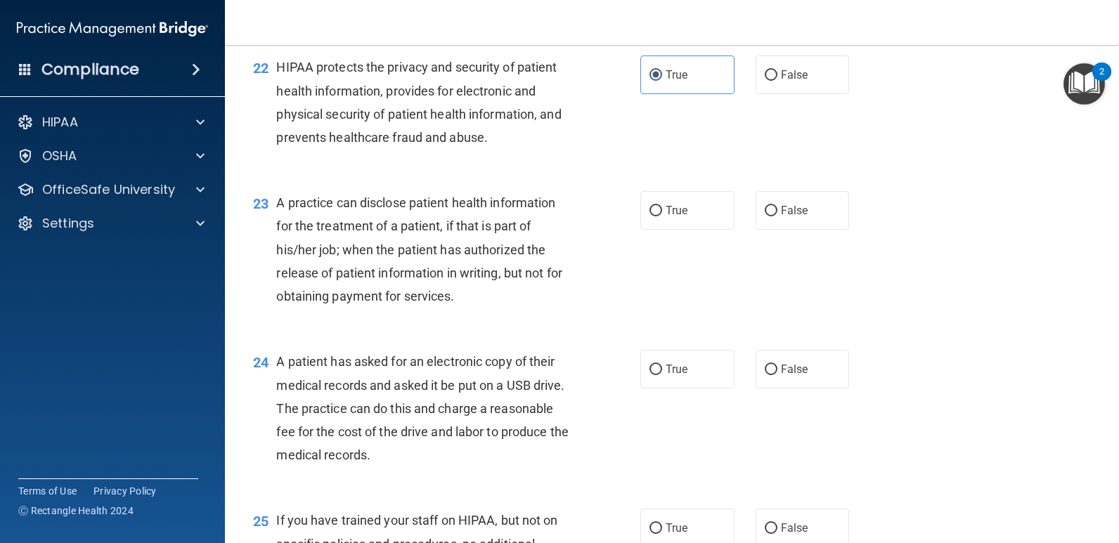
scroll to position [2461, 0]
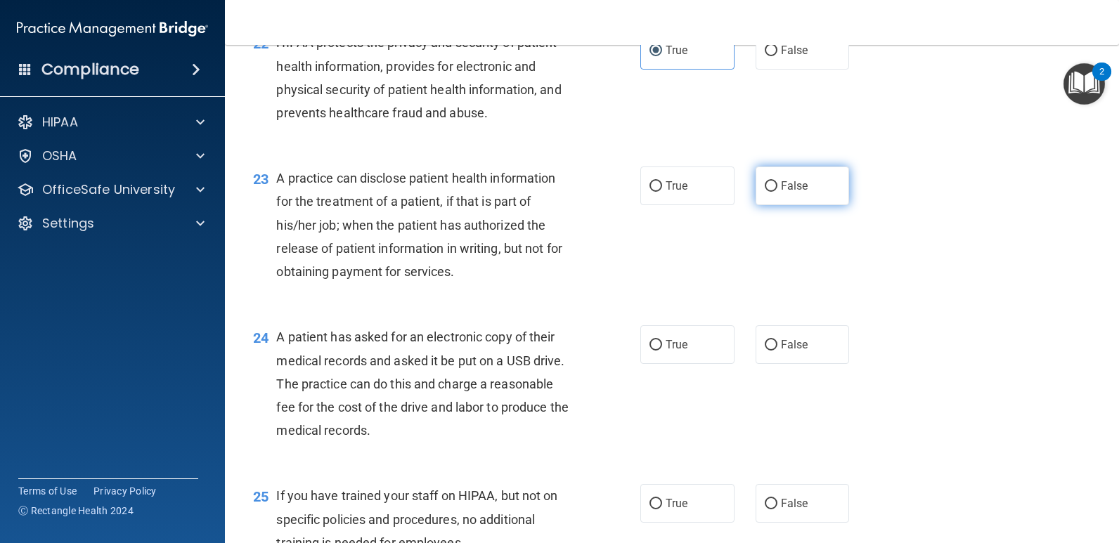
click at [765, 194] on label "False" at bounding box center [803, 186] width 94 height 39
click at [765, 192] on input "False" at bounding box center [771, 186] width 13 height 11
radio input "true"
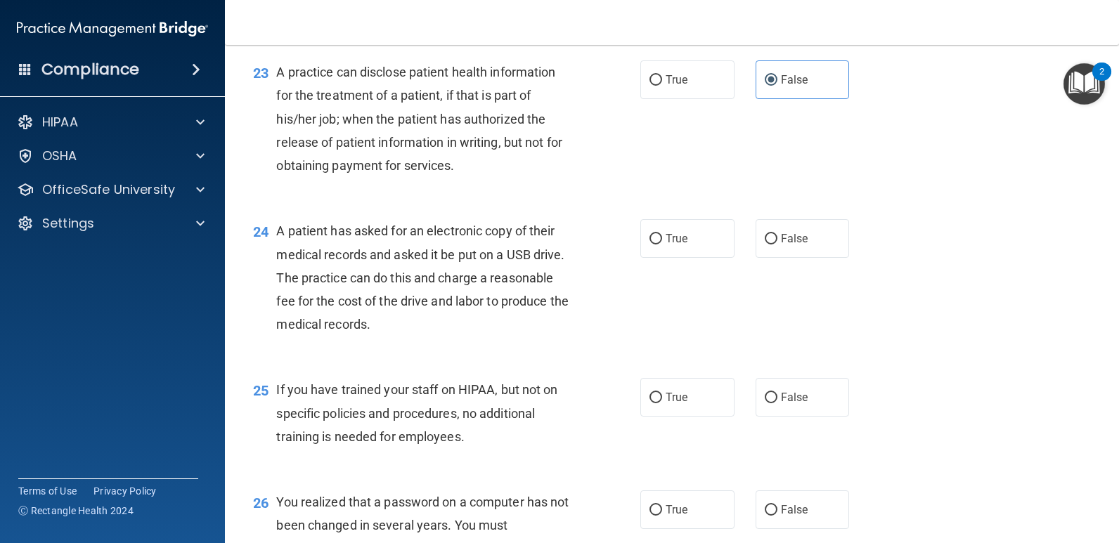
scroll to position [2601, 0]
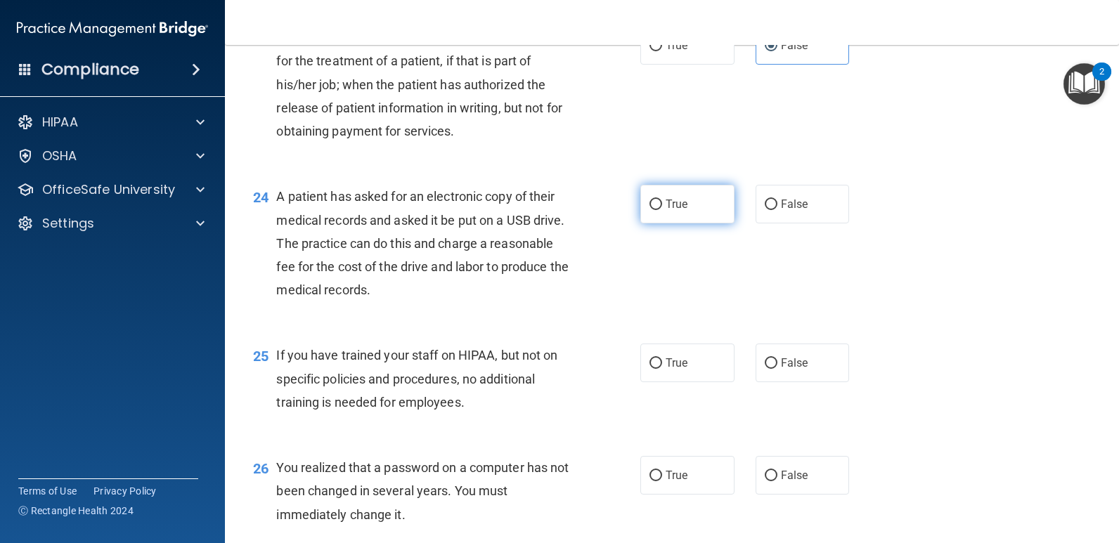
click at [643, 210] on label "True" at bounding box center [687, 204] width 94 height 39
click at [650, 210] on input "True" at bounding box center [656, 205] width 13 height 11
radio input "true"
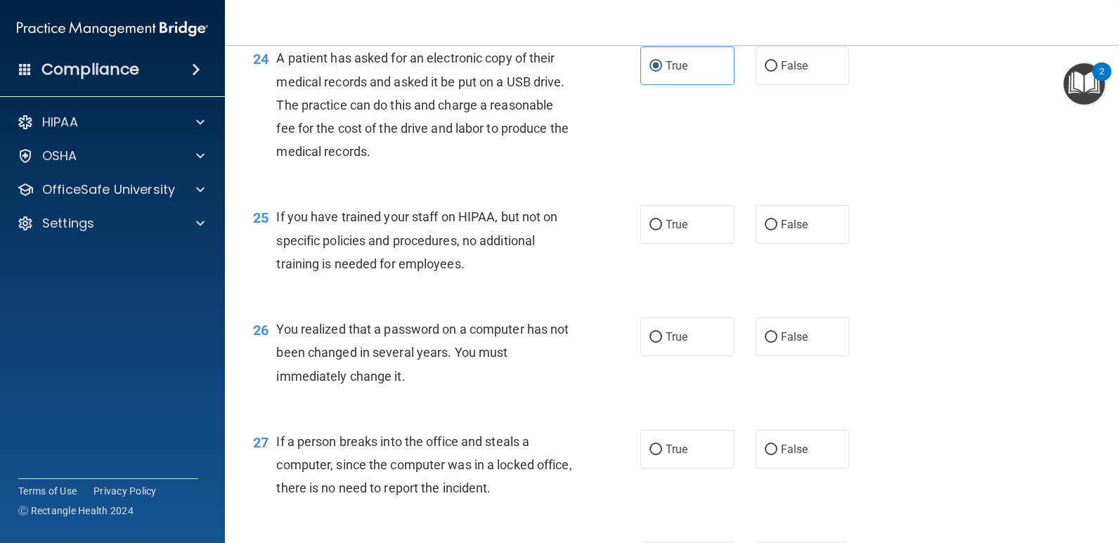
scroll to position [2742, 0]
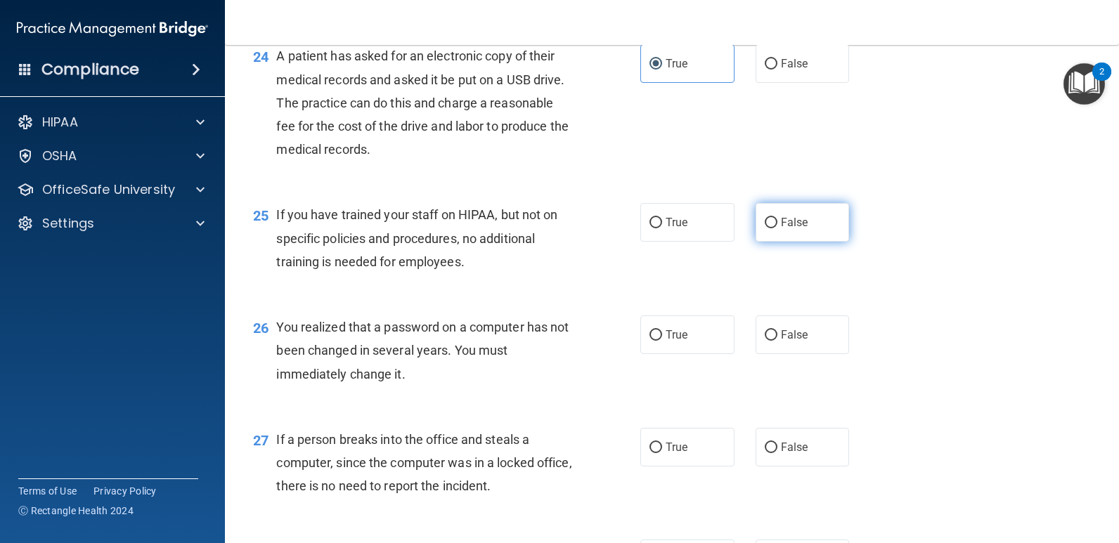
click at [771, 219] on input "False" at bounding box center [771, 223] width 13 height 11
radio input "true"
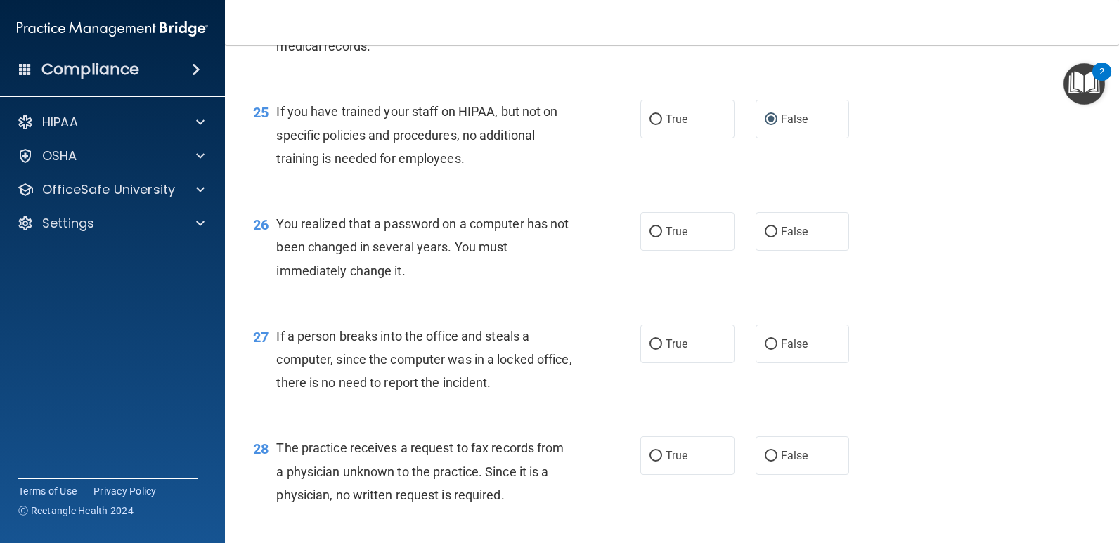
scroll to position [2882, 0]
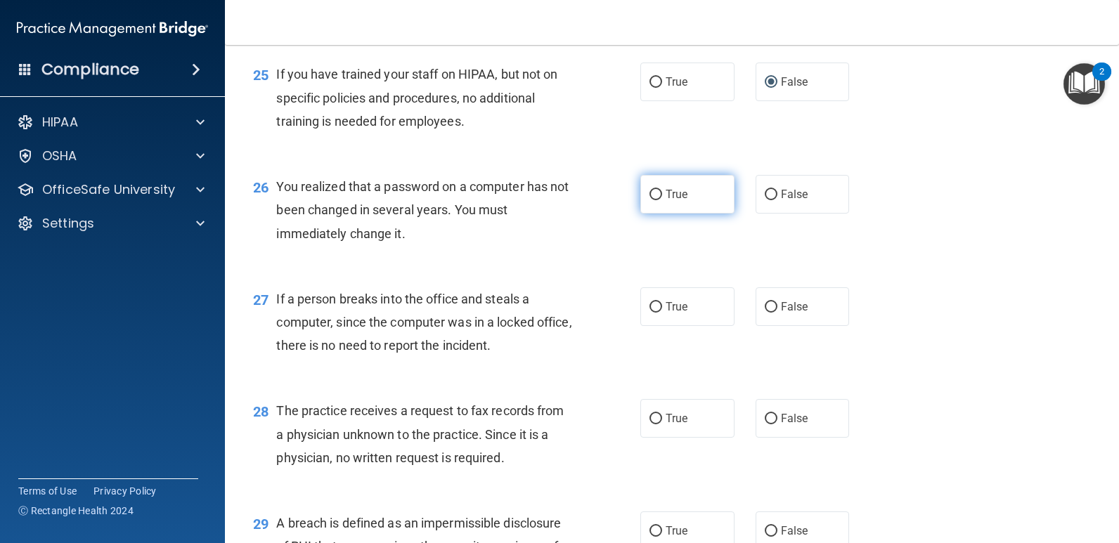
click at [669, 201] on label "True" at bounding box center [687, 194] width 94 height 39
click at [662, 200] on input "True" at bounding box center [656, 195] width 13 height 11
radio input "true"
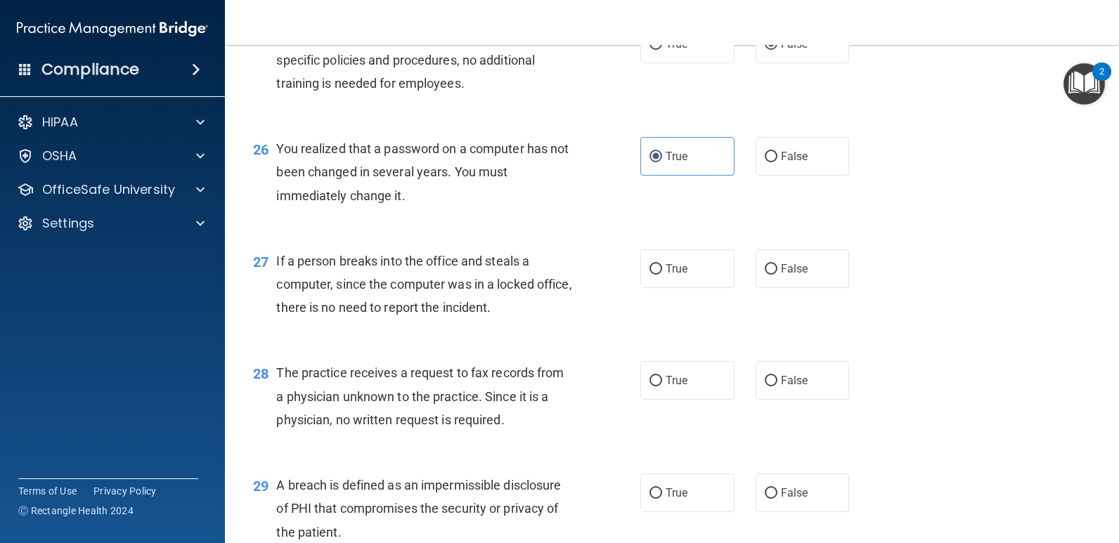
scroll to position [2953, 0]
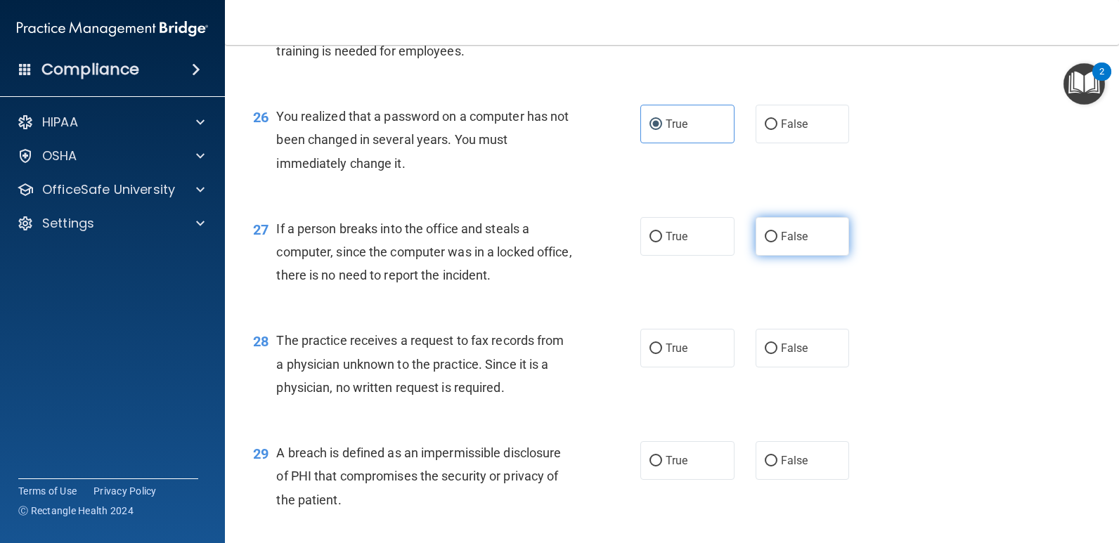
click at [765, 242] on input "False" at bounding box center [771, 237] width 13 height 11
radio input "true"
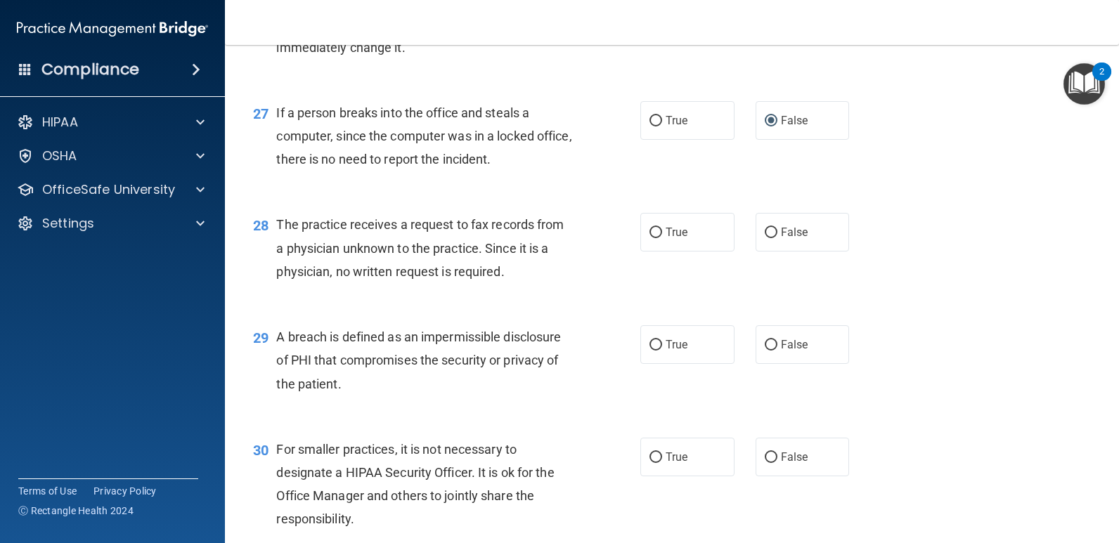
scroll to position [3093, 0]
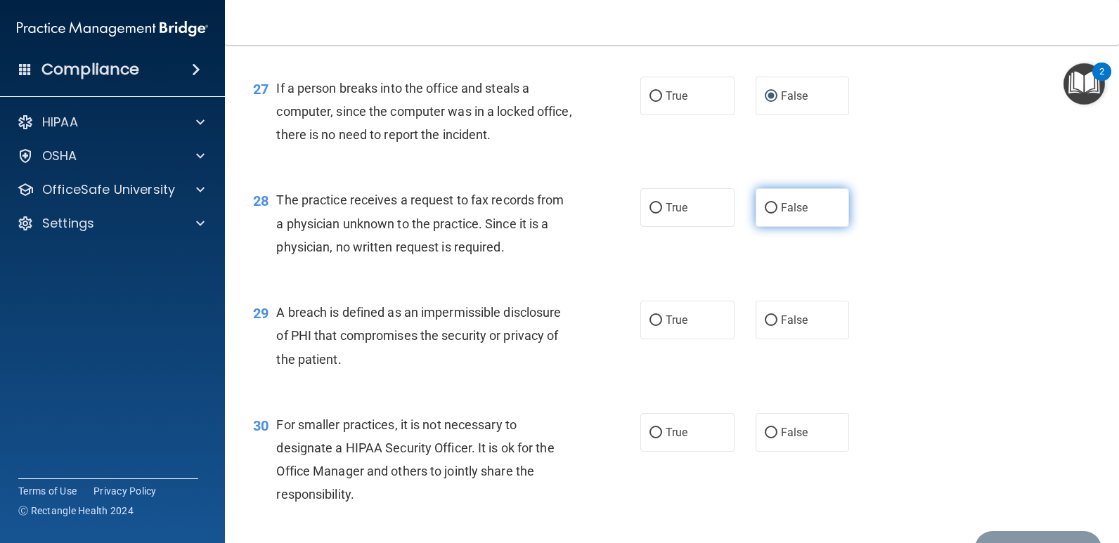
click at [782, 216] on label "False" at bounding box center [803, 207] width 94 height 39
click at [778, 214] on input "False" at bounding box center [771, 208] width 13 height 11
radio input "true"
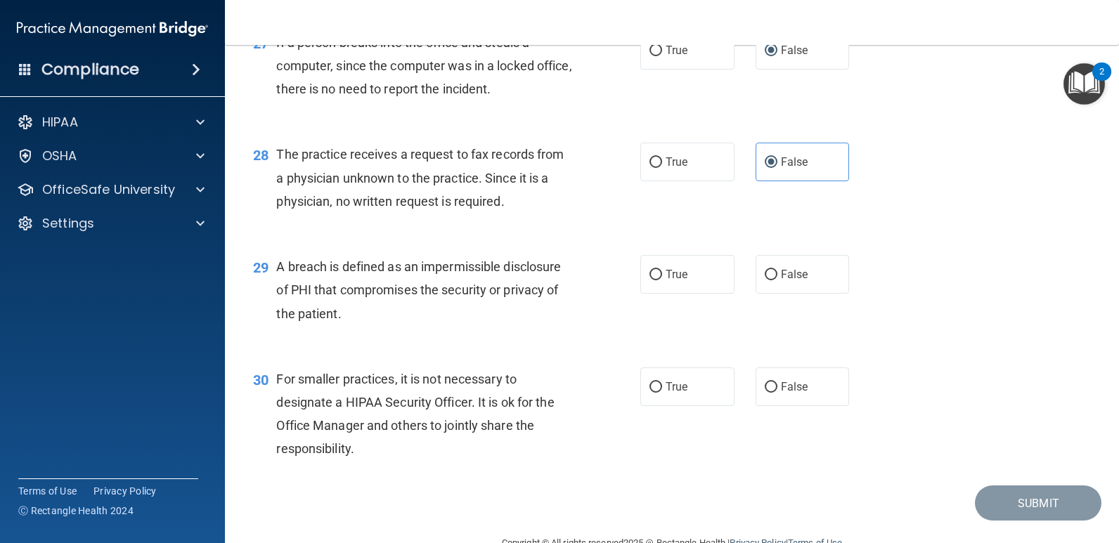
scroll to position [3173, 0]
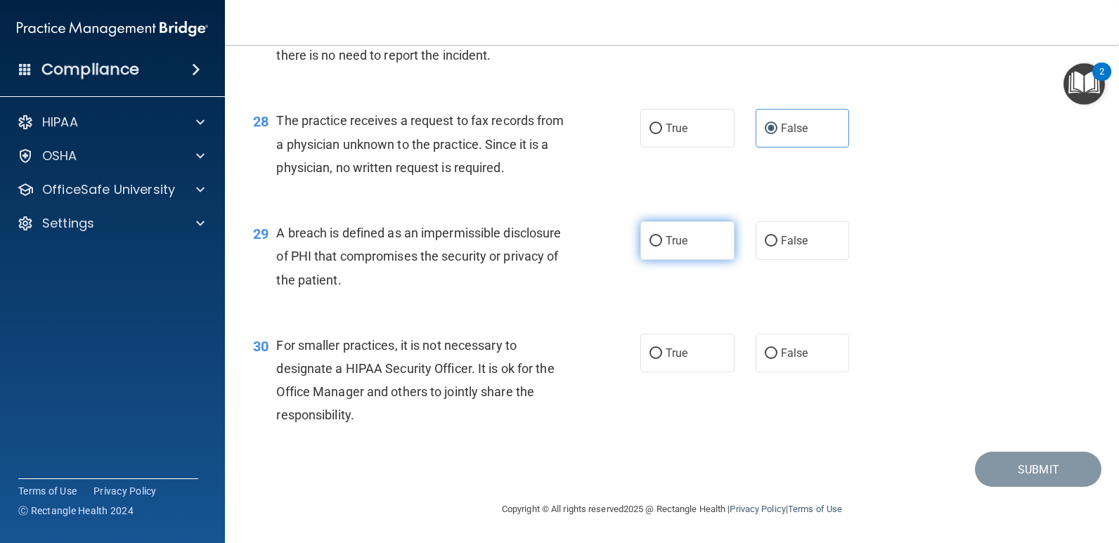
click at [650, 242] on input "True" at bounding box center [656, 241] width 13 height 11
radio input "true"
click at [767, 354] on input "False" at bounding box center [771, 354] width 13 height 11
radio input "true"
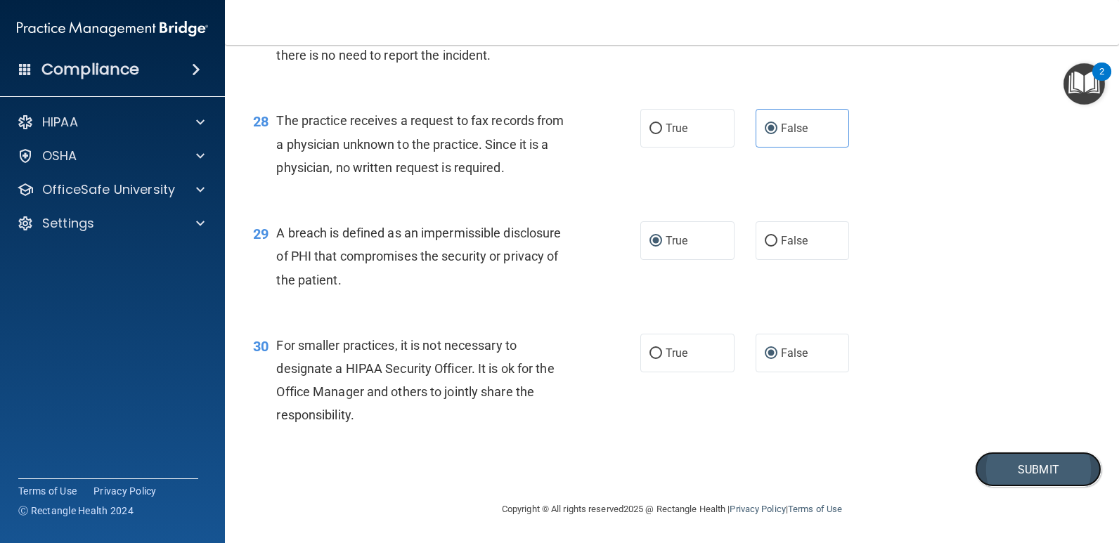
click at [1031, 475] on button "Submit" at bounding box center [1038, 470] width 127 height 36
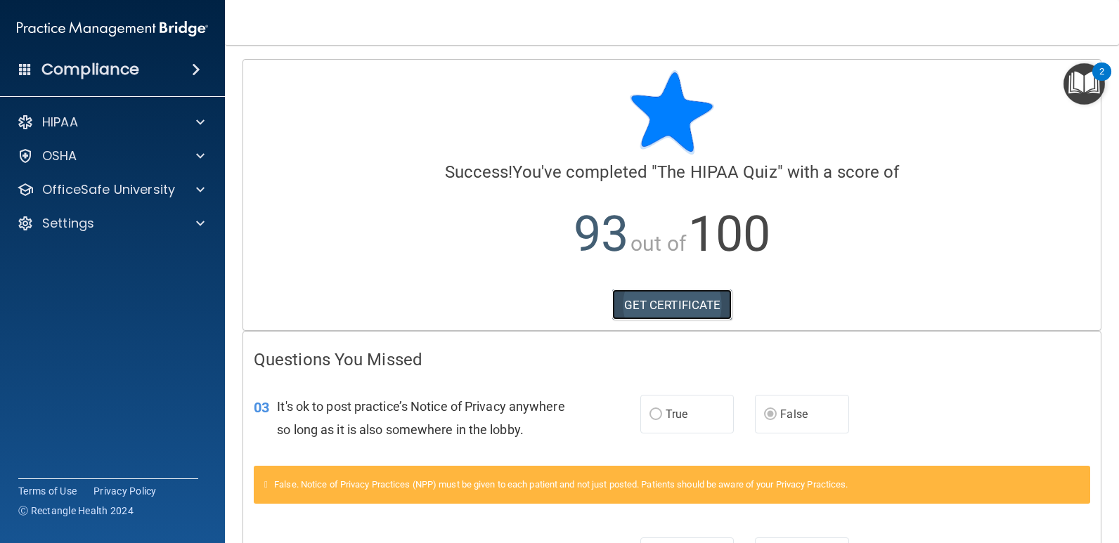
click at [676, 310] on link "GET CERTIFICATE" at bounding box center [672, 305] width 120 height 31
click at [115, 27] on img at bounding box center [112, 29] width 191 height 28
click at [107, 63] on h4 "Compliance" at bounding box center [90, 70] width 98 height 20
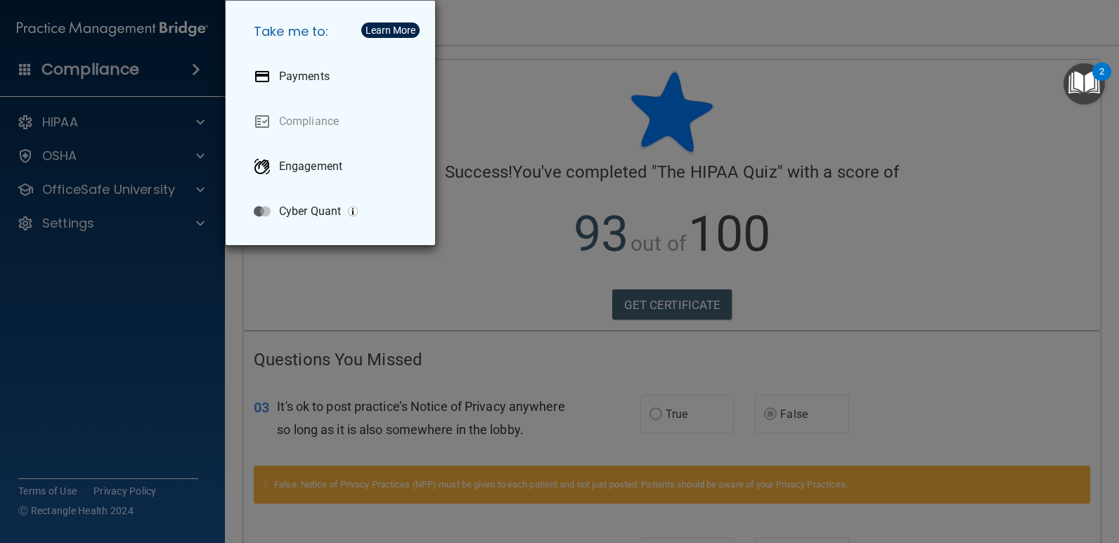
click at [85, 65] on div "Take me to: Payments Compliance Engagement Cyber Quant" at bounding box center [559, 271] width 1119 height 543
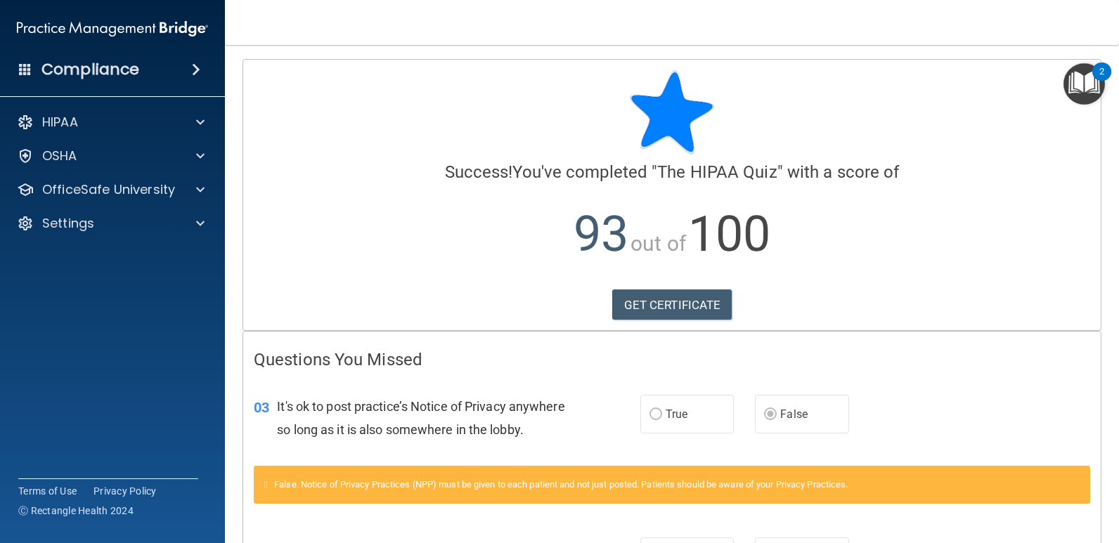
click at [56, 31] on img at bounding box center [112, 29] width 191 height 28
click at [82, 122] on div "HIPAA" at bounding box center [93, 122] width 174 height 17
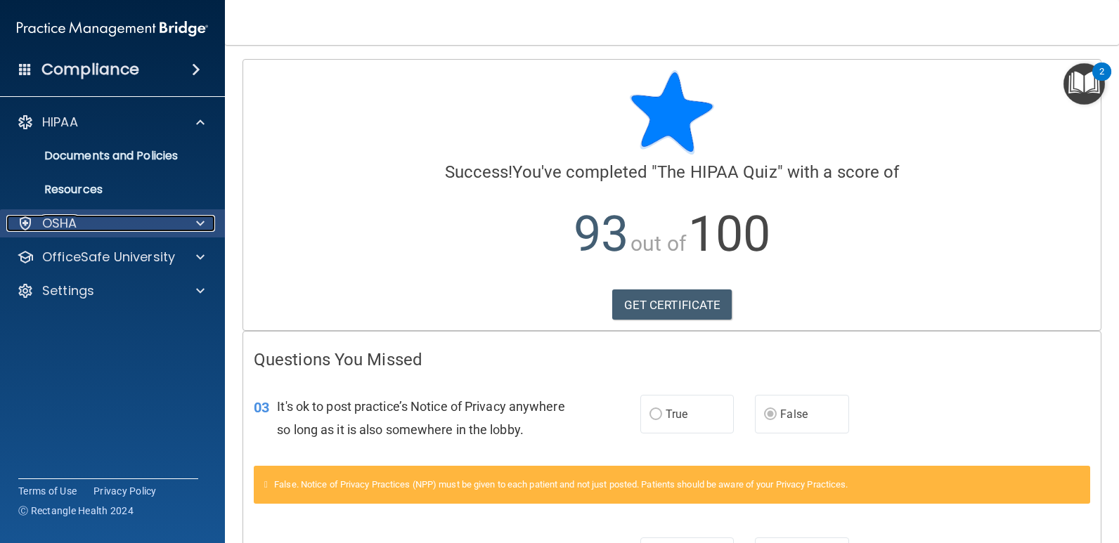
click at [103, 219] on div "OSHA" at bounding box center [93, 223] width 174 height 17
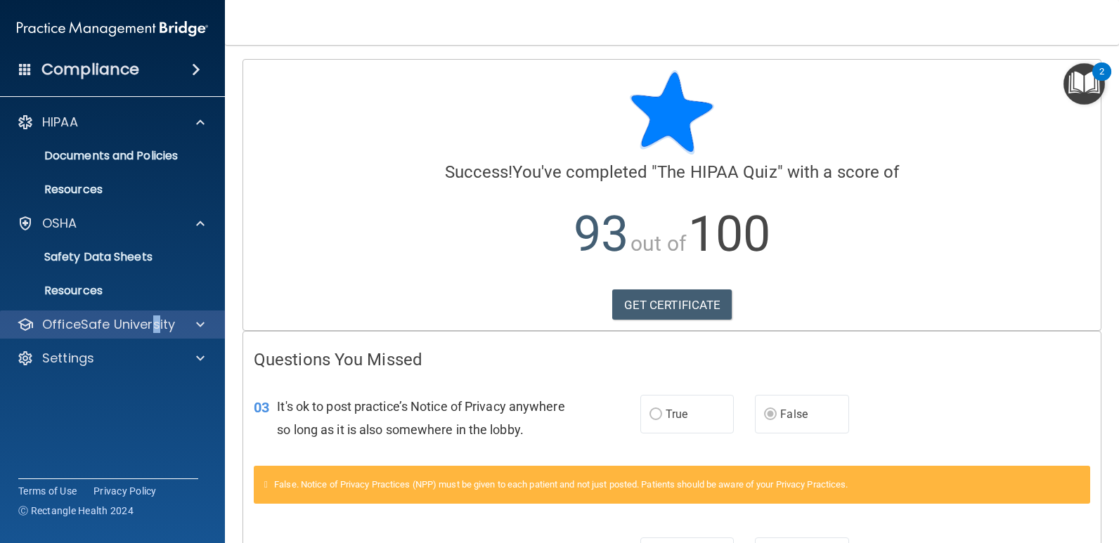
click at [155, 333] on div "OfficeSafe University" at bounding box center [113, 325] width 226 height 28
drag, startPoint x: 155, startPoint y: 333, endPoint x: 137, endPoint y: 329, distance: 18.8
click at [136, 327] on p "OfficeSafe University" at bounding box center [108, 324] width 133 height 17
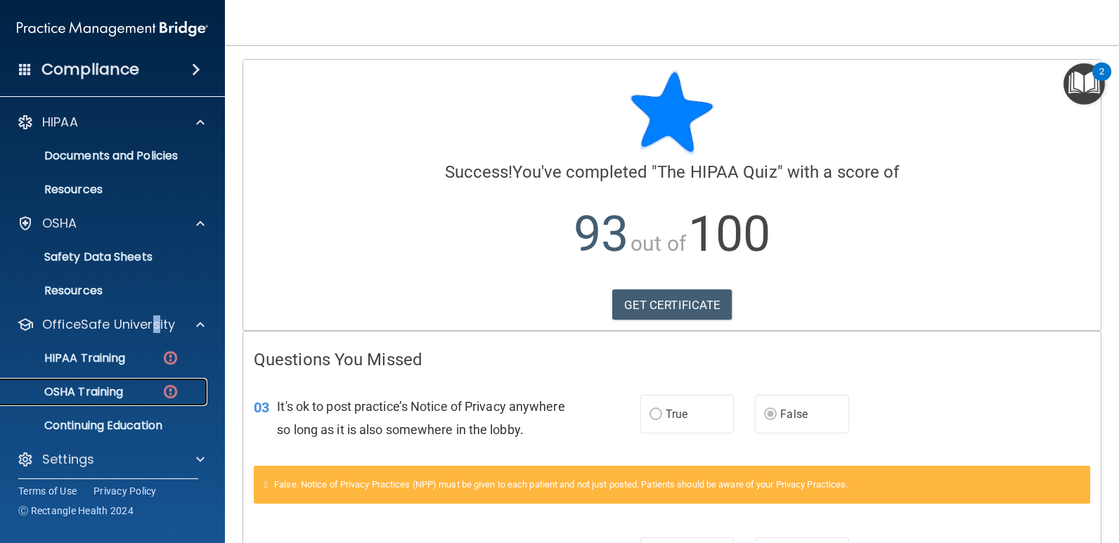
click at [131, 393] on div "OSHA Training" at bounding box center [105, 392] width 192 height 14
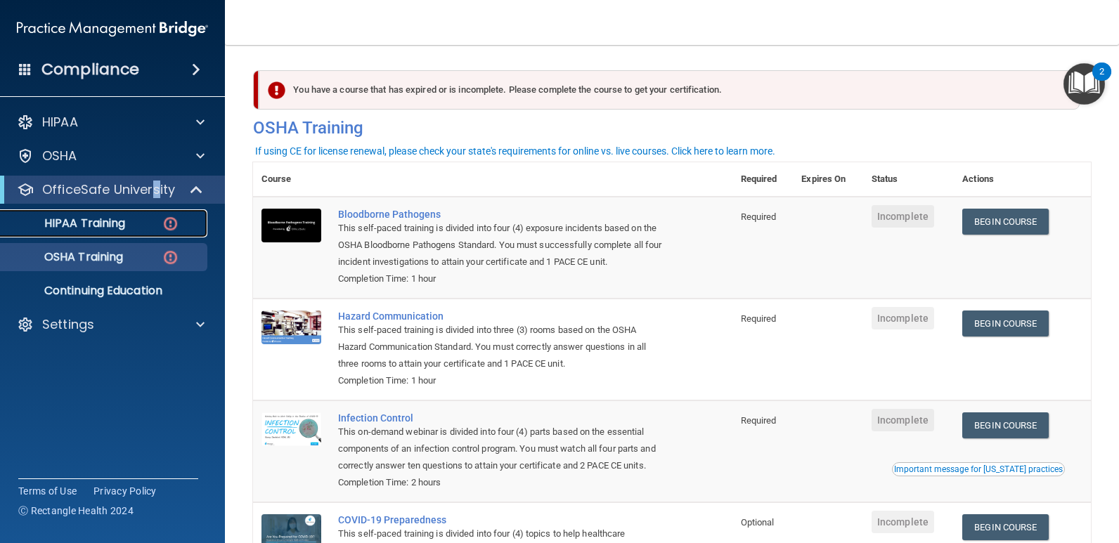
click at [169, 221] on img at bounding box center [171, 224] width 18 height 18
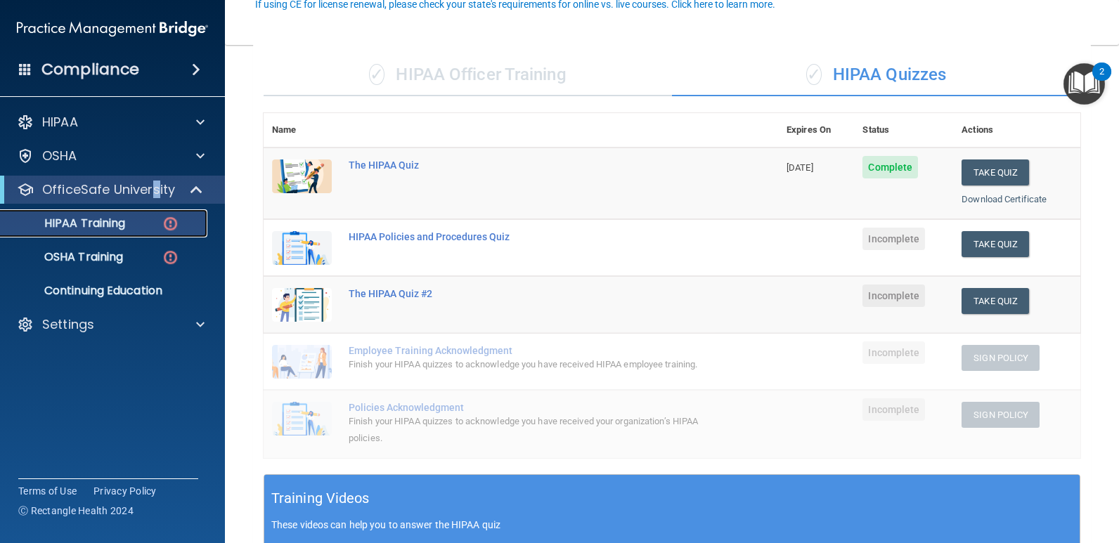
scroll to position [141, 0]
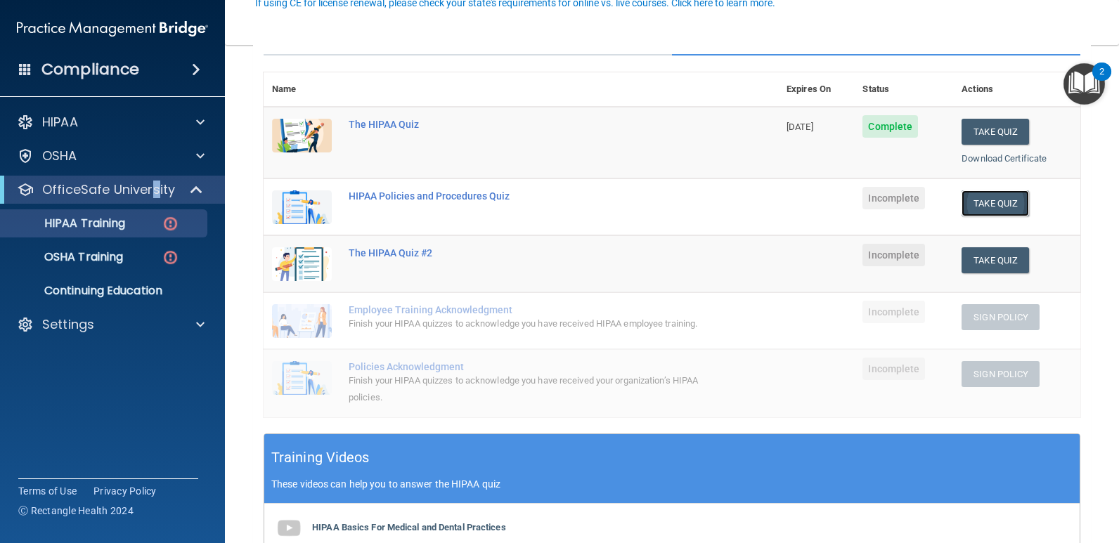
click at [972, 200] on button "Take Quiz" at bounding box center [995, 204] width 67 height 26
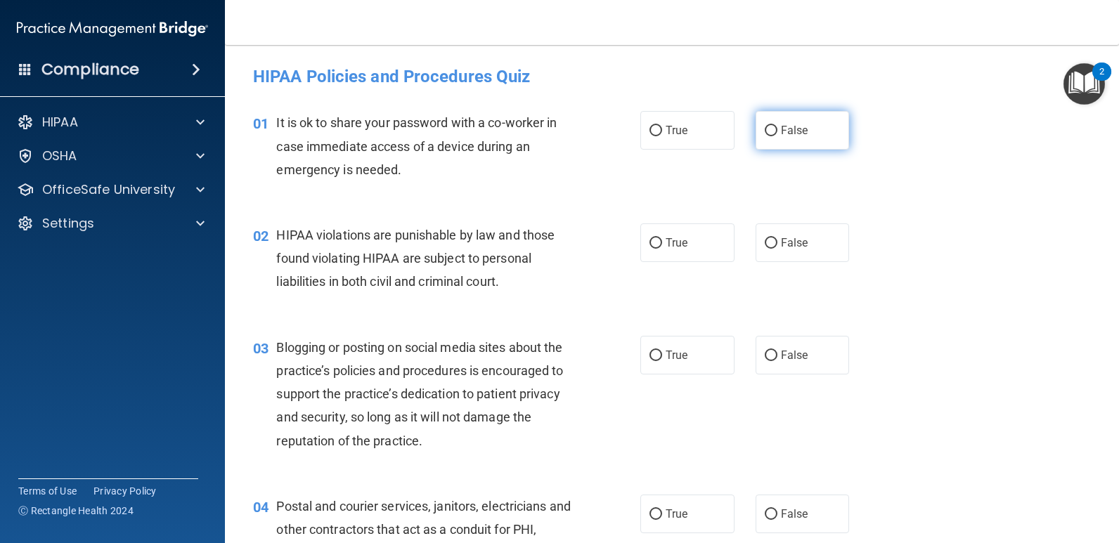
click at [766, 131] on input "False" at bounding box center [771, 131] width 13 height 11
radio input "true"
